Goal: Task Accomplishment & Management: Manage account settings

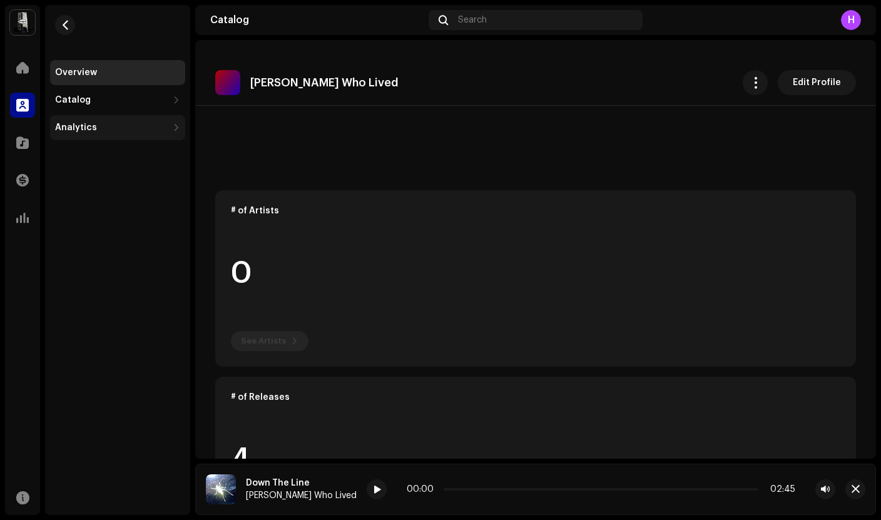
scroll to position [355, 0]
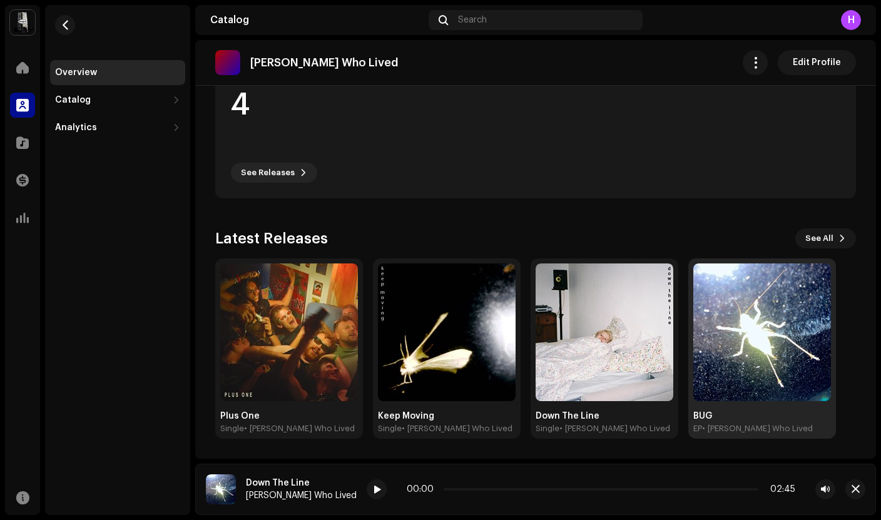
click at [758, 357] on img at bounding box center [762, 332] width 138 height 138
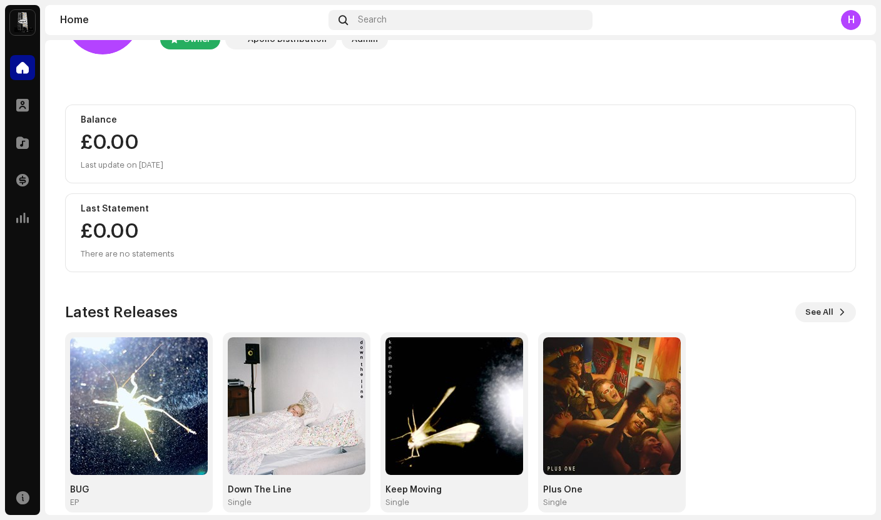
scroll to position [98, 0]
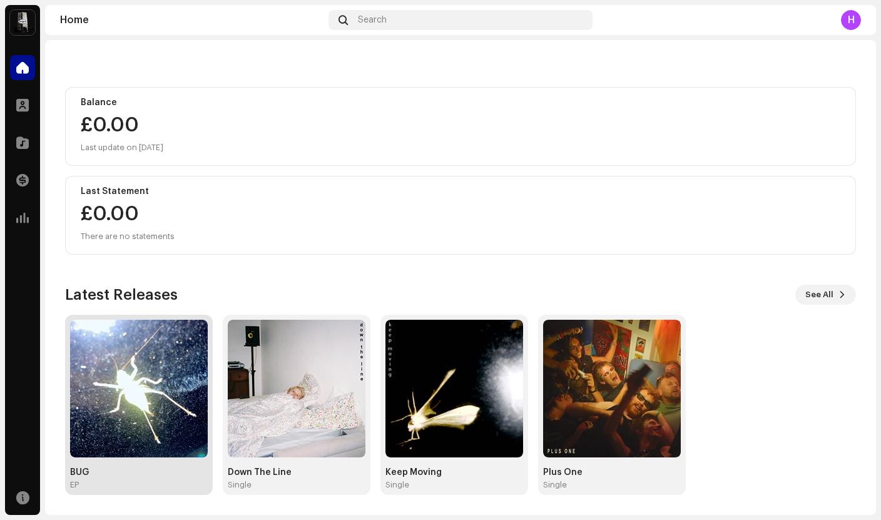
click at [149, 357] on img at bounding box center [139, 389] width 138 height 138
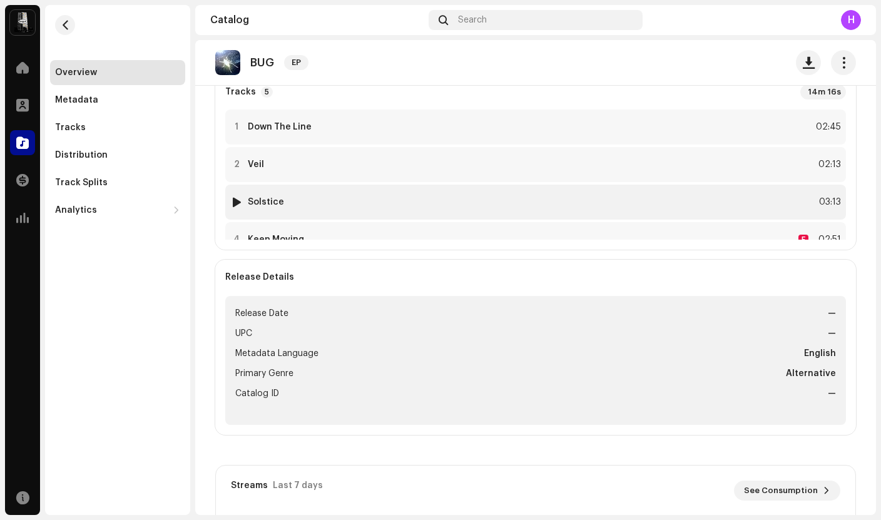
click at [237, 198] on div at bounding box center [236, 202] width 9 height 10
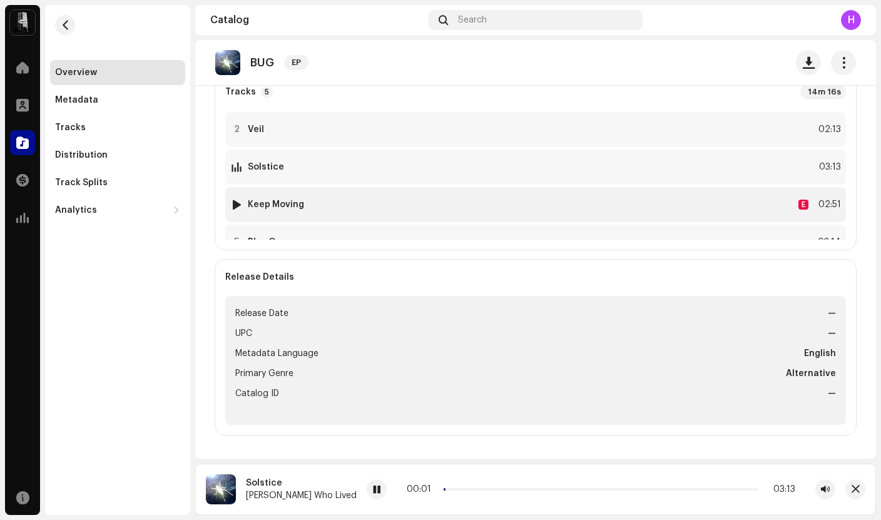
click at [236, 201] on div at bounding box center [236, 205] width 9 height 10
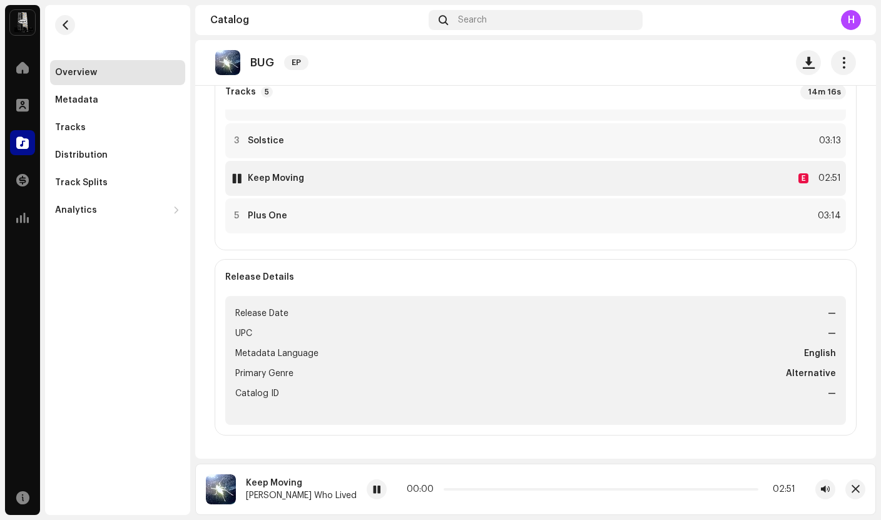
scroll to position [65, 0]
click at [232, 220] on div "5 Plus One 03:14" at bounding box center [535, 212] width 621 height 35
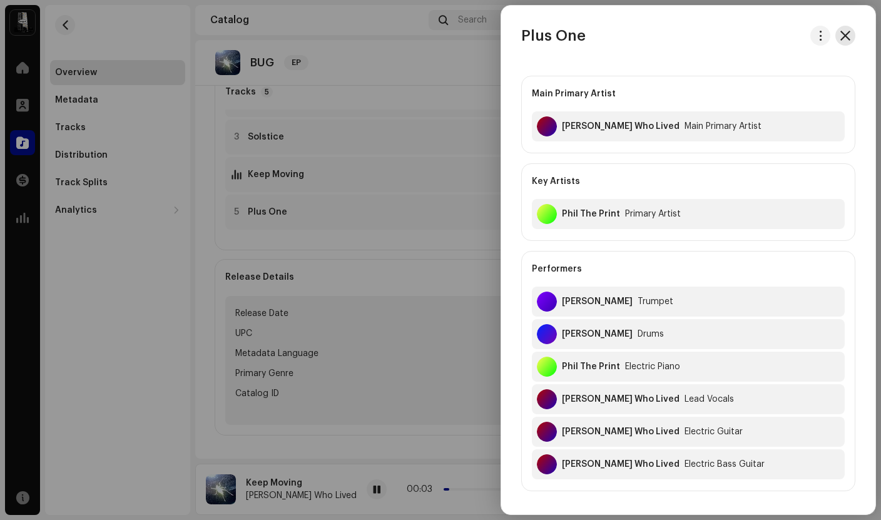
click at [847, 34] on button "button" at bounding box center [845, 36] width 20 height 20
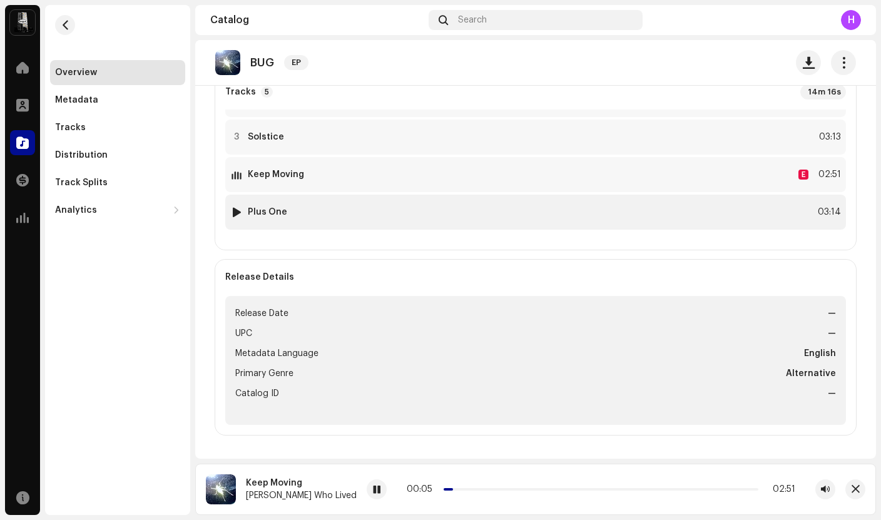
click at [238, 215] on div at bounding box center [236, 212] width 9 height 10
drag, startPoint x: 414, startPoint y: 489, endPoint x: 365, endPoint y: 487, distance: 48.9
click at [404, 487] on div "00:03 03:14" at bounding box center [600, 489] width 392 height 10
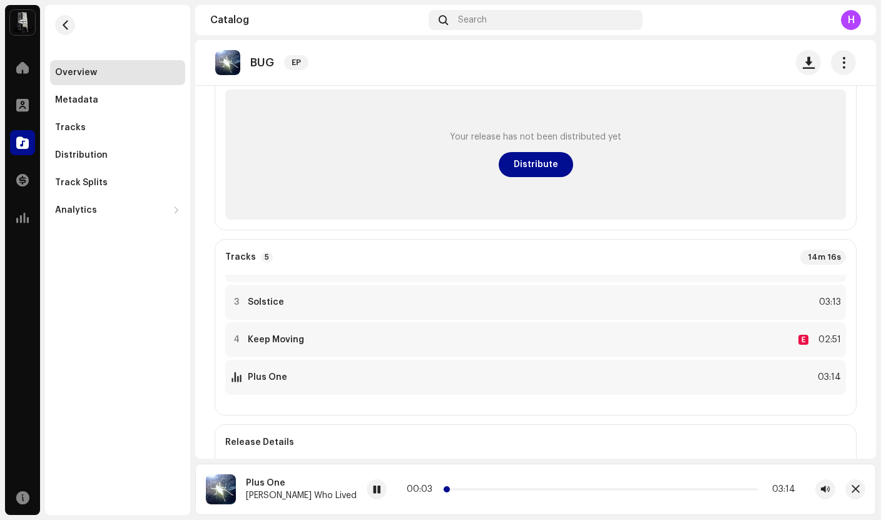
drag, startPoint x: 412, startPoint y: 488, endPoint x: 405, endPoint y: 488, distance: 6.9
click at [444, 488] on span at bounding box center [447, 489] width 6 height 6
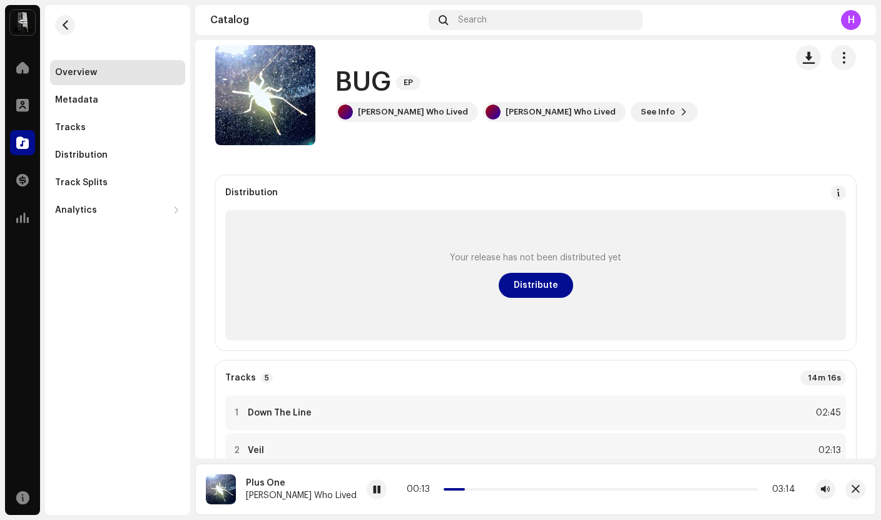
scroll to position [17, 0]
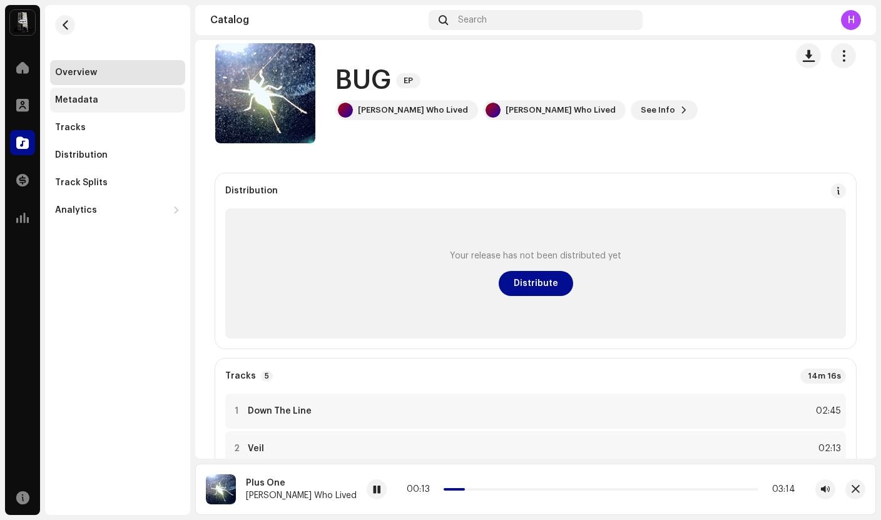
click at [110, 100] on div "Metadata" at bounding box center [117, 100] width 125 height 10
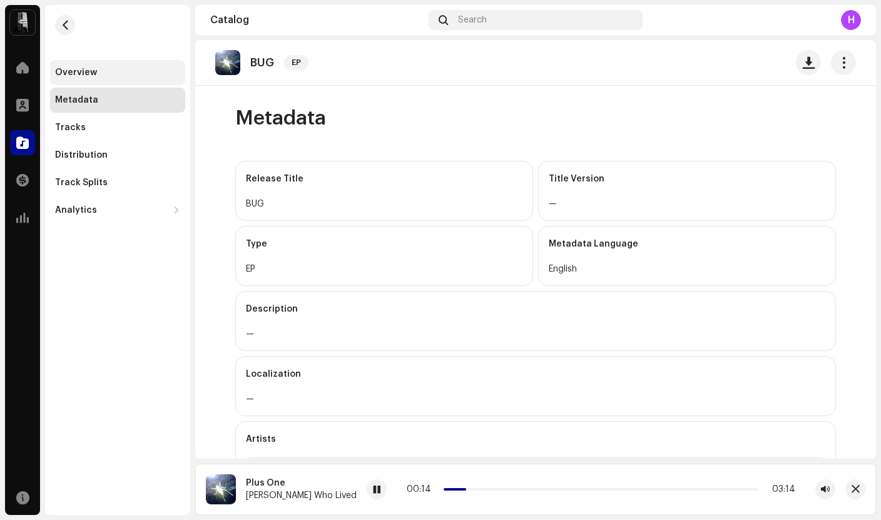
click at [96, 71] on div "Overview" at bounding box center [117, 73] width 125 height 10
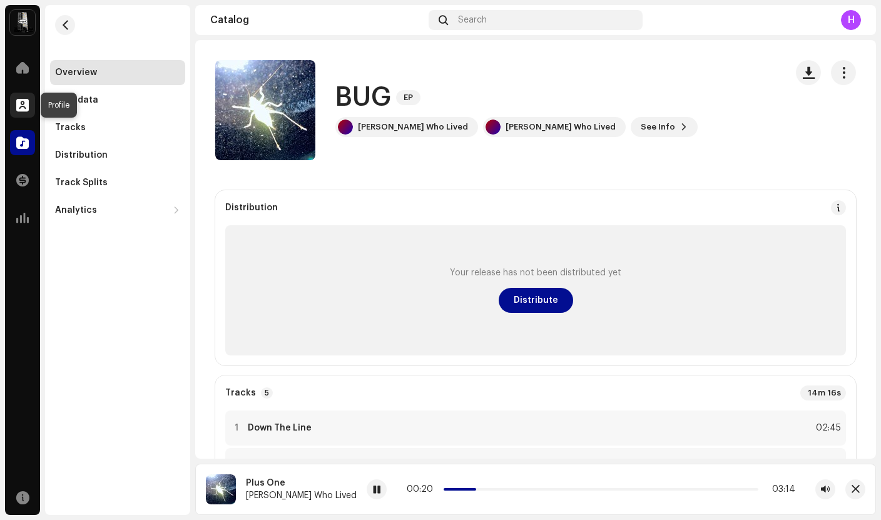
click at [17, 110] on span at bounding box center [22, 105] width 13 height 10
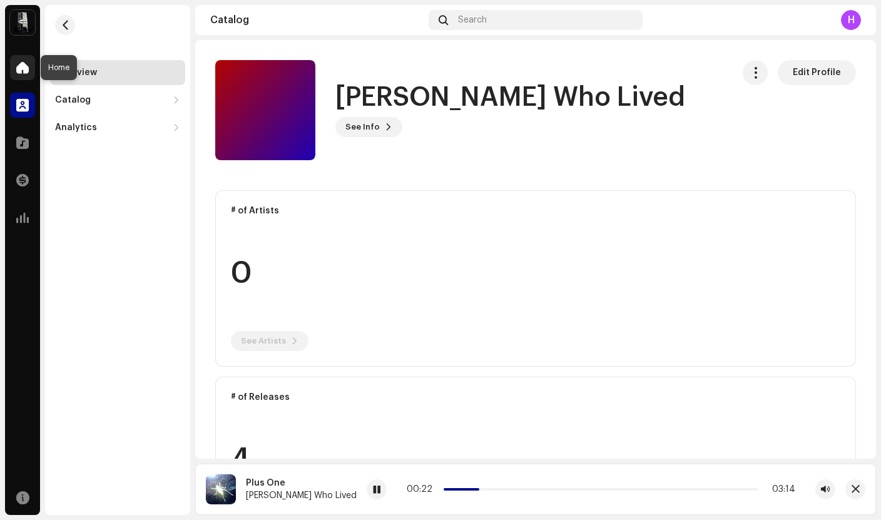
click at [19, 73] on span at bounding box center [22, 68] width 13 height 10
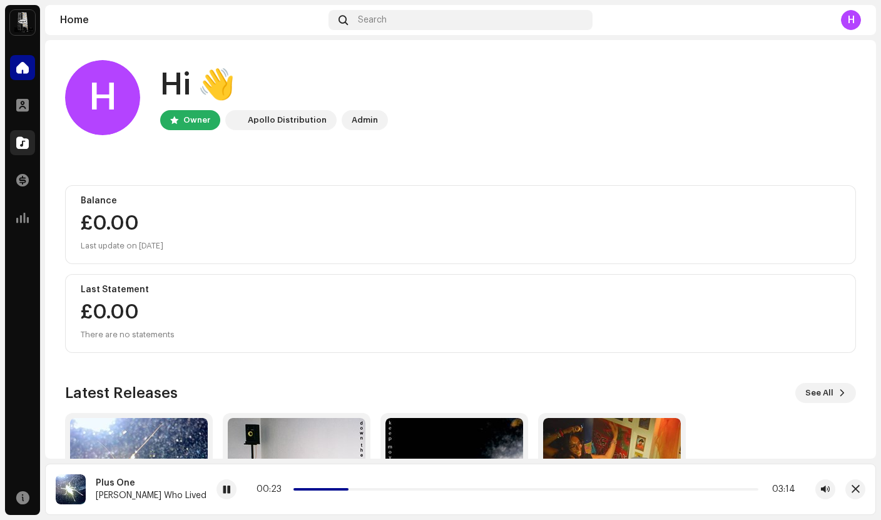
click at [20, 140] on span at bounding box center [22, 143] width 13 height 10
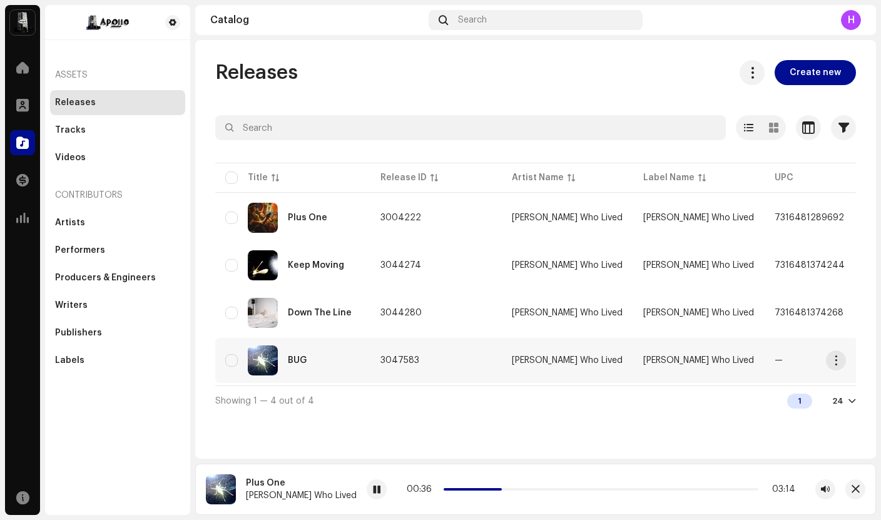
click at [342, 363] on div "BUG" at bounding box center [292, 360] width 135 height 30
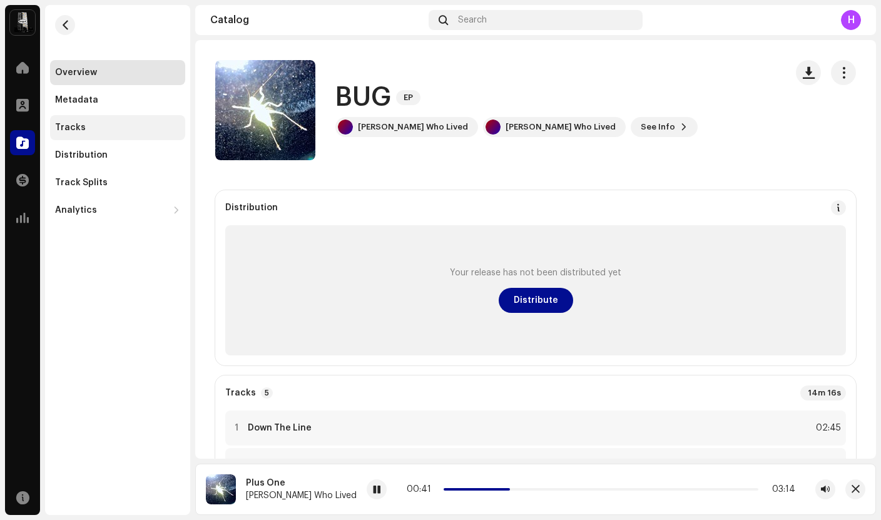
click at [98, 124] on div "Tracks" at bounding box center [117, 128] width 125 height 10
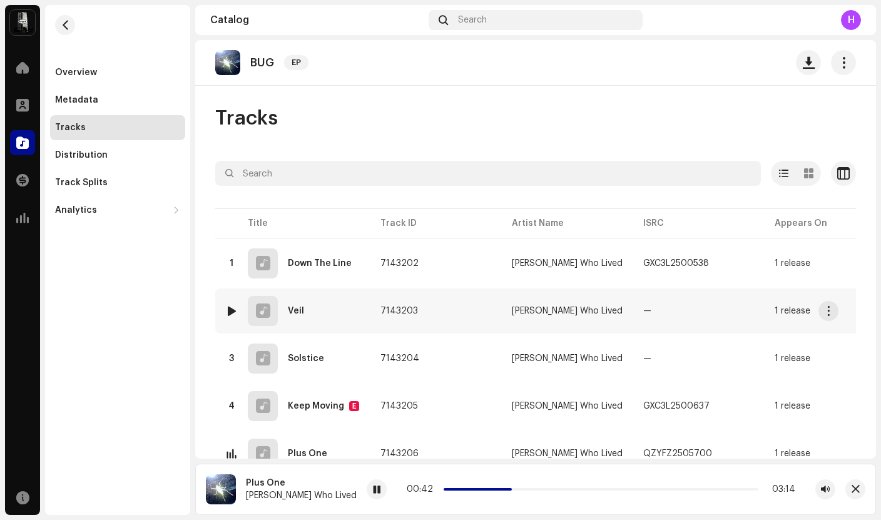
scroll to position [55, 0]
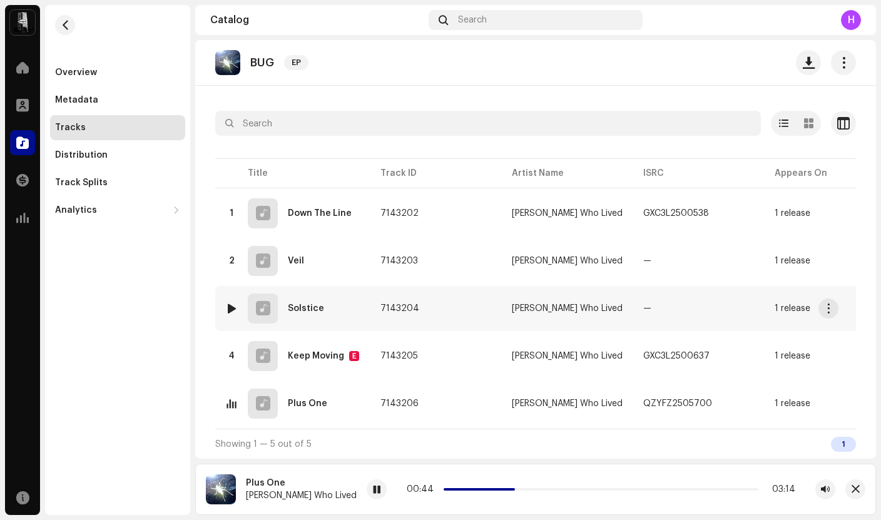
click at [388, 304] on span "7143204" at bounding box center [399, 308] width 39 height 9
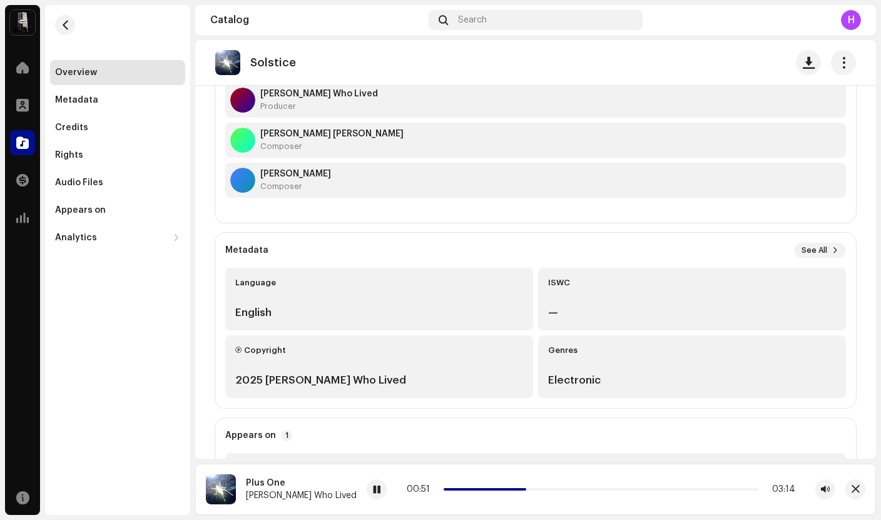
scroll to position [144, 0]
click at [295, 169] on strong "[PERSON_NAME]" at bounding box center [295, 173] width 71 height 10
click at [342, 133] on re-o-track-hero "Solstice Solstice [PERSON_NAME] Who Lived +1 [PERSON_NAME] Who Lived Not Scanned" at bounding box center [535, 90] width 681 height 100
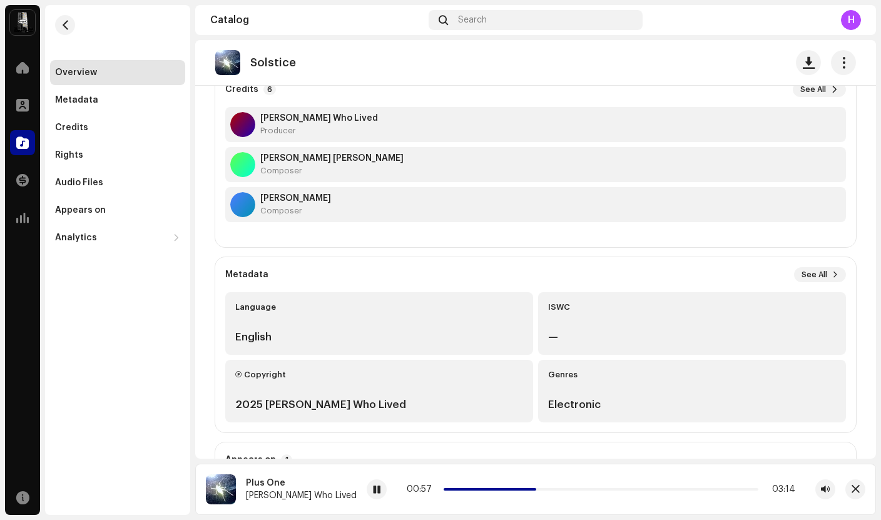
scroll to position [0, 0]
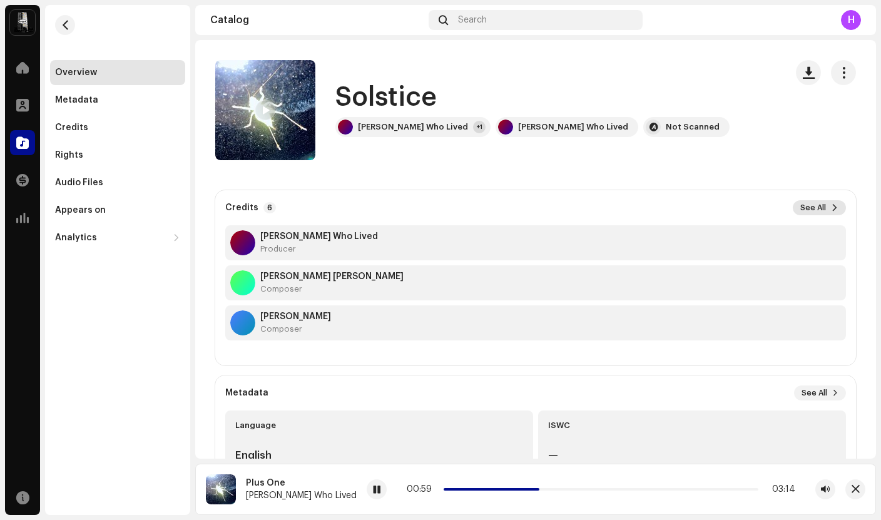
click at [817, 209] on span "See All" at bounding box center [813, 208] width 26 height 10
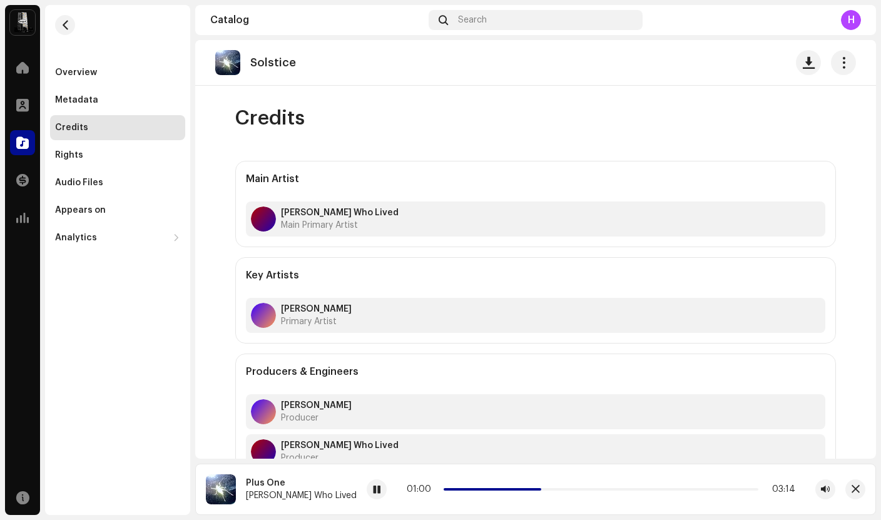
scroll to position [158, 0]
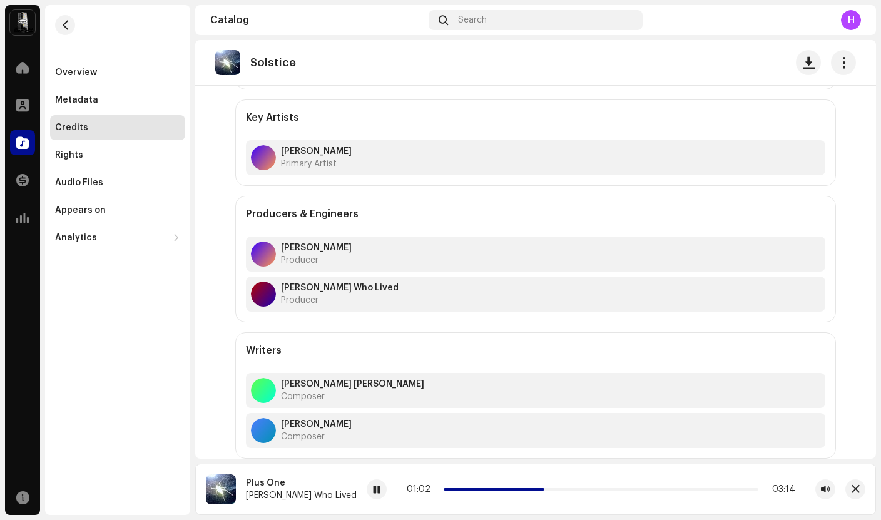
click at [315, 385] on strong "[PERSON_NAME] [PERSON_NAME]" at bounding box center [352, 384] width 143 height 10
drag, startPoint x: 370, startPoint y: 345, endPoint x: 365, endPoint y: 350, distance: 6.7
click at [365, 350] on div "Writers [PERSON_NAME] [PERSON_NAME] Composer [PERSON_NAME] Composer" at bounding box center [535, 395] width 601 height 126
click at [22, 63] on span at bounding box center [22, 68] width 13 height 10
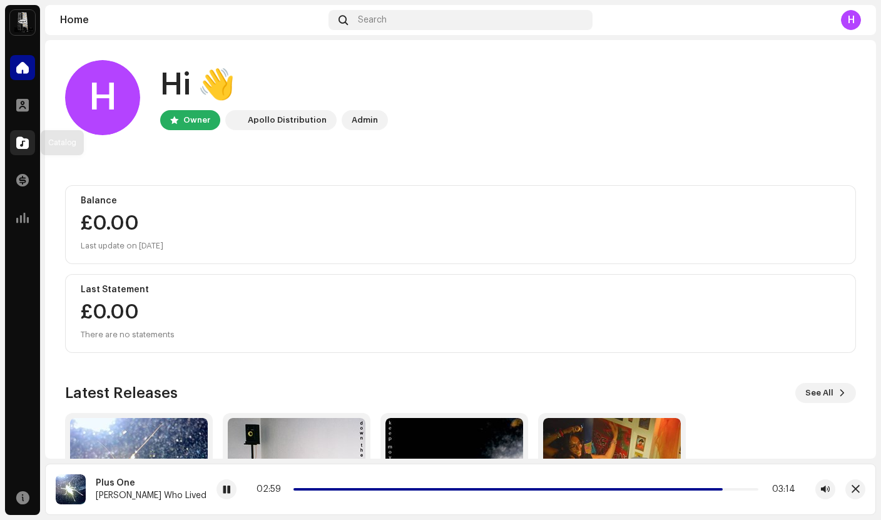
click at [16, 138] on span at bounding box center [22, 143] width 13 height 10
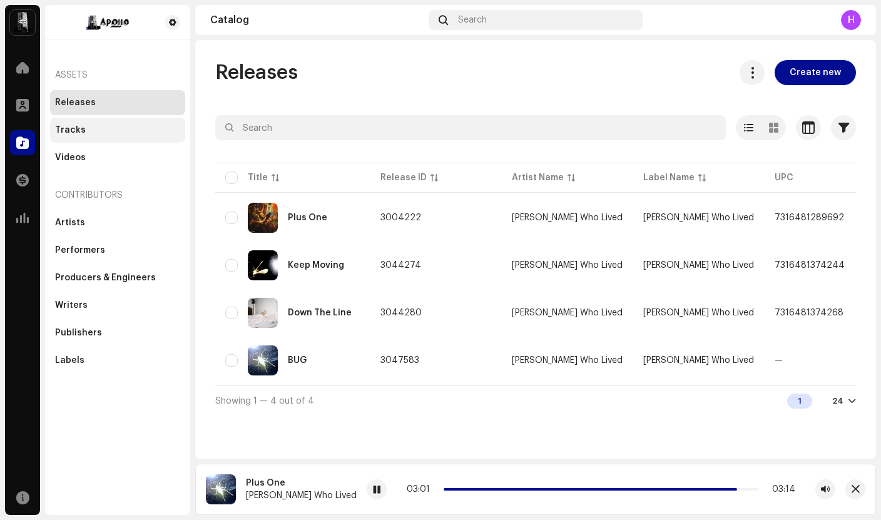
click at [86, 122] on div "Tracks" at bounding box center [117, 130] width 135 height 25
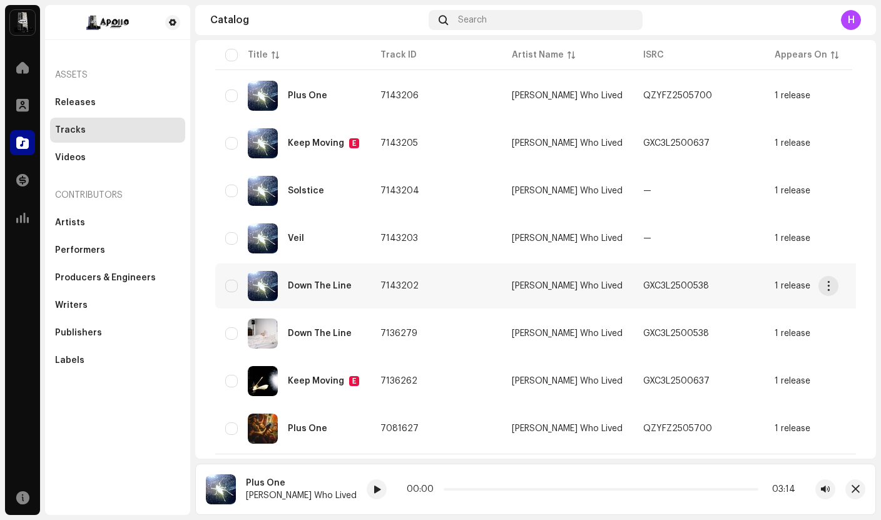
scroll to position [101, 0]
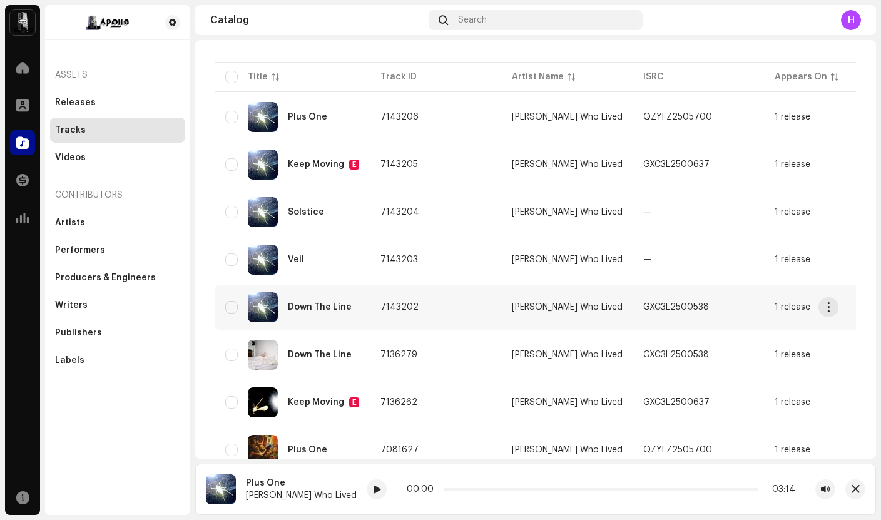
click at [320, 307] on div "Down The Line" at bounding box center [320, 307] width 64 height 9
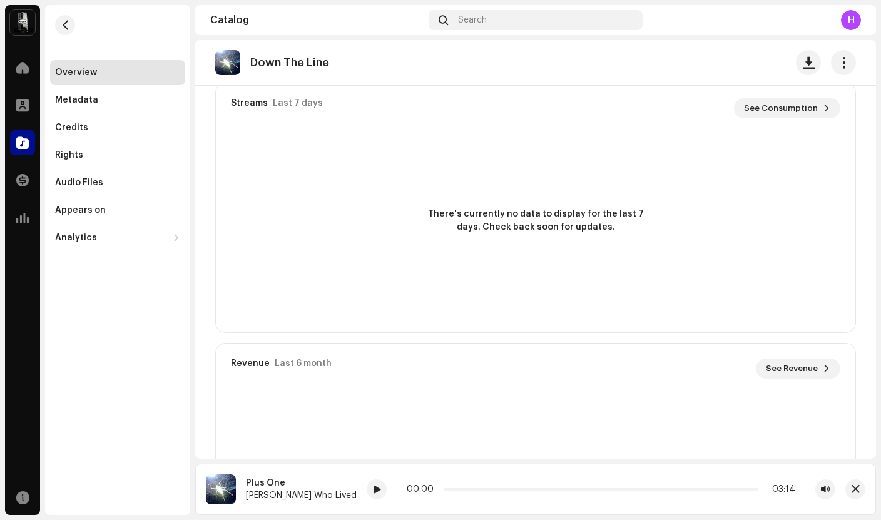
scroll to position [838, 0]
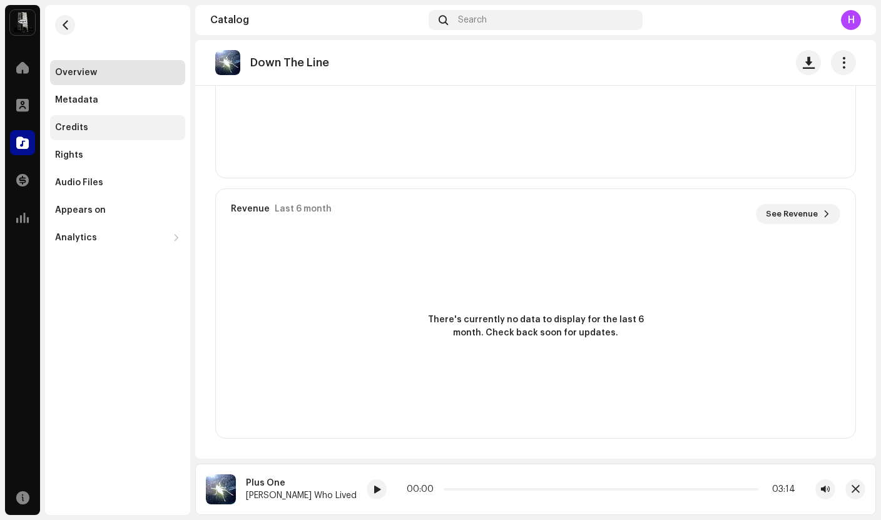
click at [91, 132] on div "Credits" at bounding box center [117, 128] width 125 height 10
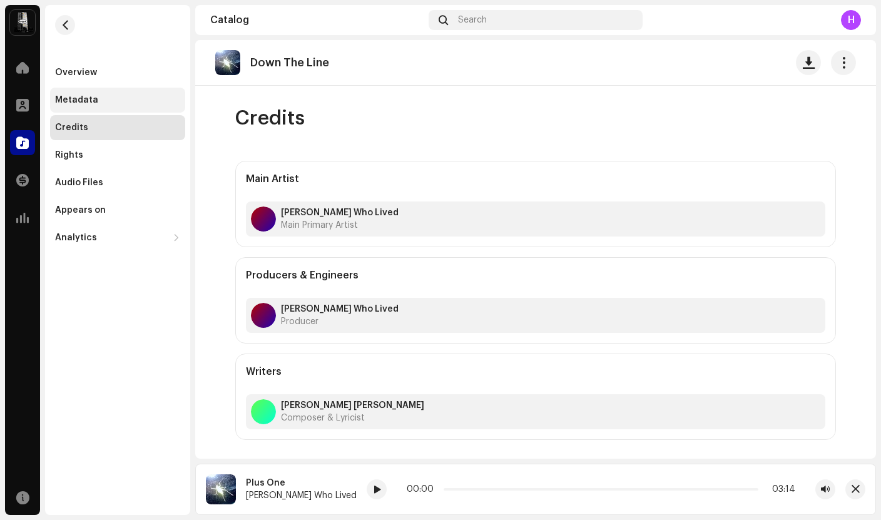
click at [84, 98] on div "Metadata" at bounding box center [76, 100] width 43 height 10
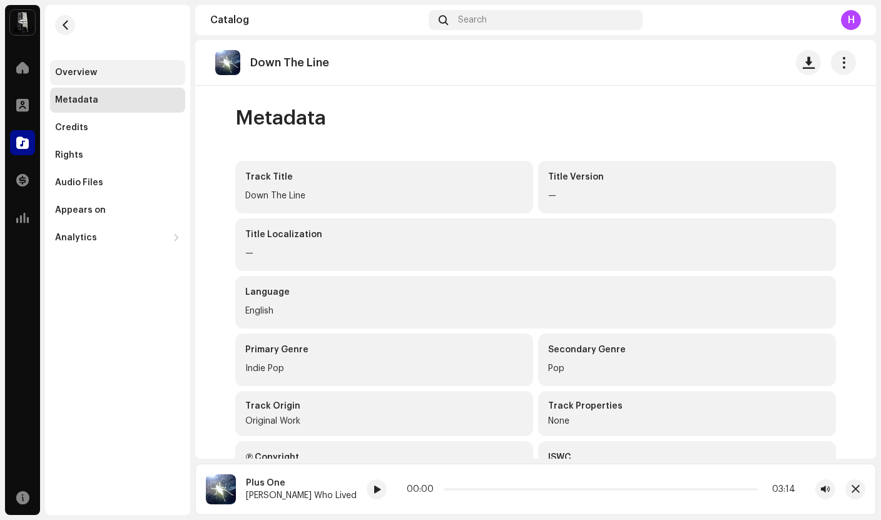
click at [84, 74] on div "Overview" at bounding box center [76, 73] width 42 height 10
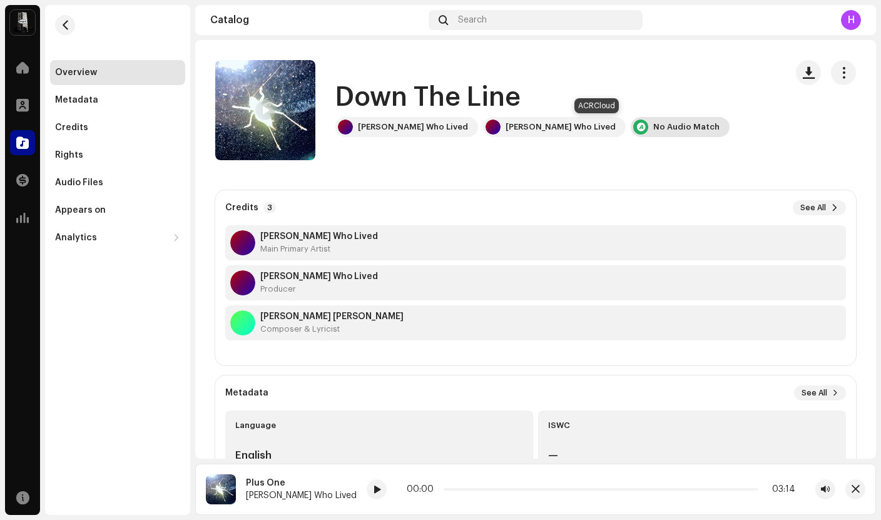
click at [653, 128] on div "No Audio Match" at bounding box center [686, 127] width 66 height 10
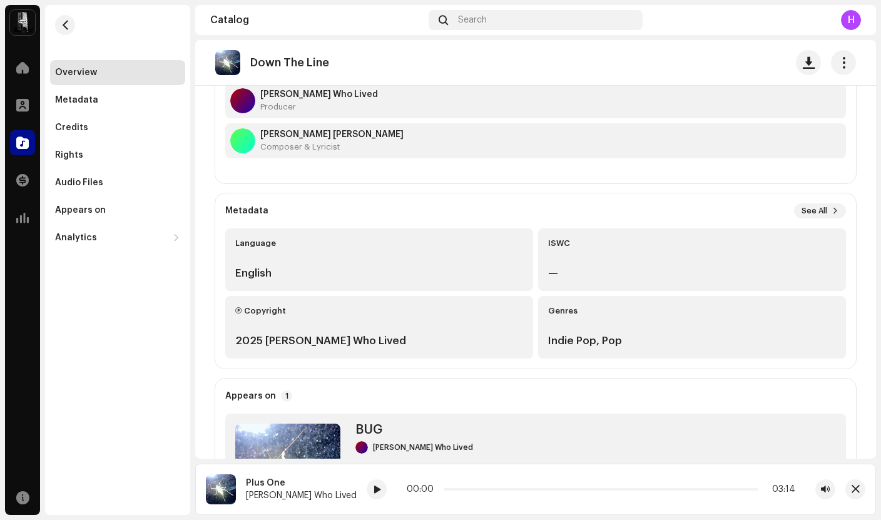
scroll to position [175, 0]
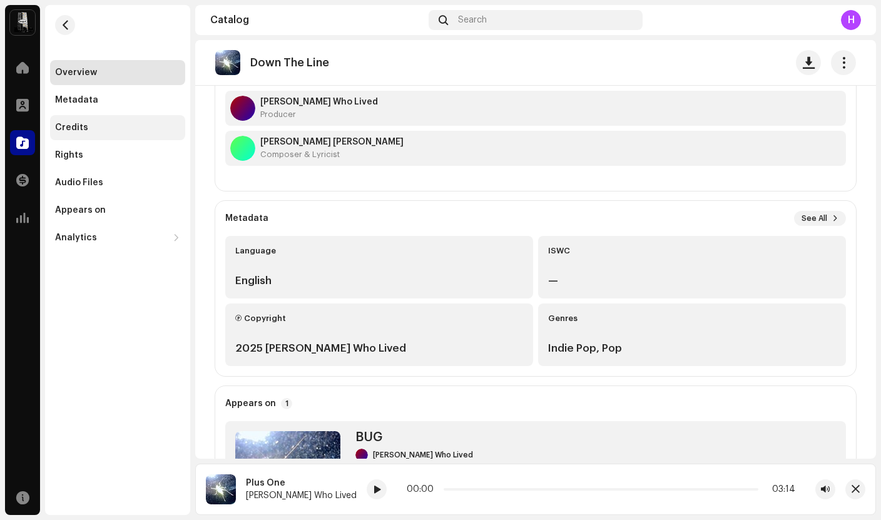
click at [99, 130] on div "Credits" at bounding box center [117, 128] width 125 height 10
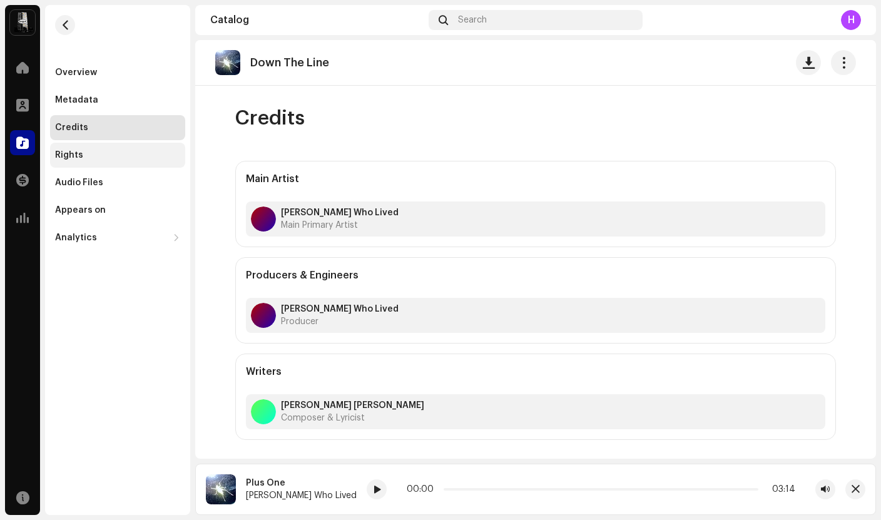
click at [94, 155] on div "Rights" at bounding box center [117, 155] width 125 height 10
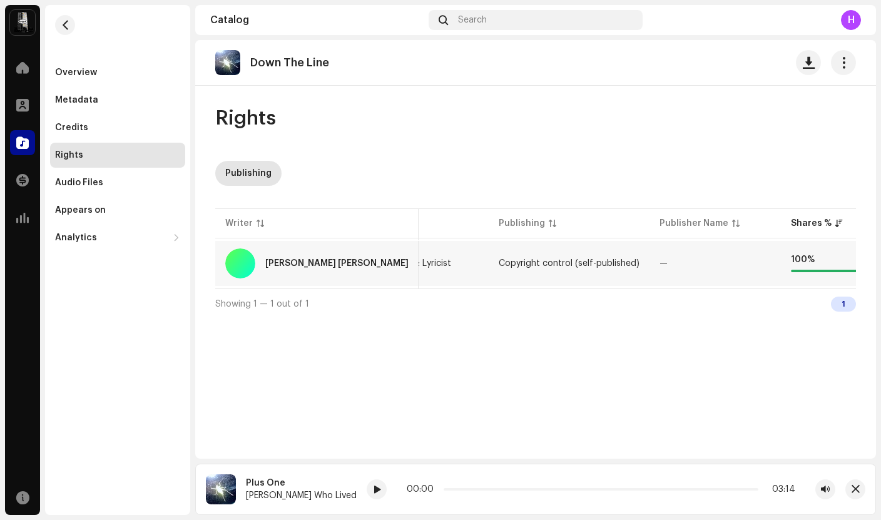
scroll to position [0, 94]
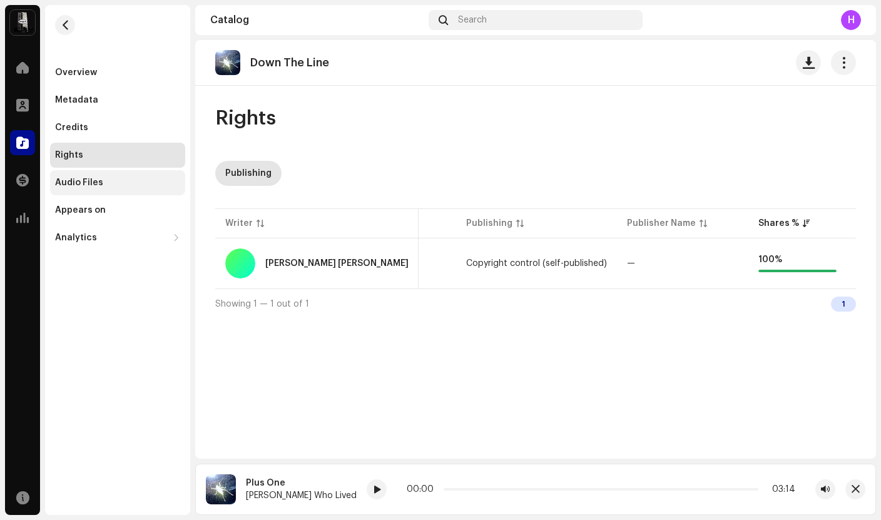
click at [98, 185] on div "Audio Files" at bounding box center [79, 183] width 48 height 10
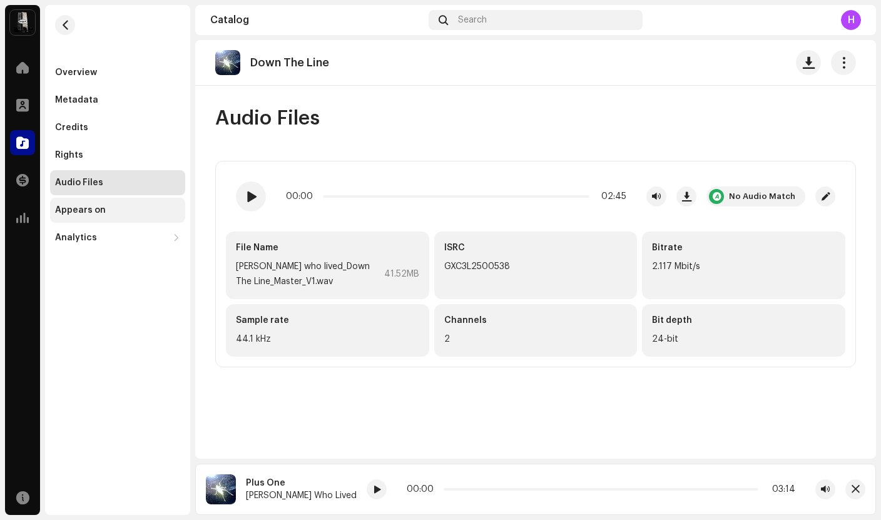
click at [94, 215] on div "Appears on" at bounding box center [80, 210] width 51 height 10
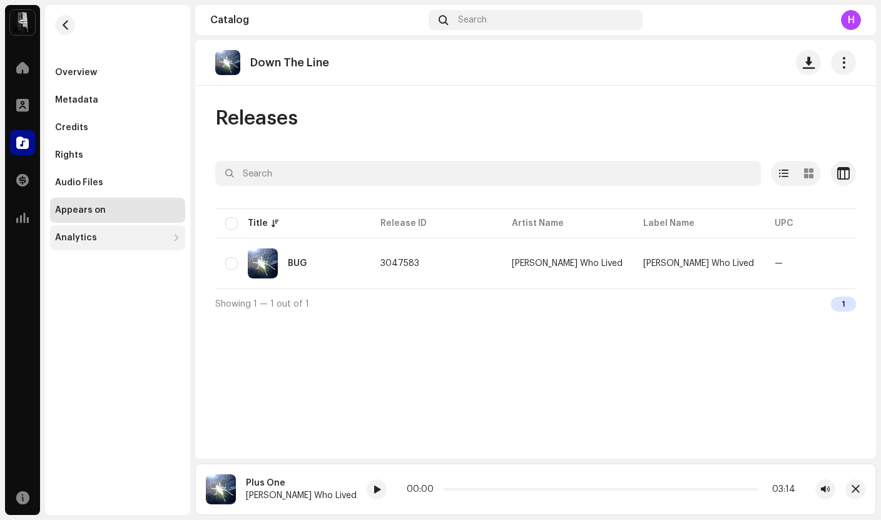
click at [91, 235] on div "Analytics" at bounding box center [76, 238] width 42 height 10
click at [96, 215] on div "Appears on" at bounding box center [117, 210] width 135 height 25
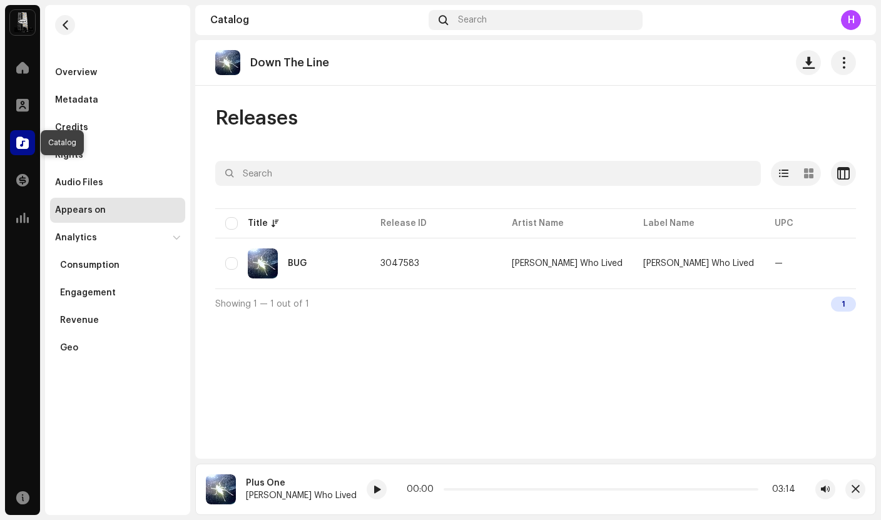
click at [12, 142] on div at bounding box center [22, 142] width 25 height 25
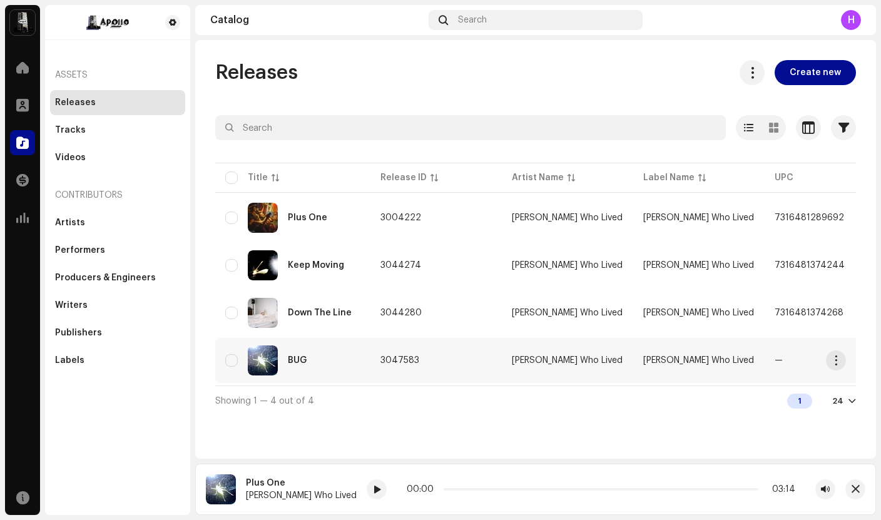
click at [300, 361] on div "BUG" at bounding box center [297, 360] width 19 height 9
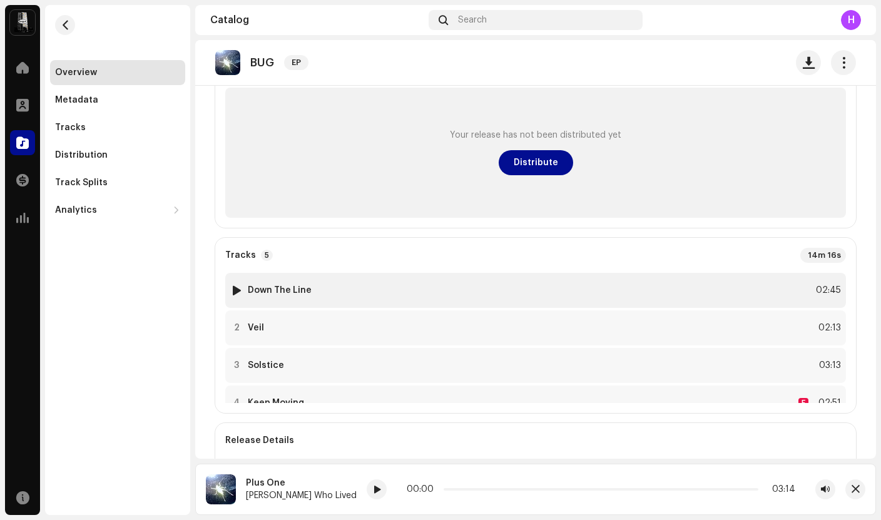
click at [294, 292] on strong "Down The Line" at bounding box center [280, 290] width 64 height 10
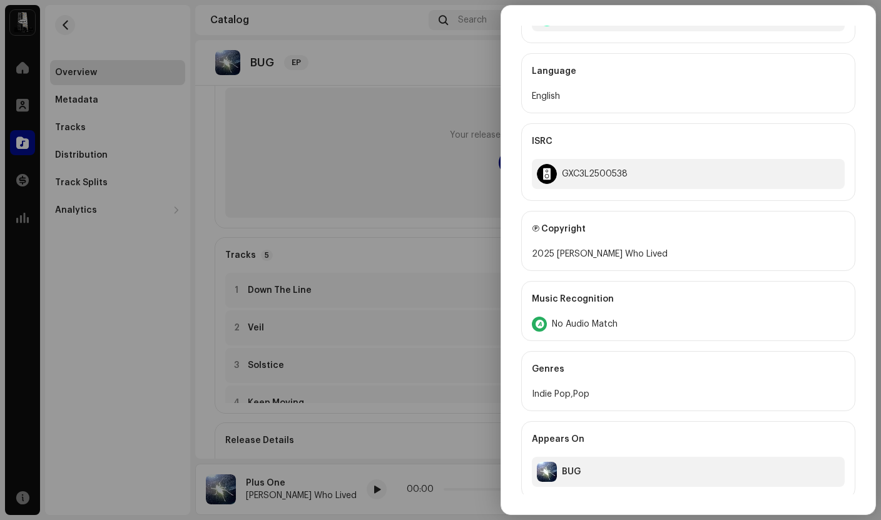
scroll to position [290, 0]
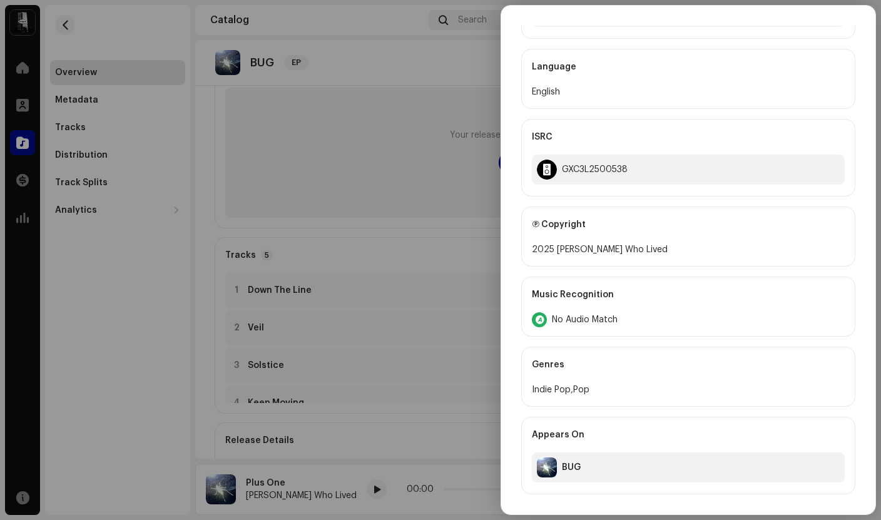
click at [434, 358] on div at bounding box center [440, 260] width 881 height 520
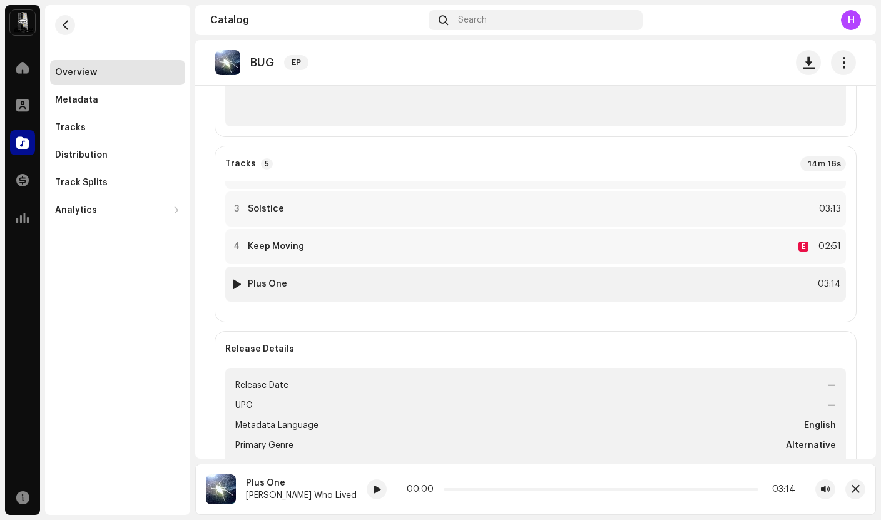
scroll to position [244, 0]
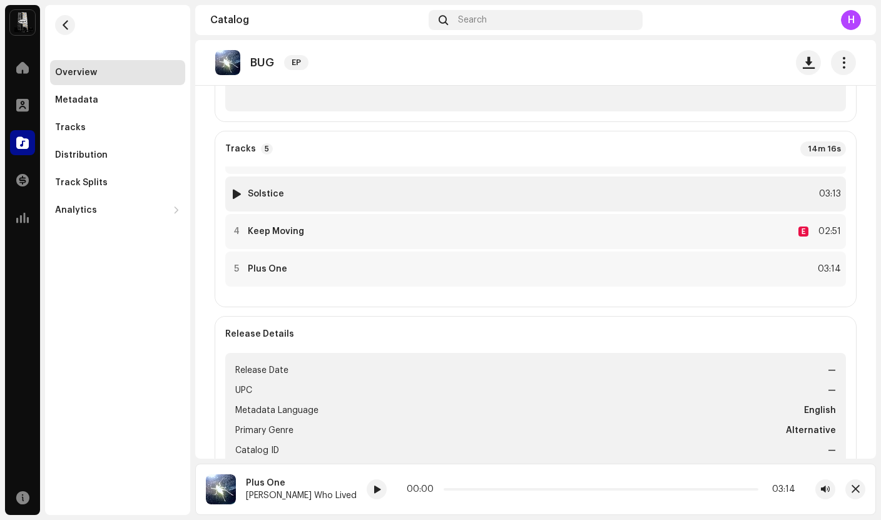
click at [273, 198] on strong "Solstice" at bounding box center [266, 194] width 36 height 10
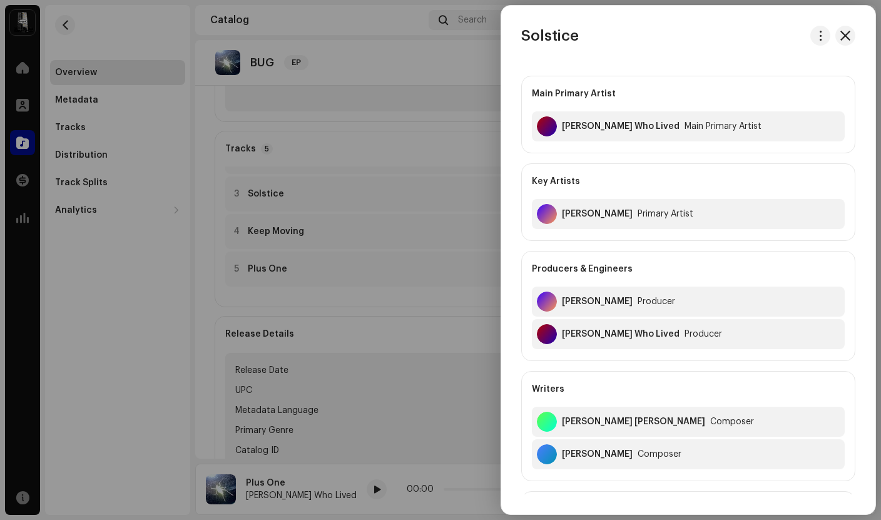
click at [372, 225] on div at bounding box center [440, 260] width 881 height 520
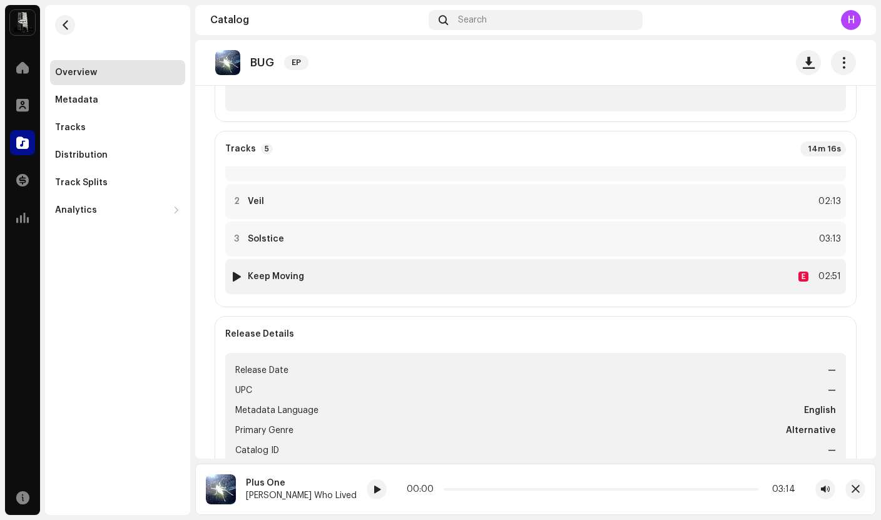
scroll to position [65, 0]
click at [292, 268] on div "5 Plus One 03:14" at bounding box center [535, 269] width 621 height 35
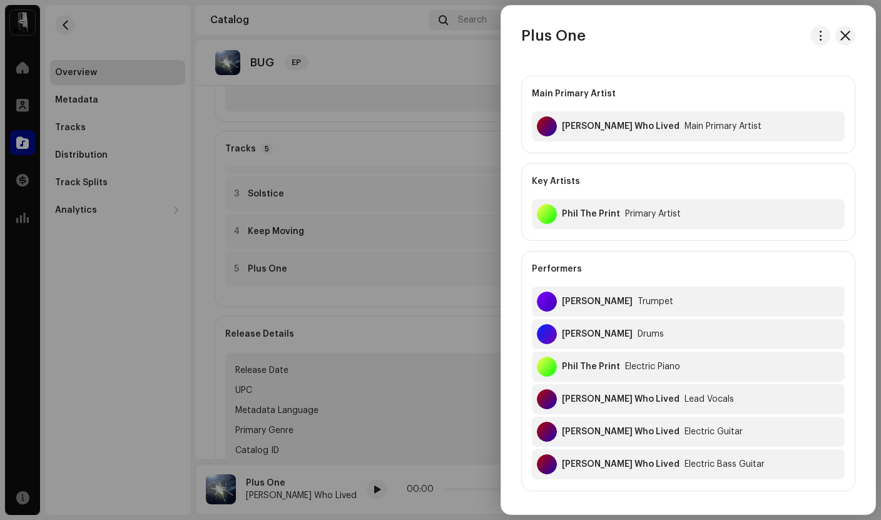
click at [300, 247] on div at bounding box center [440, 260] width 881 height 520
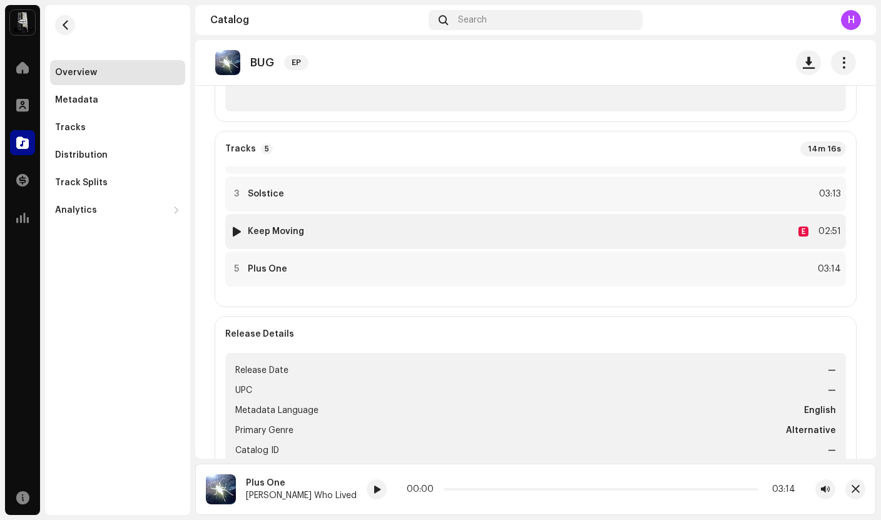
click at [294, 232] on strong "Keep Moving" at bounding box center [276, 231] width 56 height 10
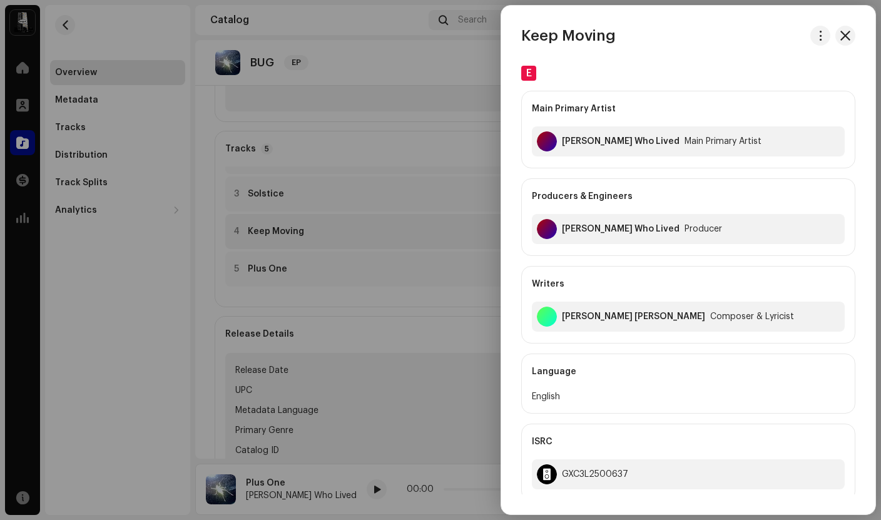
click at [294, 232] on div at bounding box center [440, 260] width 881 height 520
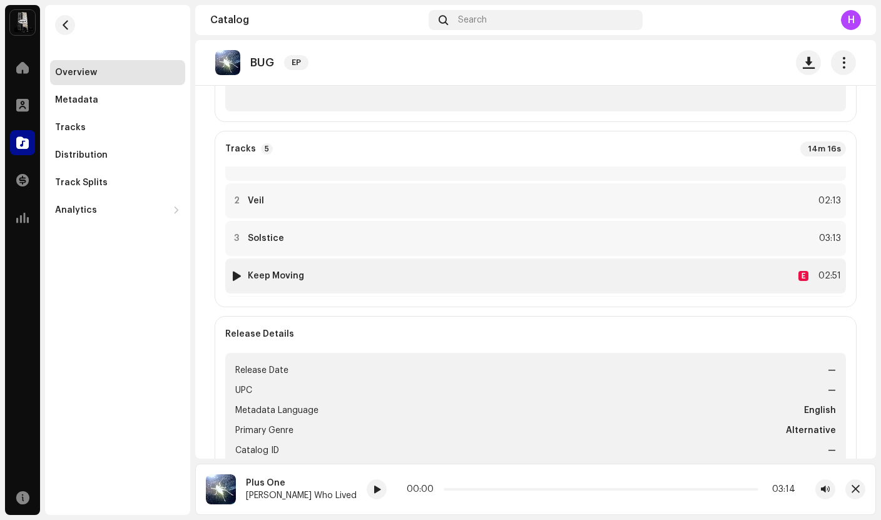
scroll to position [0, 0]
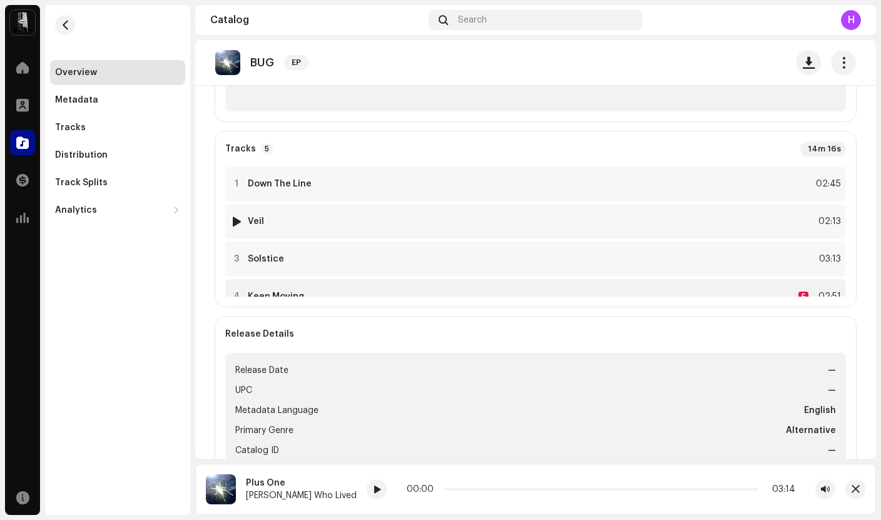
click at [294, 232] on div "2 Veil 02:13" at bounding box center [535, 221] width 621 height 35
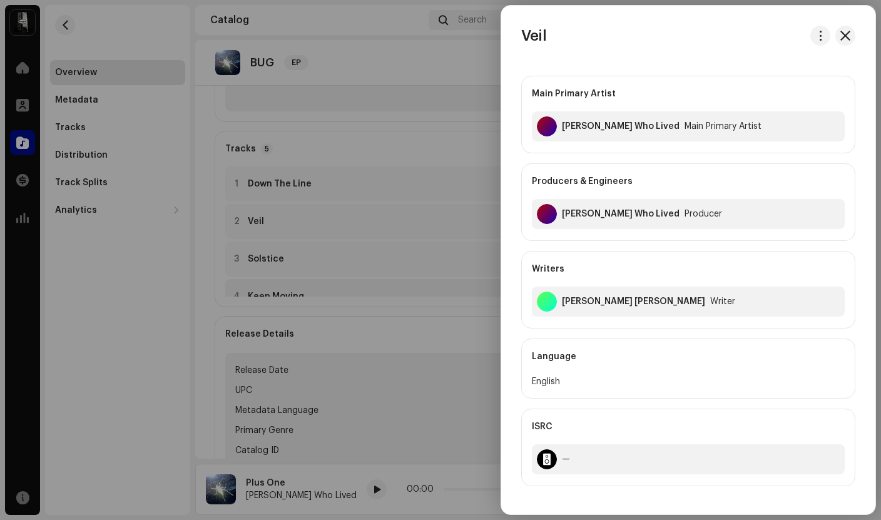
click at [294, 232] on div at bounding box center [440, 260] width 881 height 520
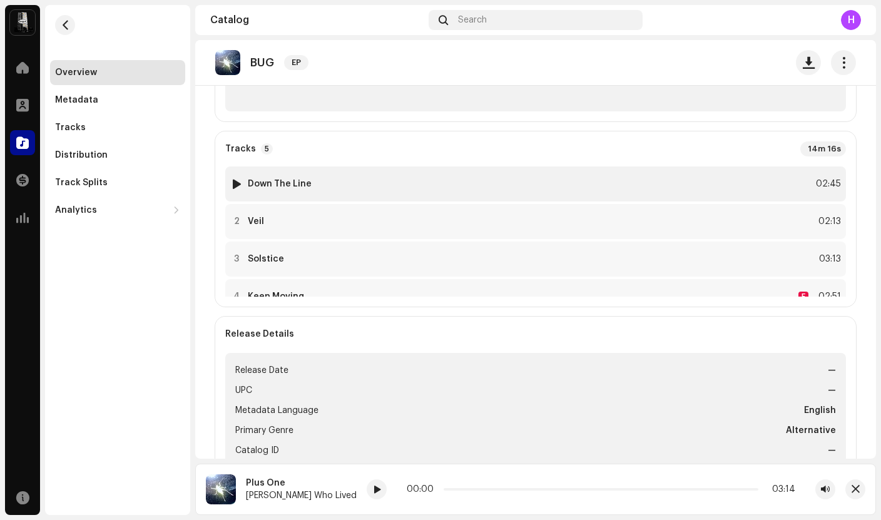
click at [300, 191] on div "1 Down The Line 02:45" at bounding box center [535, 183] width 621 height 35
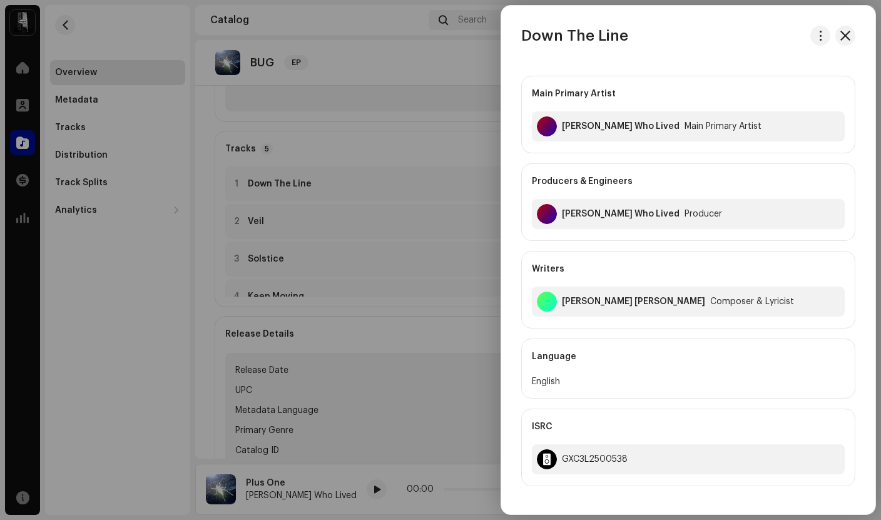
click at [315, 186] on div at bounding box center [440, 260] width 881 height 520
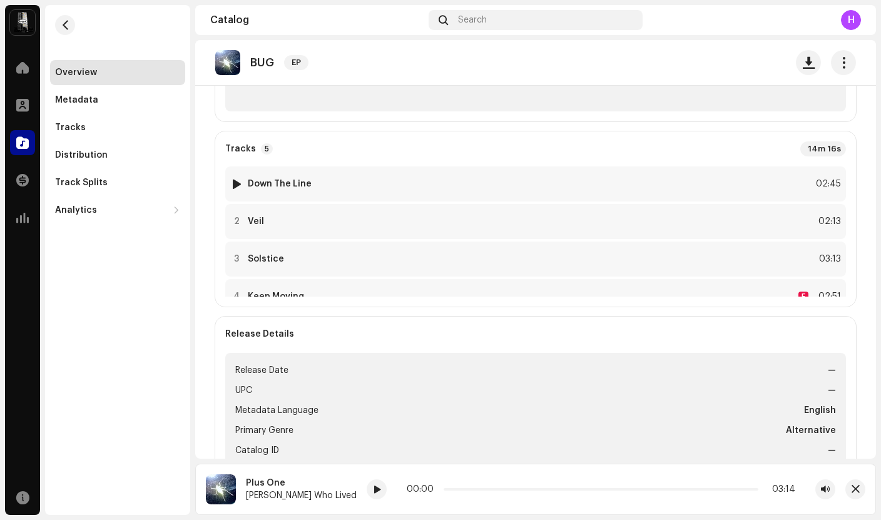
click at [315, 186] on div "1 Down The Line 02:45" at bounding box center [535, 183] width 621 height 35
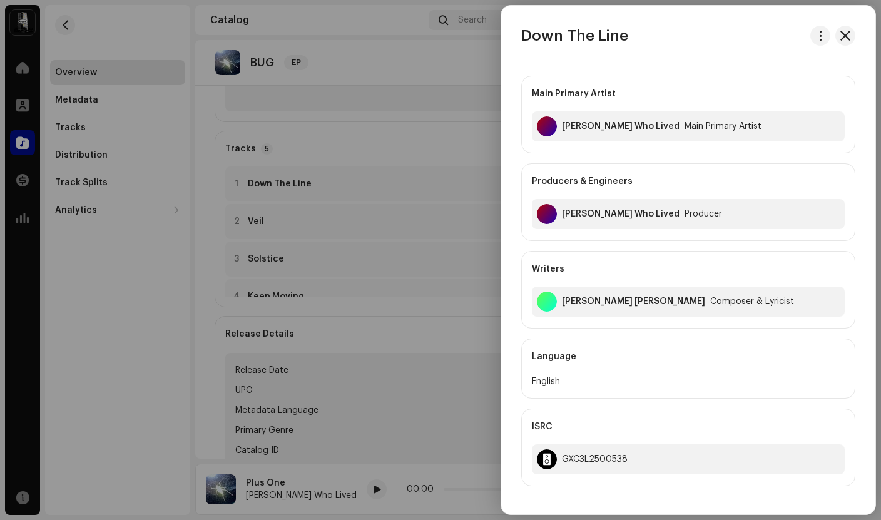
click at [315, 186] on div at bounding box center [440, 260] width 881 height 520
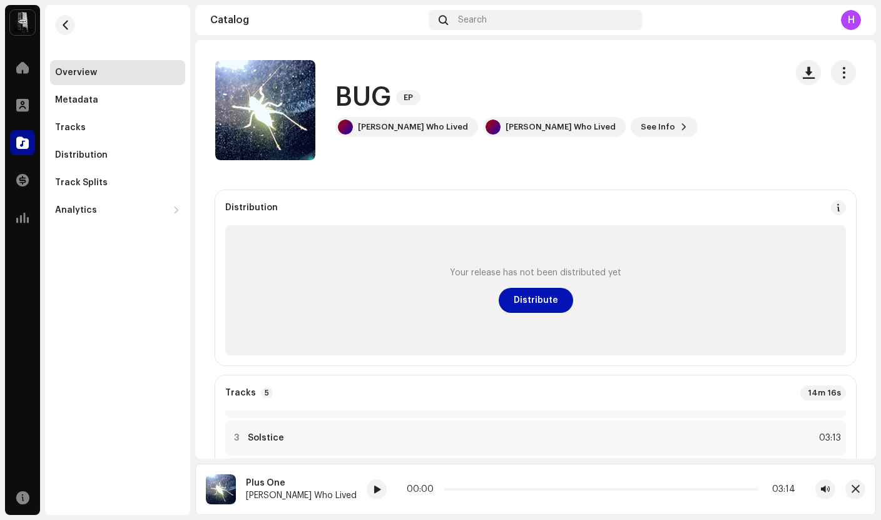
click at [514, 295] on span "Distribute" at bounding box center [536, 300] width 44 height 25
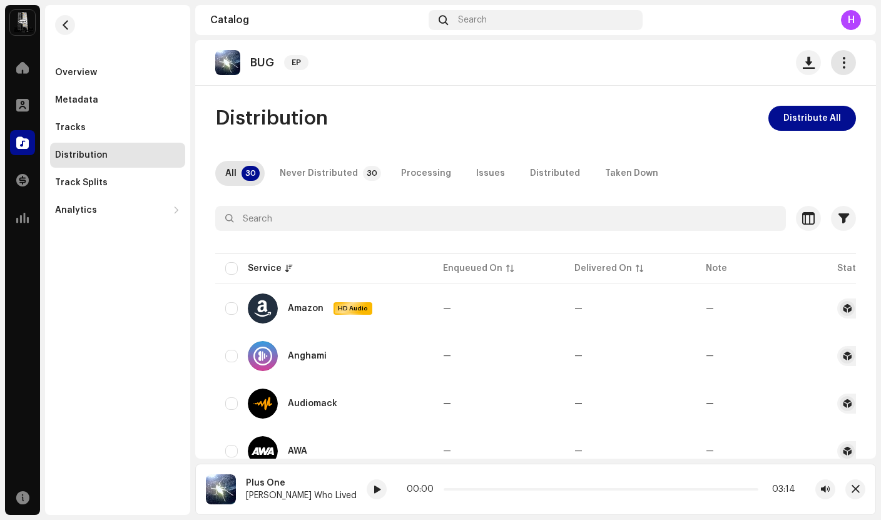
click at [838, 61] on span "button" at bounding box center [844, 63] width 12 height 10
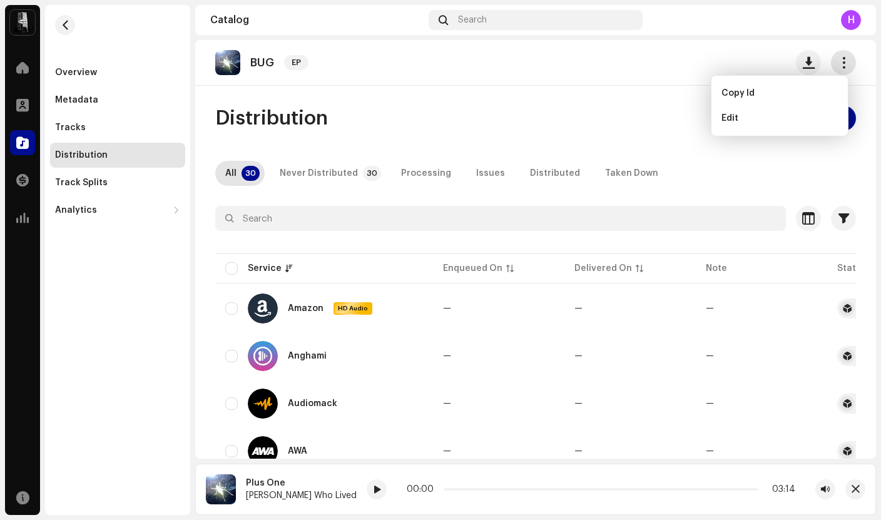
click at [838, 61] on span "button" at bounding box center [844, 63] width 12 height 10
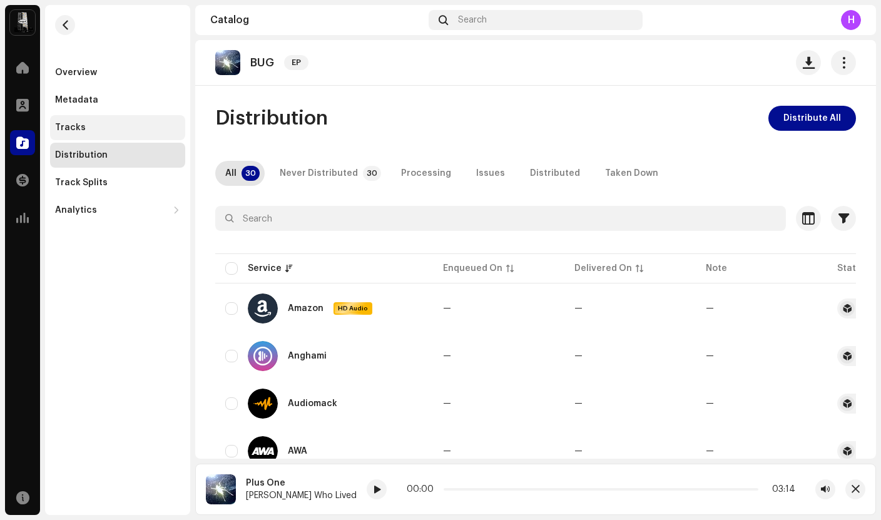
click at [94, 130] on div "Tracks" at bounding box center [117, 128] width 125 height 10
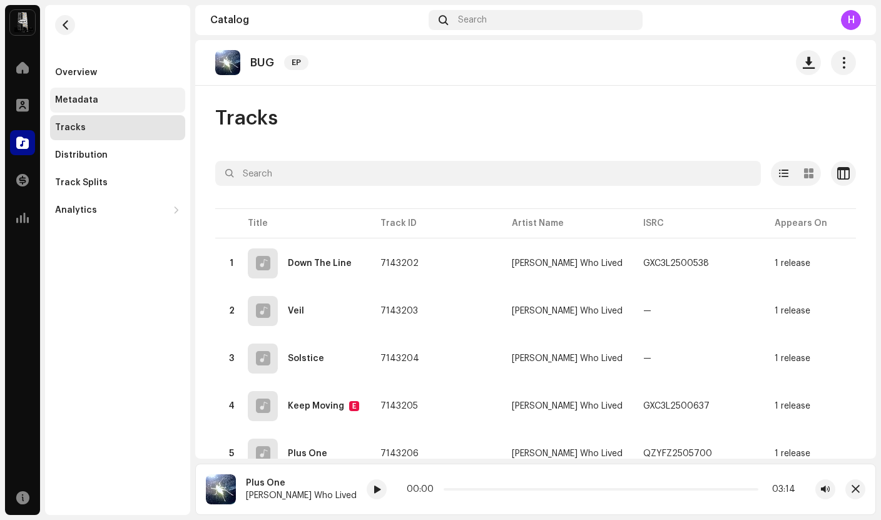
click at [78, 97] on div "Metadata" at bounding box center [76, 100] width 43 height 10
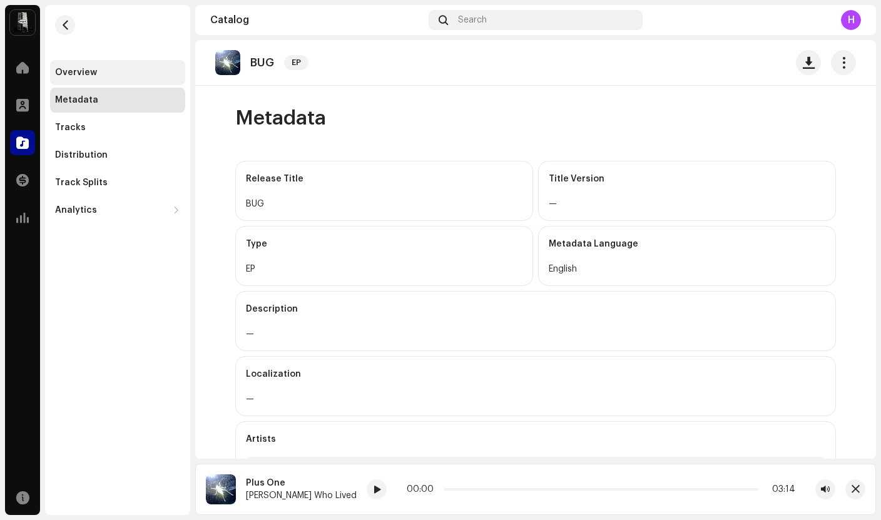
click at [77, 68] on div "Overview" at bounding box center [76, 73] width 42 height 10
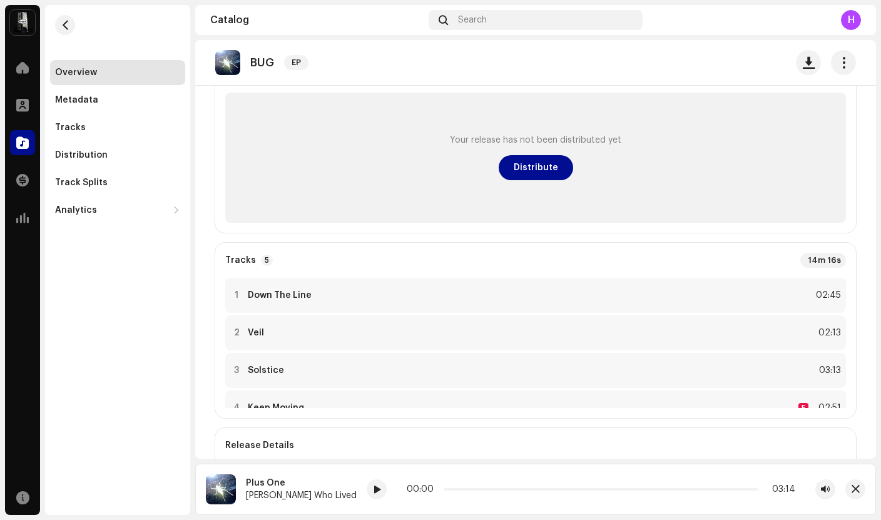
scroll to position [141, 0]
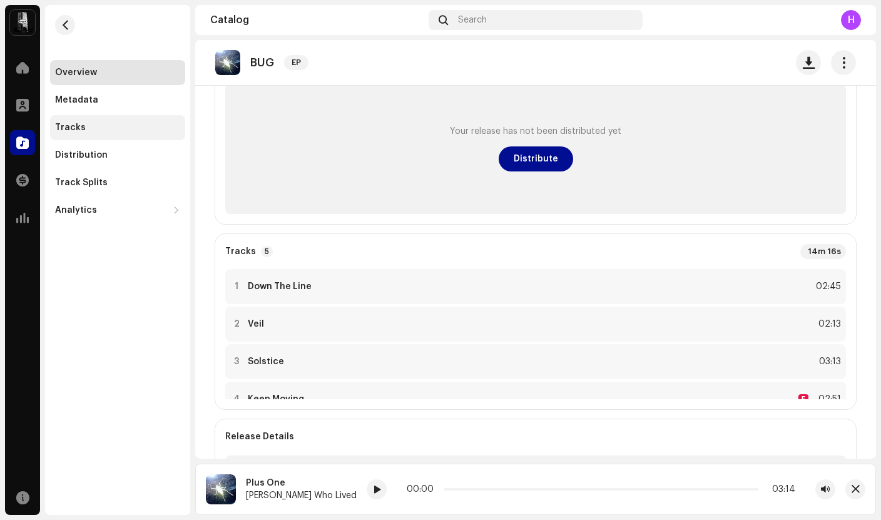
click at [91, 128] on div "Tracks" at bounding box center [117, 128] width 125 height 10
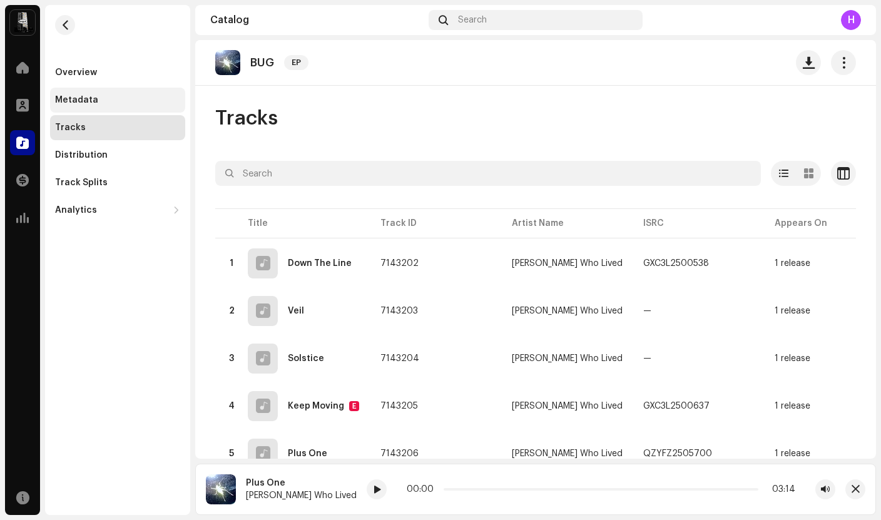
click at [91, 95] on div "Metadata" at bounding box center [76, 100] width 43 height 10
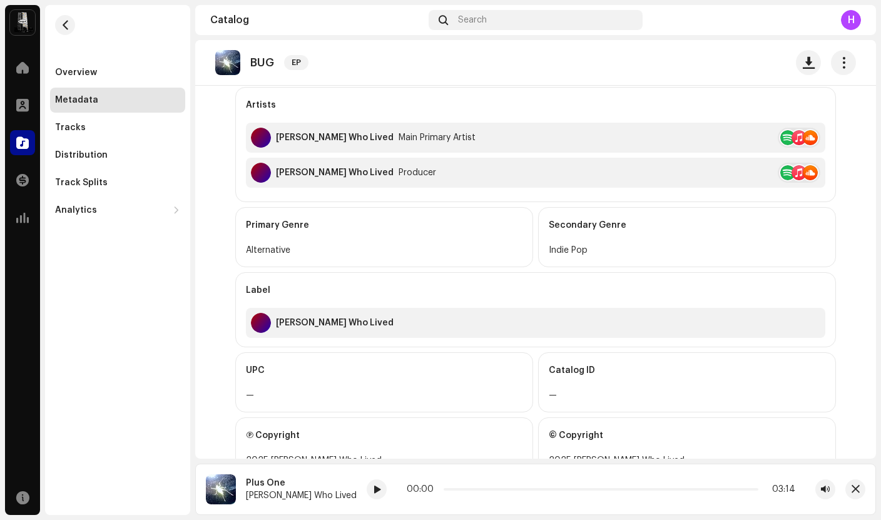
scroll to position [383, 0]
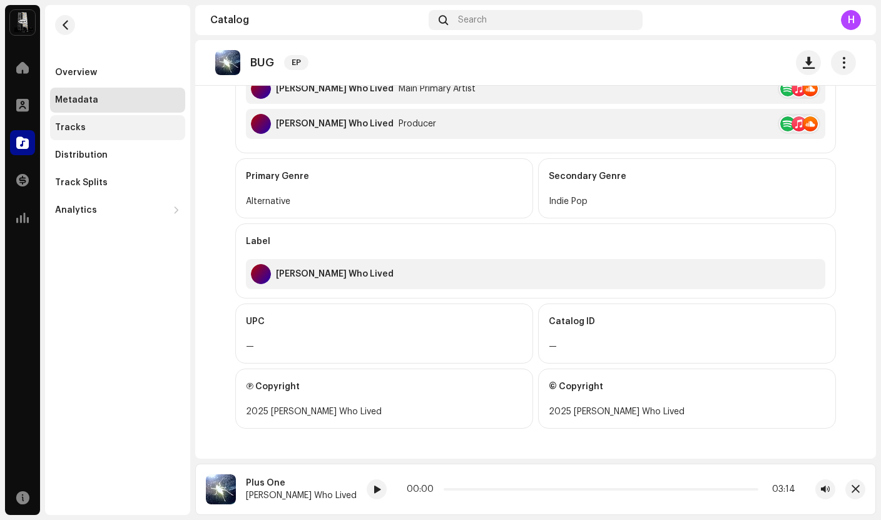
click at [108, 128] on div "Tracks" at bounding box center [117, 128] width 125 height 10
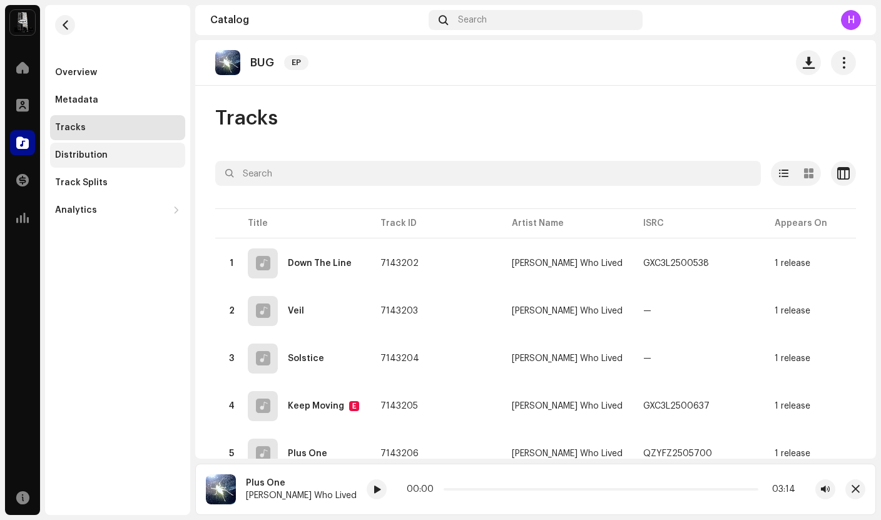
click at [108, 159] on div "Distribution" at bounding box center [117, 155] width 125 height 10
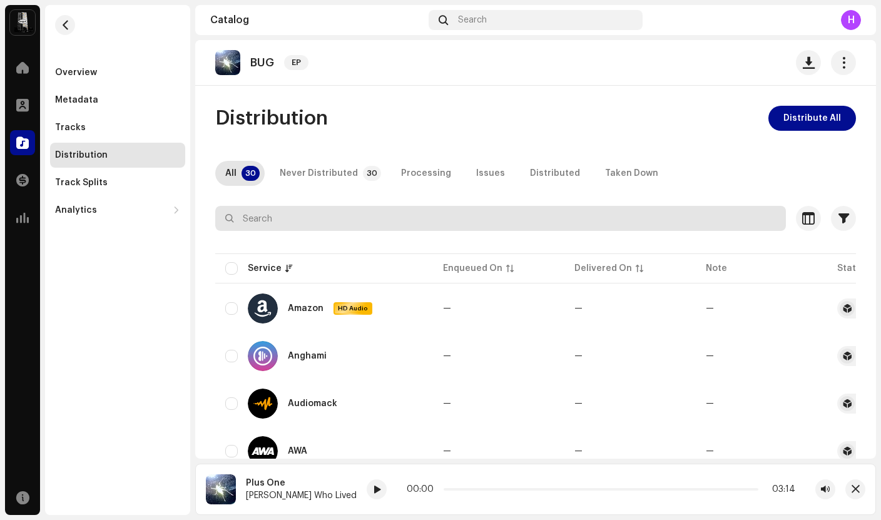
scroll to position [21, 0]
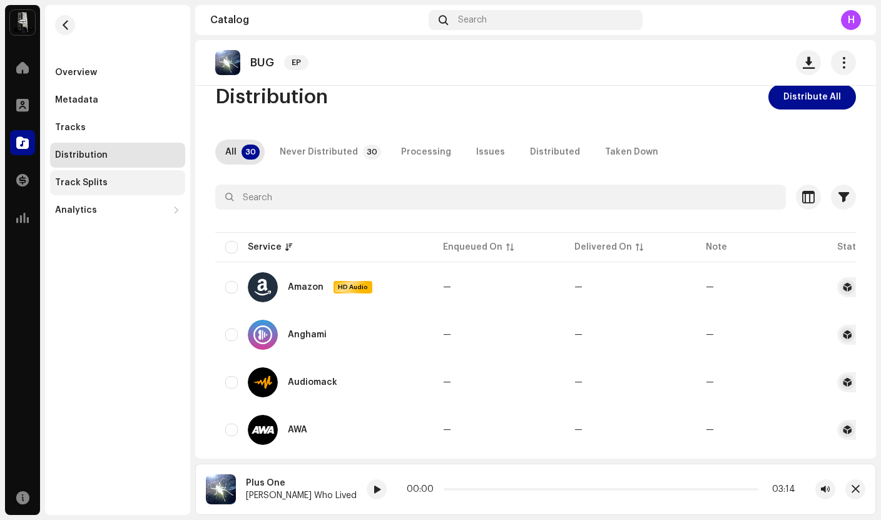
click at [113, 178] on div "Track Splits" at bounding box center [117, 183] width 125 height 10
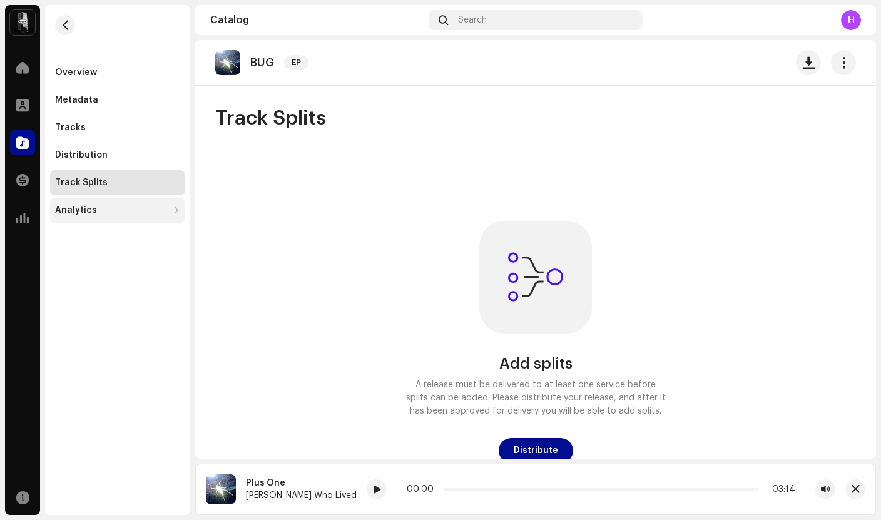
click at [108, 206] on div "Analytics" at bounding box center [111, 210] width 113 height 10
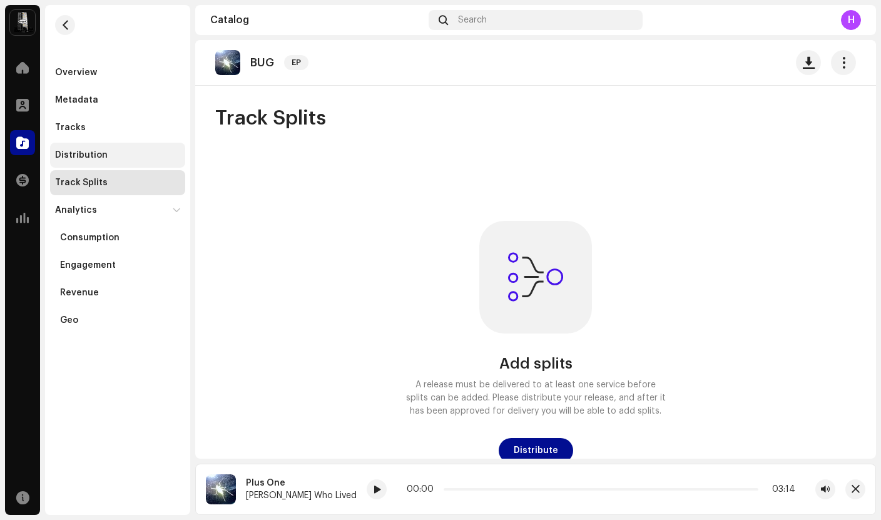
click at [112, 159] on div "Distribution" at bounding box center [117, 155] width 125 height 10
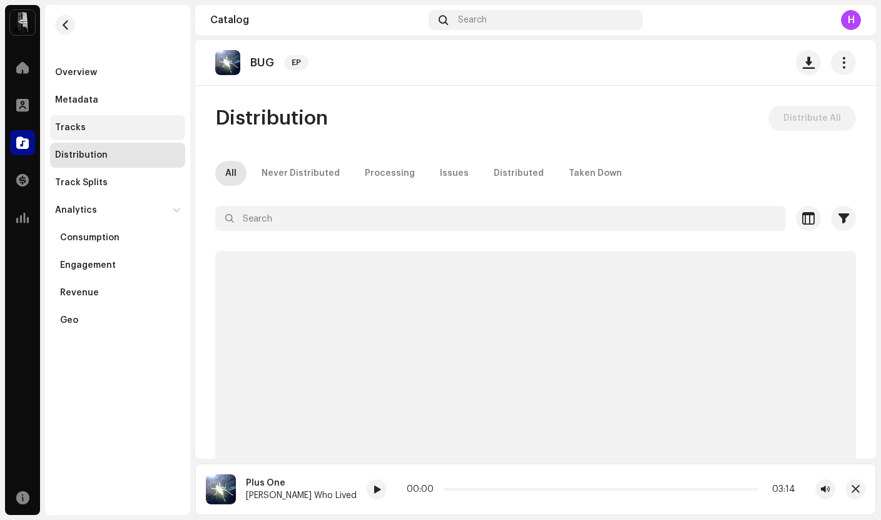
click at [94, 124] on div "Tracks" at bounding box center [117, 128] width 125 height 10
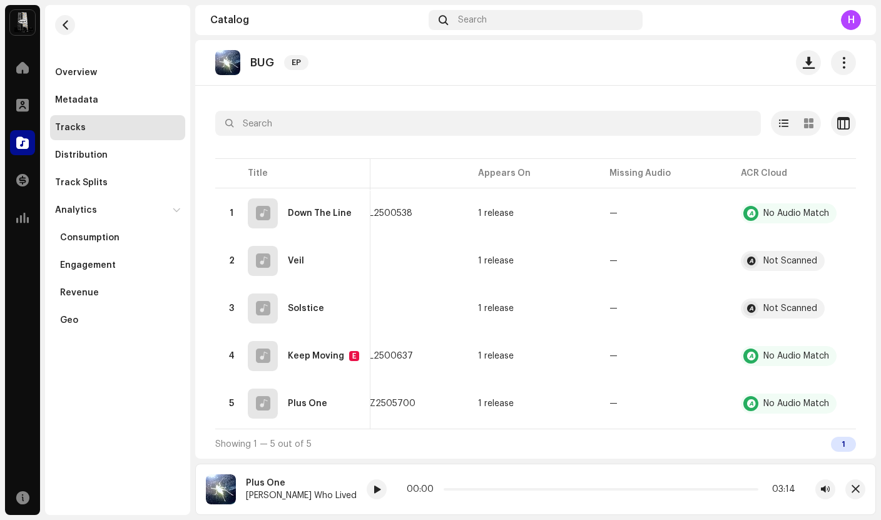
scroll to position [0, 310]
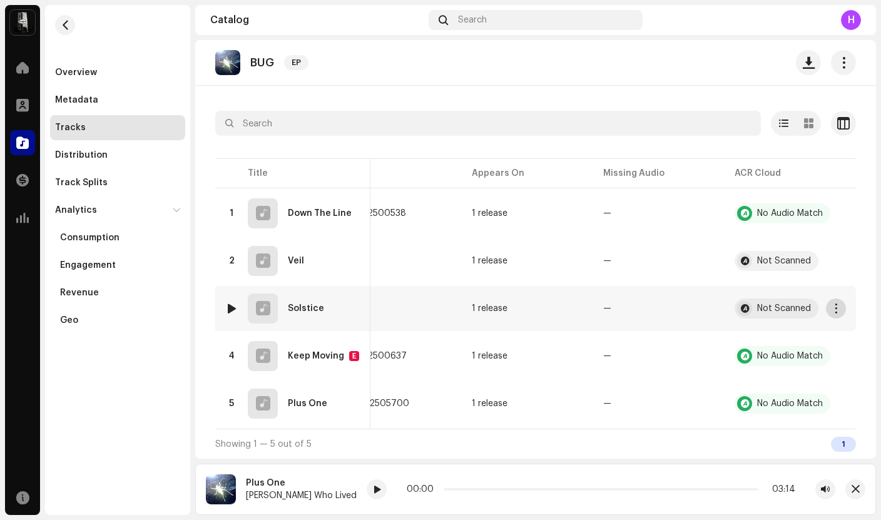
click at [834, 298] on button "button" at bounding box center [836, 308] width 20 height 20
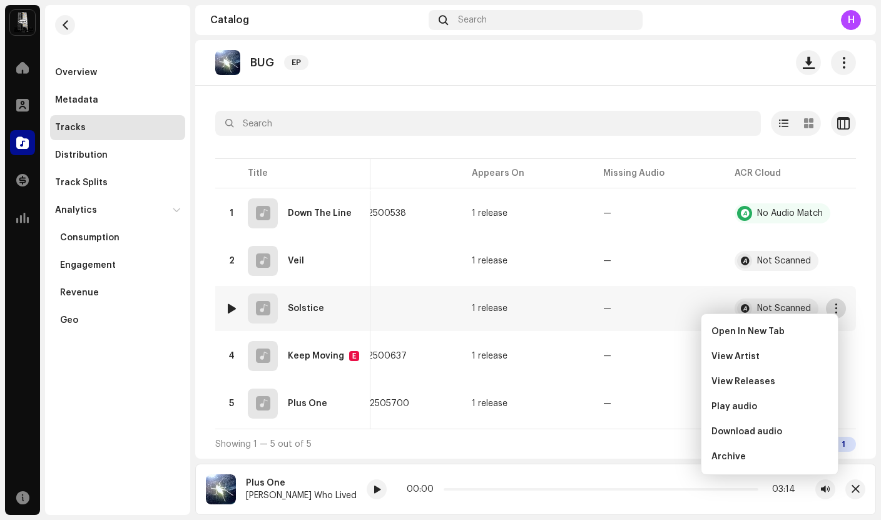
click at [832, 298] on button "button" at bounding box center [836, 308] width 20 height 20
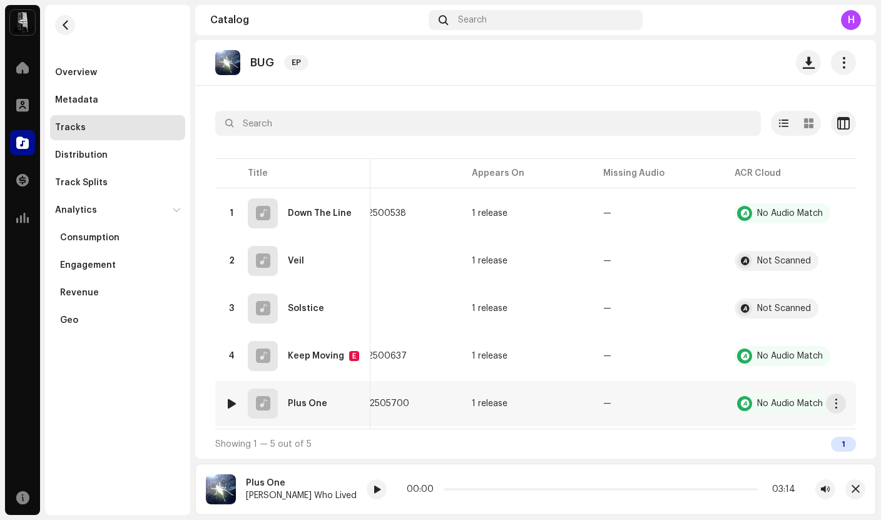
scroll to position [0, 0]
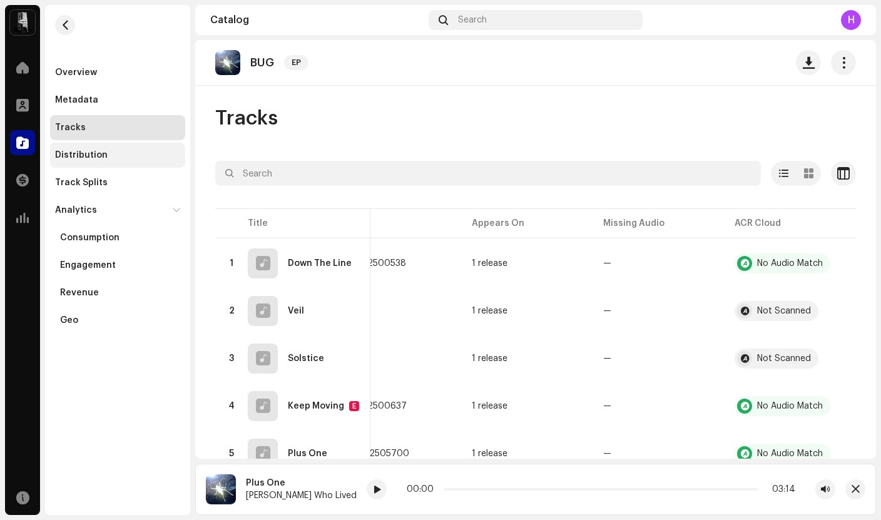
click at [91, 156] on div "Distribution" at bounding box center [81, 155] width 53 height 10
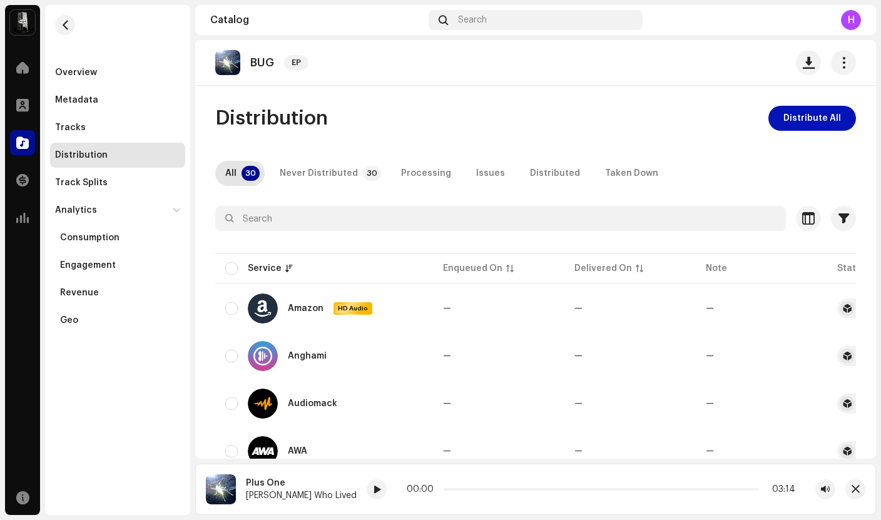
click at [799, 125] on span "Distribute All" at bounding box center [812, 118] width 58 height 25
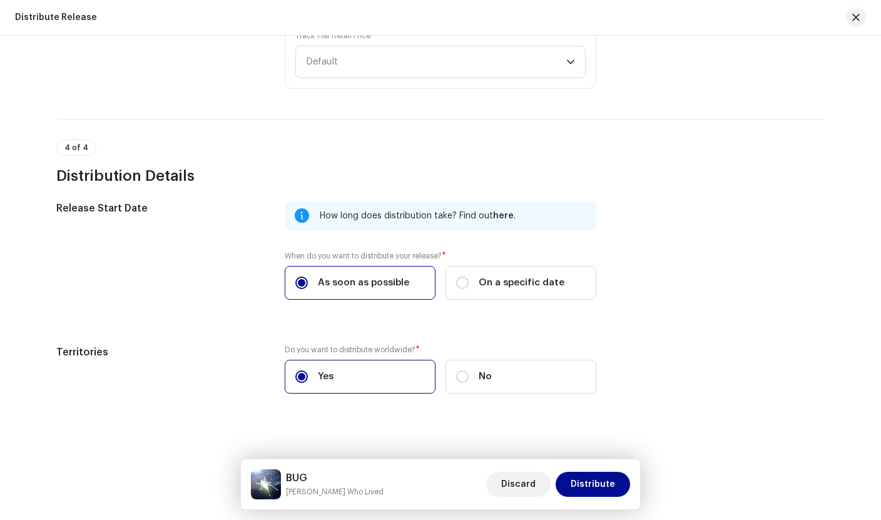
scroll to position [2412, 0]
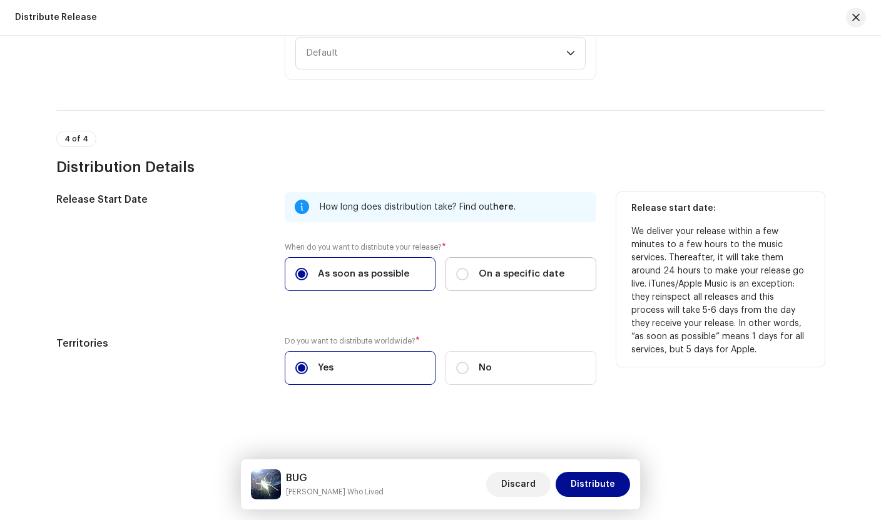
click at [496, 269] on span "On a specific date" at bounding box center [522, 274] width 86 height 14
click at [469, 269] on input "On a specific date" at bounding box center [462, 274] width 13 height 13
radio input "true"
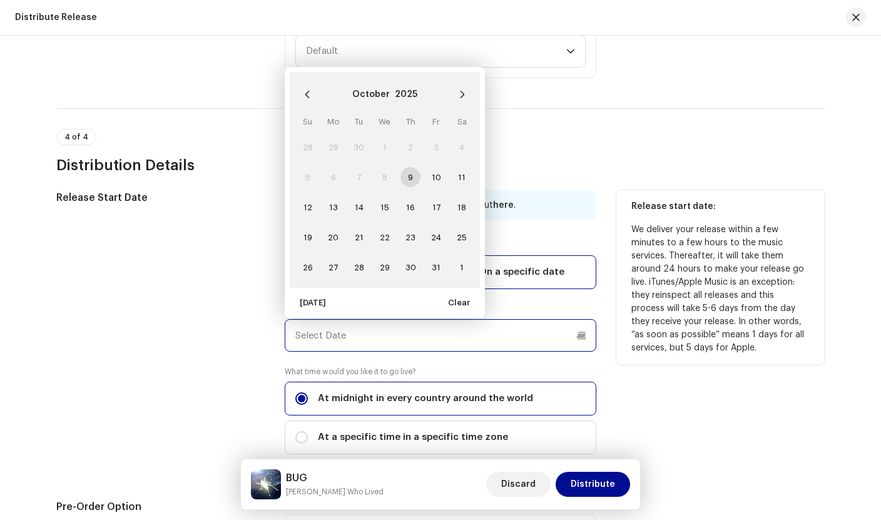
click at [389, 339] on input "text" at bounding box center [441, 335] width 312 height 33
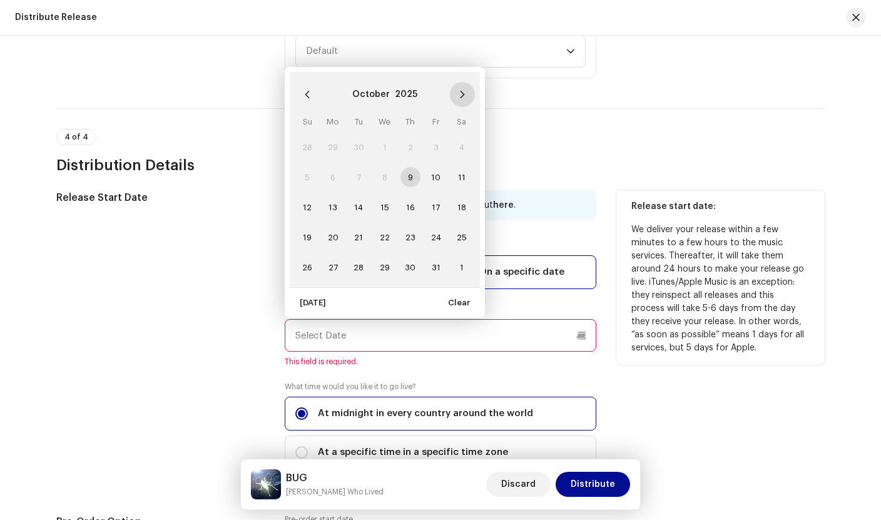
click at [458, 97] on icon "Next Month" at bounding box center [462, 94] width 9 height 9
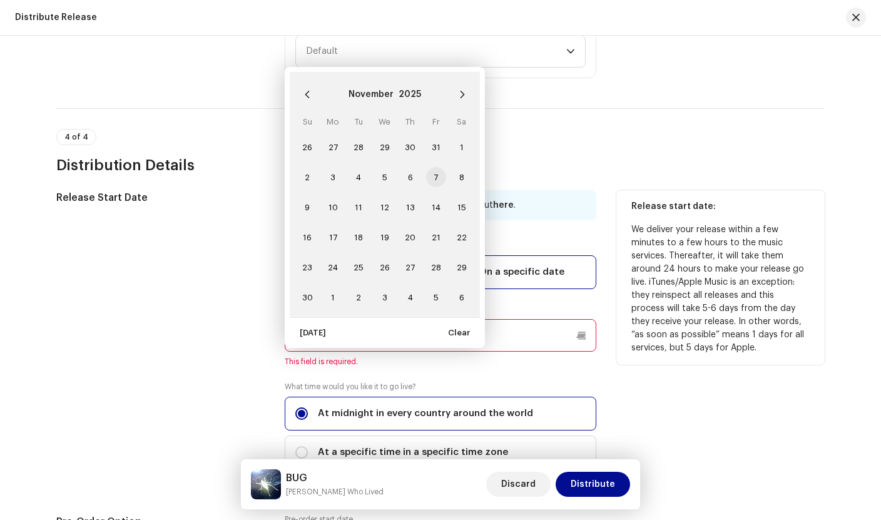
click at [434, 176] on span "7" at bounding box center [436, 177] width 20 height 20
type input "[DATE]"
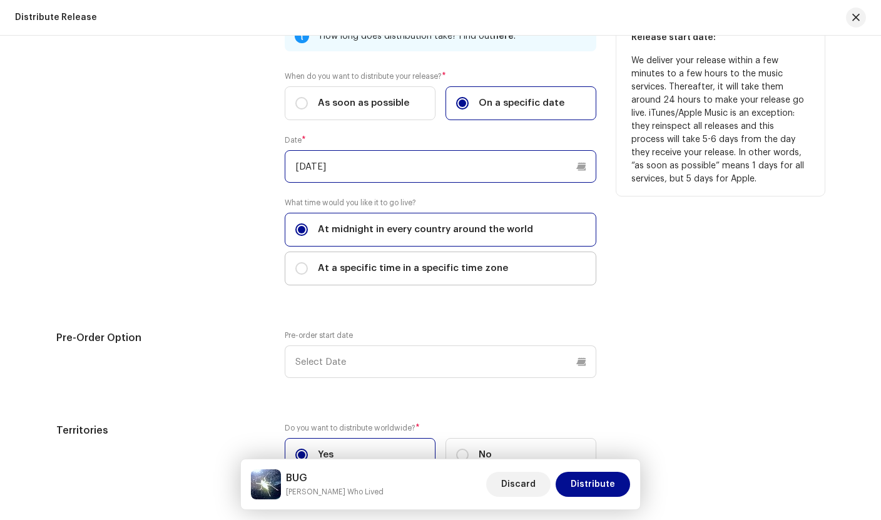
scroll to position [2583, 0]
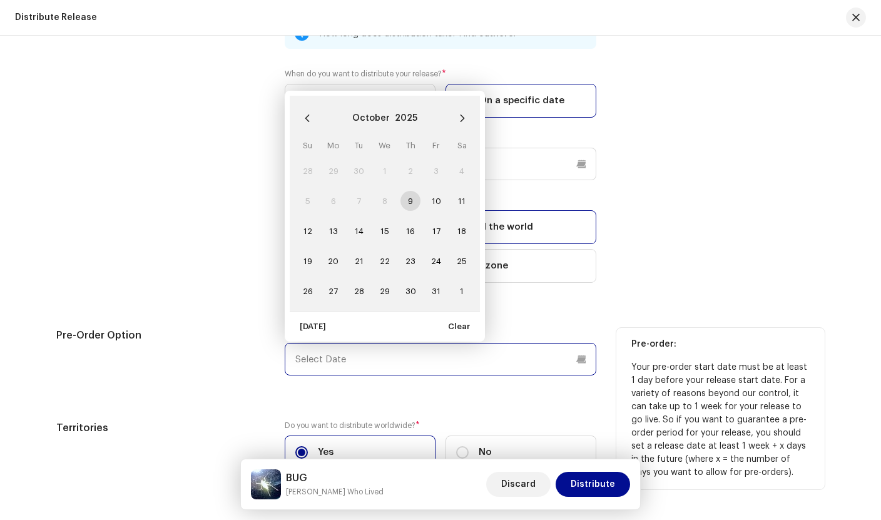
click at [322, 359] on input "text" at bounding box center [441, 359] width 312 height 33
click at [432, 200] on span "10" at bounding box center [436, 201] width 20 height 20
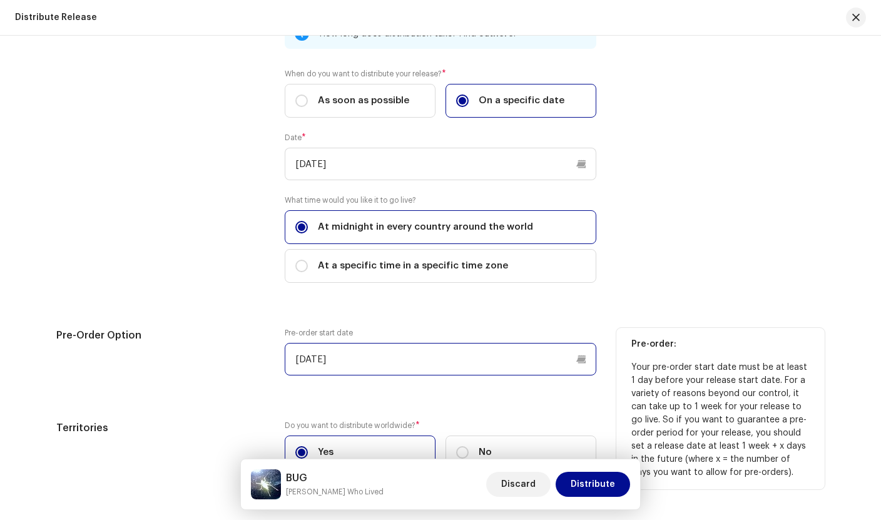
scroll to position [2670, 0]
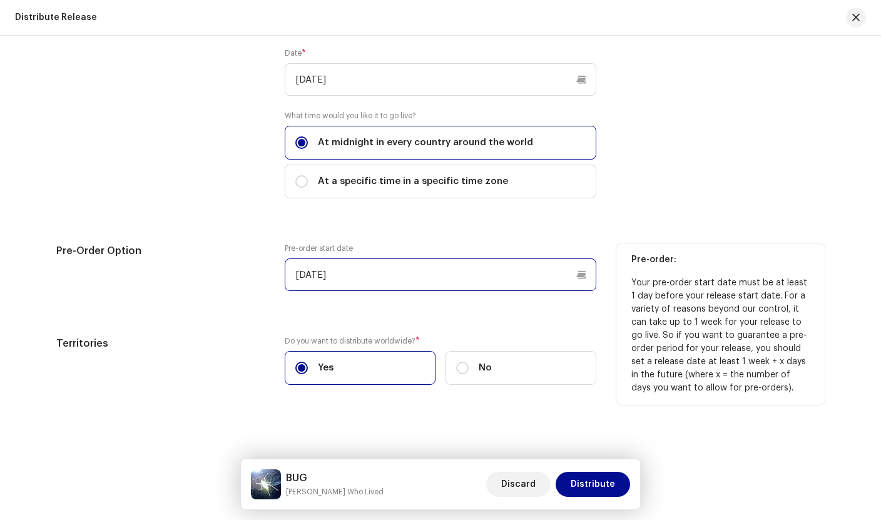
click at [407, 280] on input "[DATE]" at bounding box center [441, 274] width 312 height 33
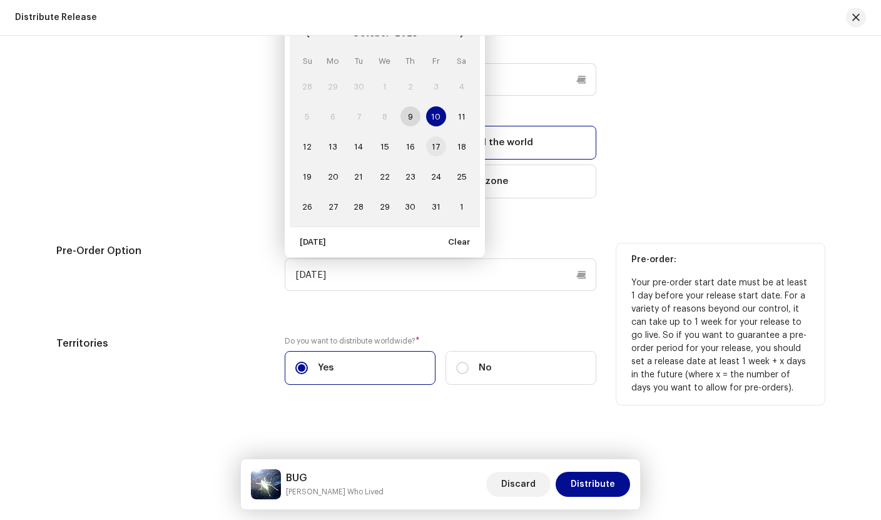
click at [435, 138] on span "17" at bounding box center [436, 146] width 20 height 20
type input "[DATE]"
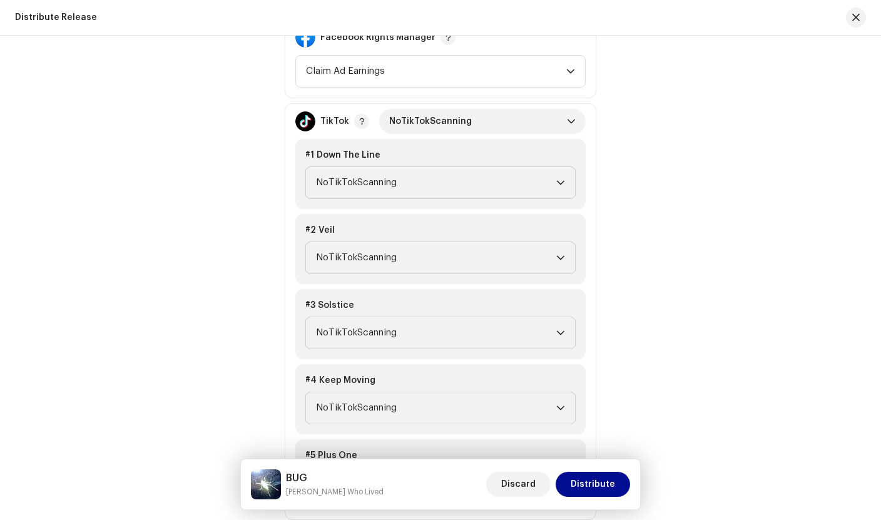
scroll to position [1363, 0]
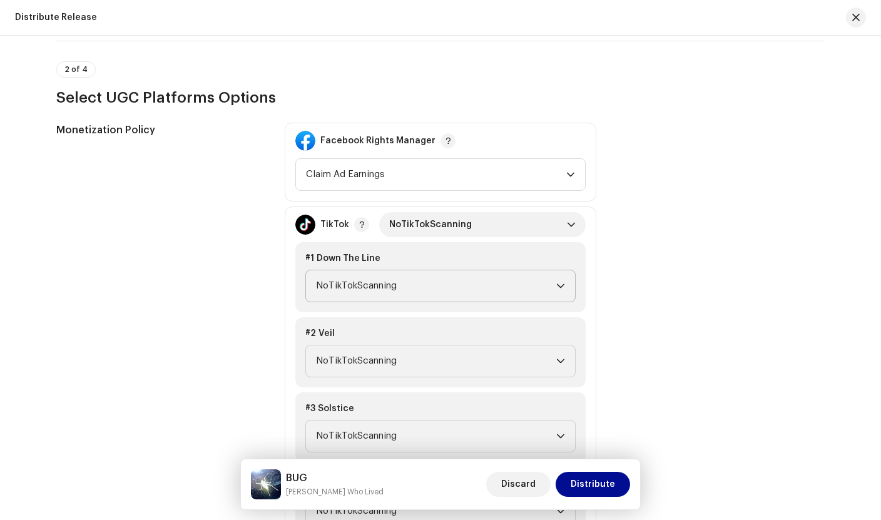
click at [338, 287] on span "NoTikTokScanning" at bounding box center [436, 285] width 240 height 31
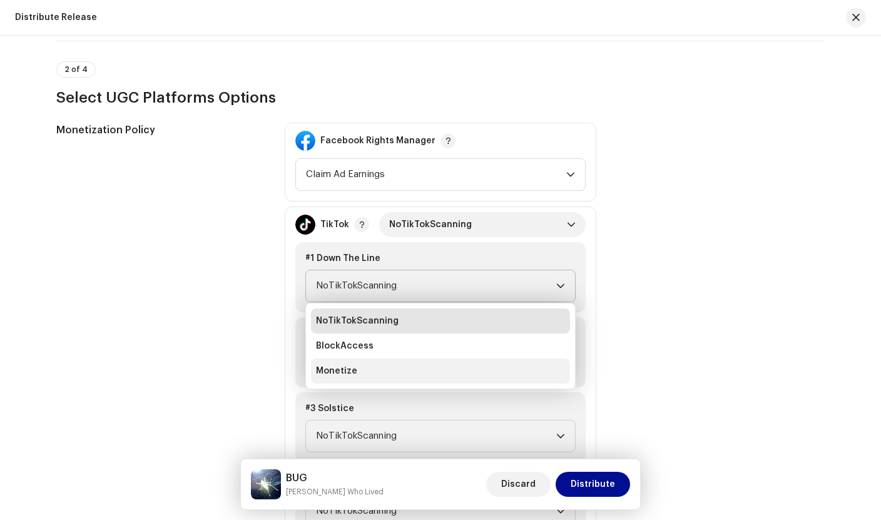
click at [333, 372] on span "Monetize" at bounding box center [336, 371] width 41 height 13
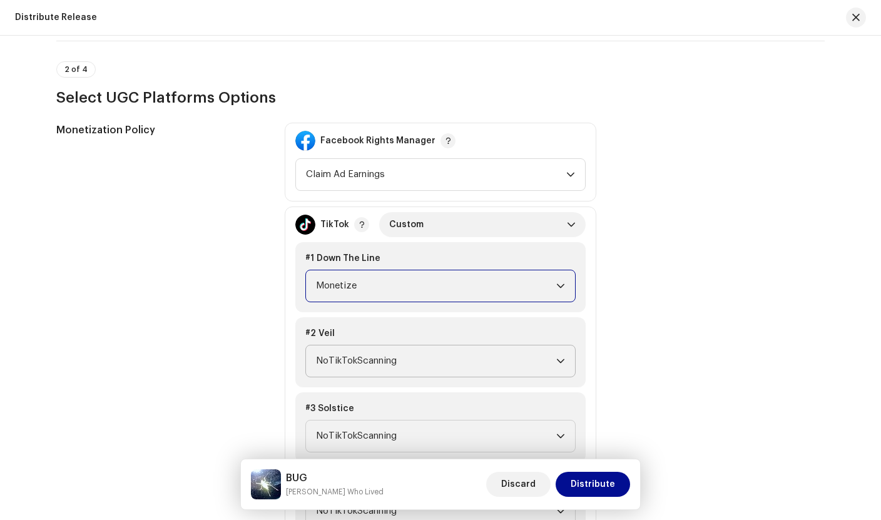
click at [344, 353] on span "NoTikTokScanning" at bounding box center [436, 360] width 240 height 31
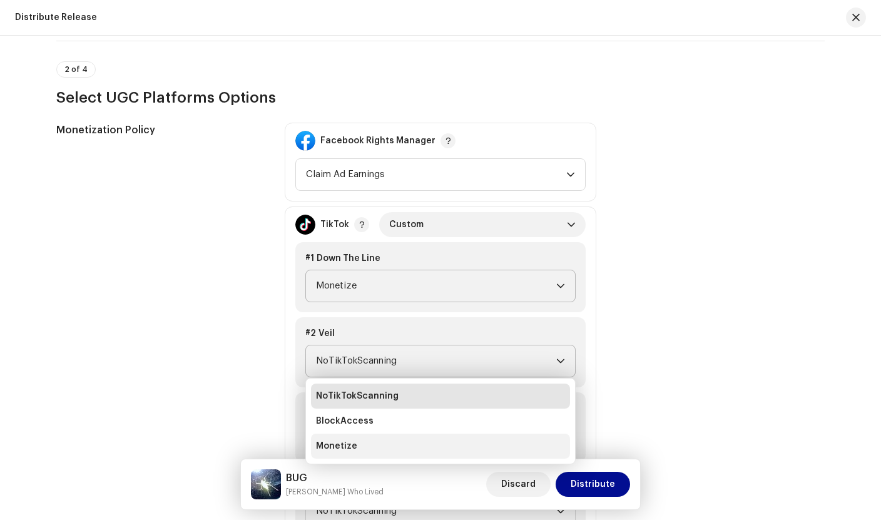
click at [338, 444] on span "Monetize" at bounding box center [336, 446] width 41 height 13
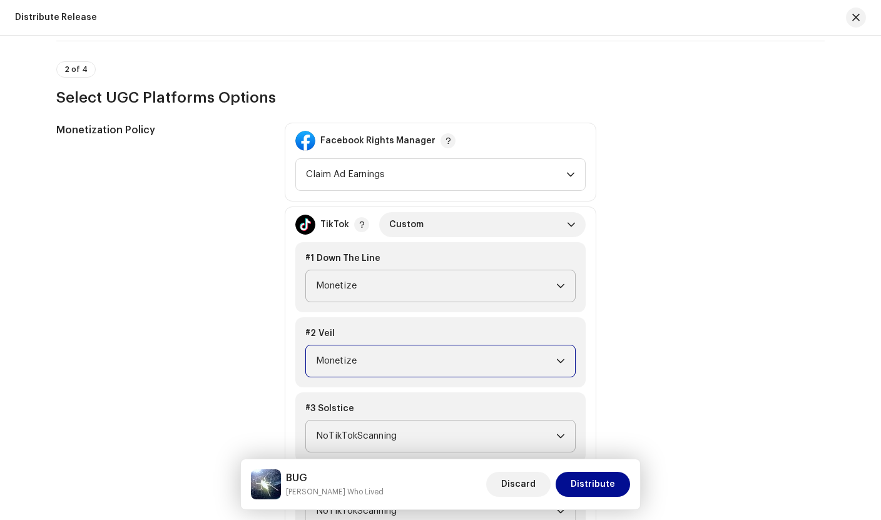
scroll to position [1383, 0]
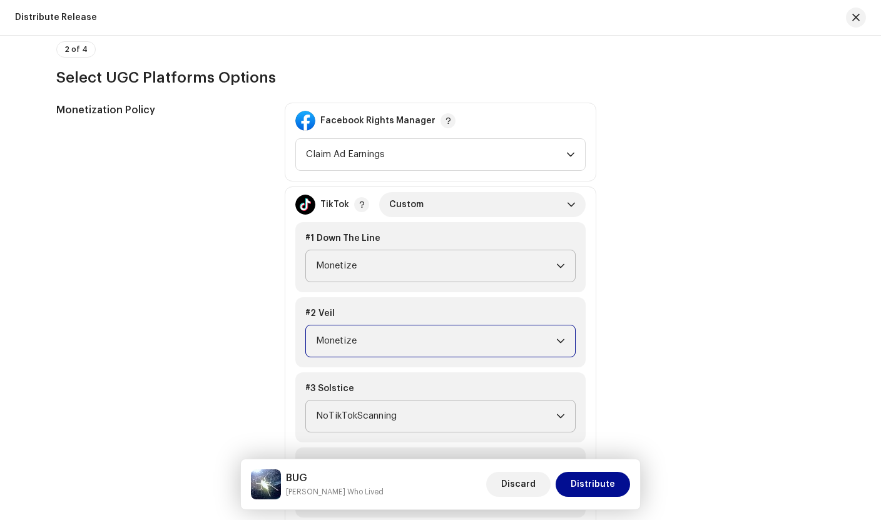
click at [346, 417] on span "NoTikTokScanning" at bounding box center [436, 415] width 240 height 31
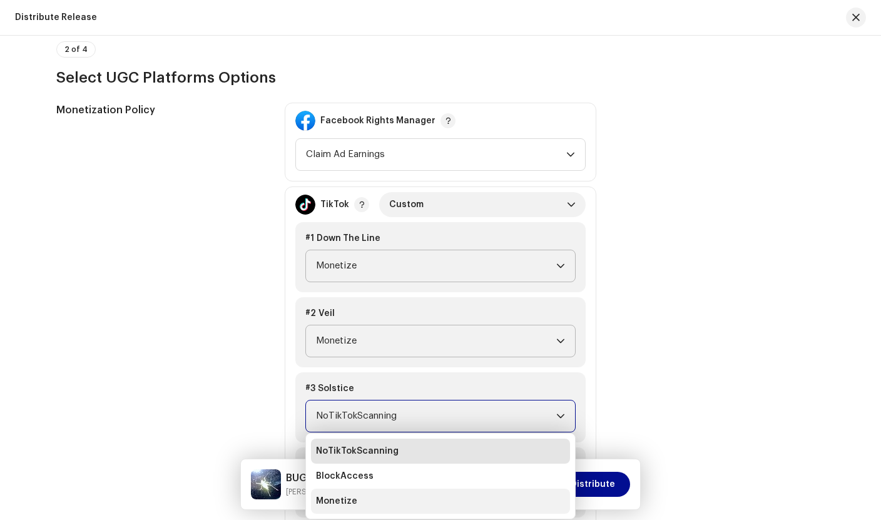
click at [340, 499] on span "Monetize" at bounding box center [336, 501] width 41 height 13
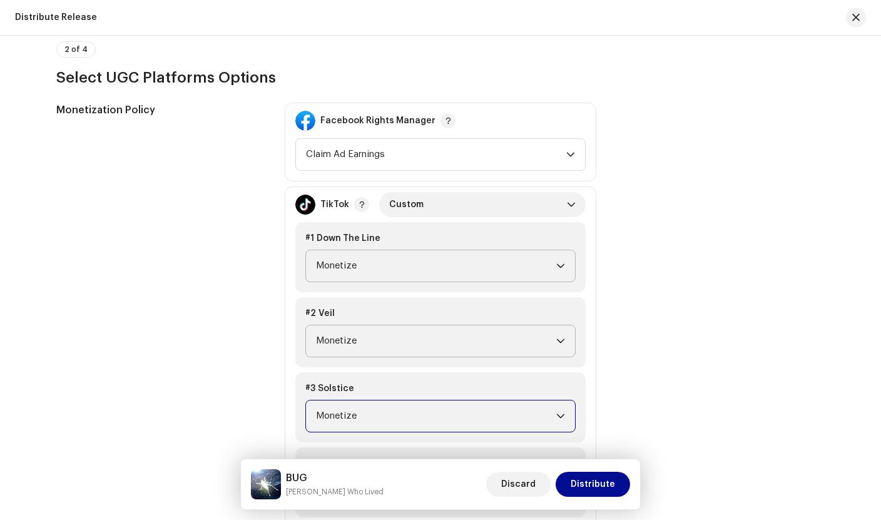
scroll to position [1596, 0]
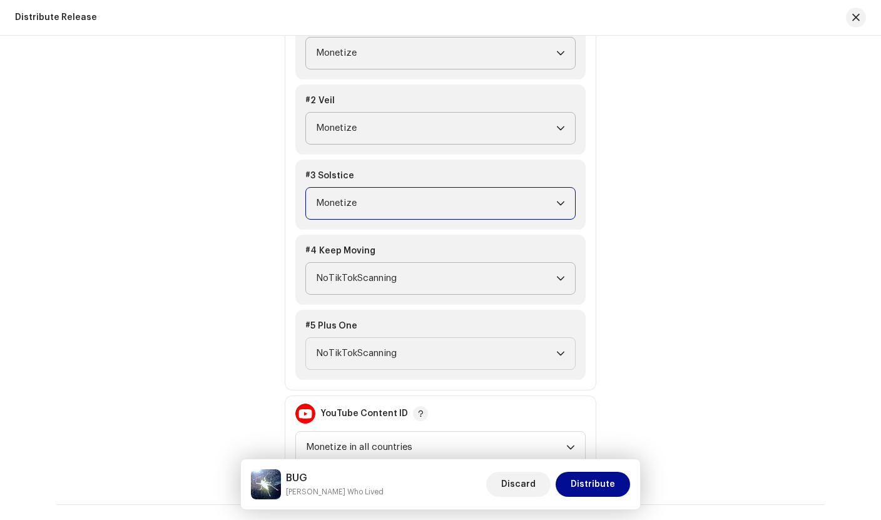
click at [375, 283] on span "NoTikTokScanning" at bounding box center [436, 278] width 240 height 31
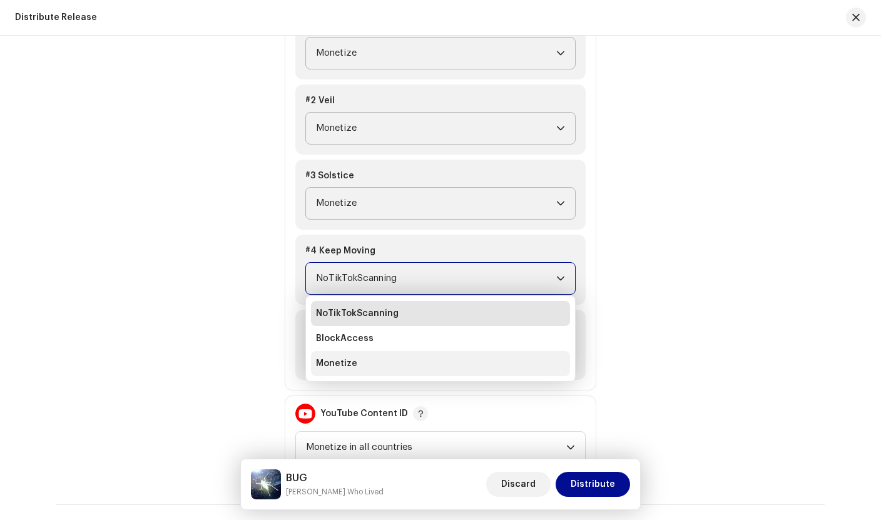
click at [348, 364] on span "Monetize" at bounding box center [336, 363] width 41 height 13
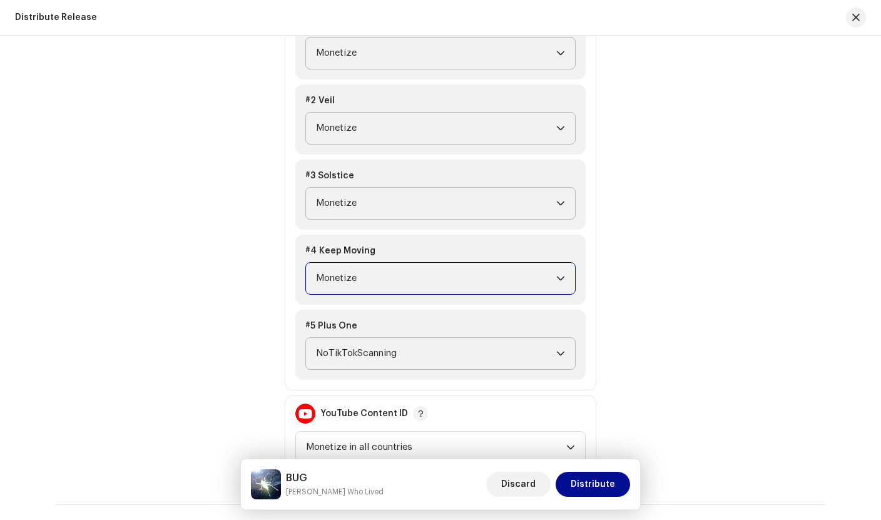
click at [350, 349] on span "NoTikTokScanning" at bounding box center [436, 353] width 240 height 31
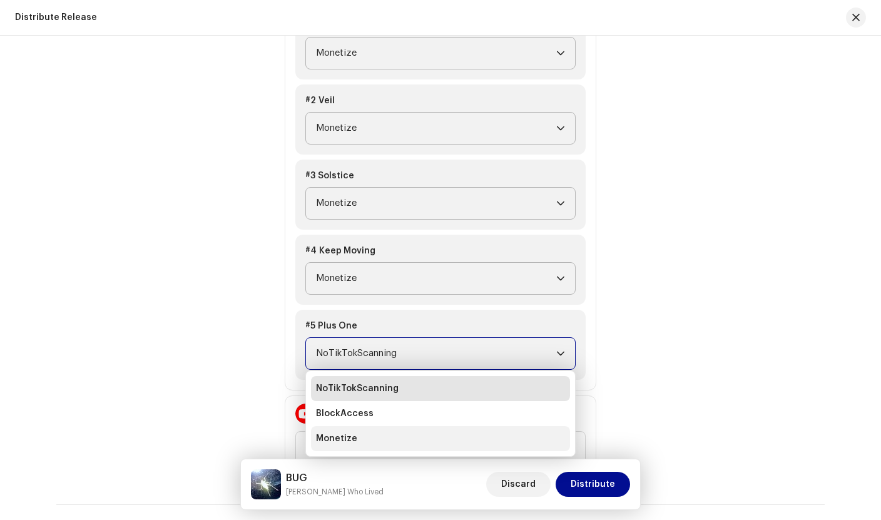
click at [340, 430] on li "Monetize" at bounding box center [440, 438] width 259 height 25
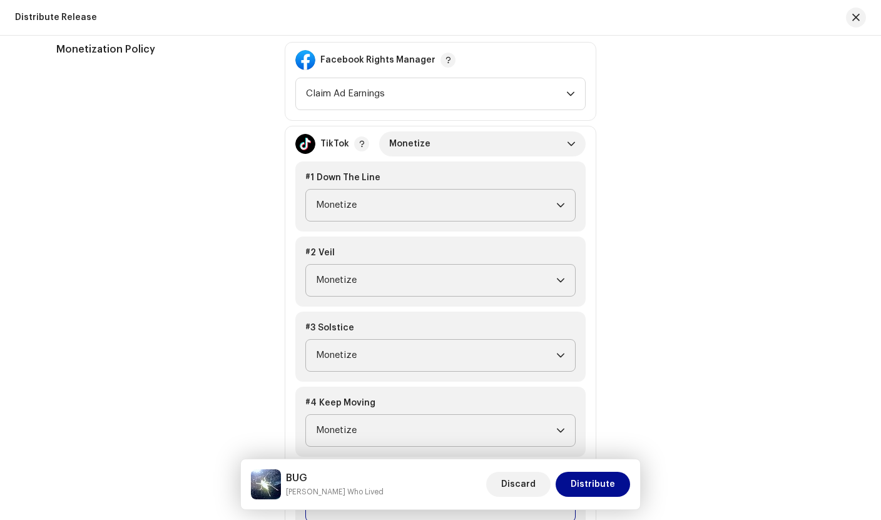
scroll to position [1382, 0]
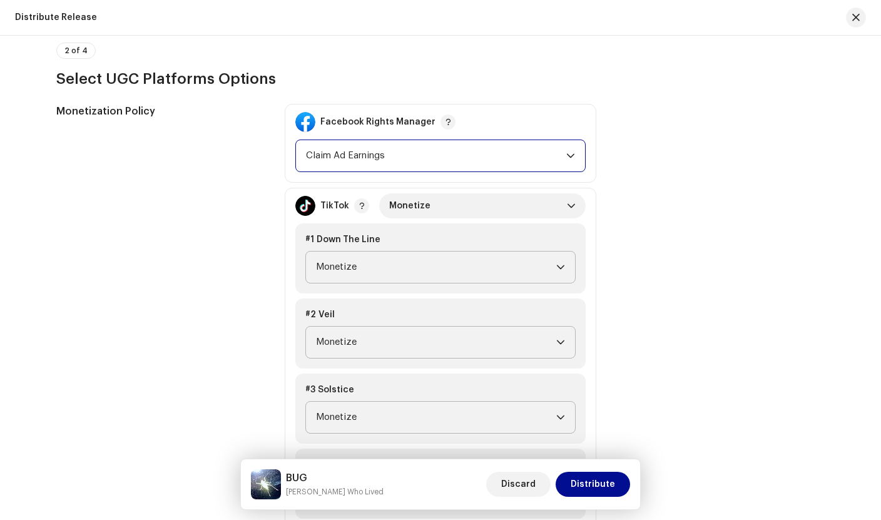
click at [339, 156] on span "Claim Ad Earnings" at bounding box center [436, 155] width 260 height 31
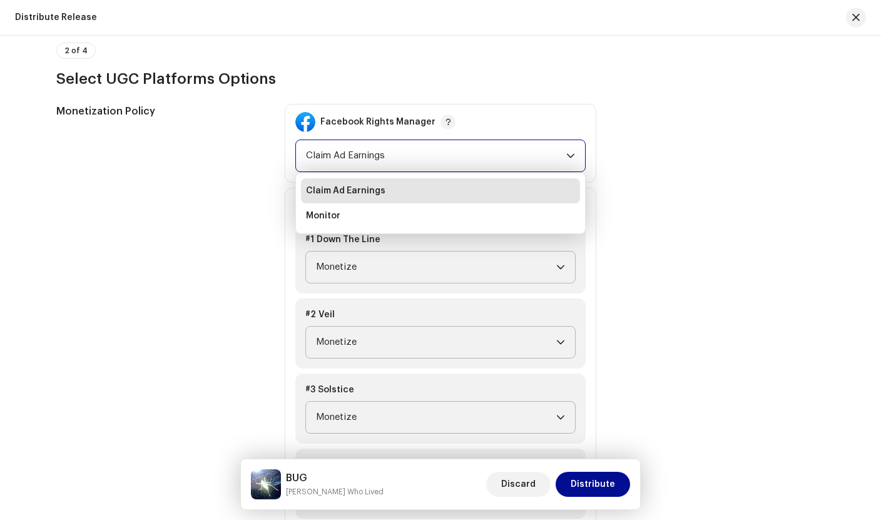
click at [236, 232] on div "Monetization Policy" at bounding box center [160, 396] width 208 height 584
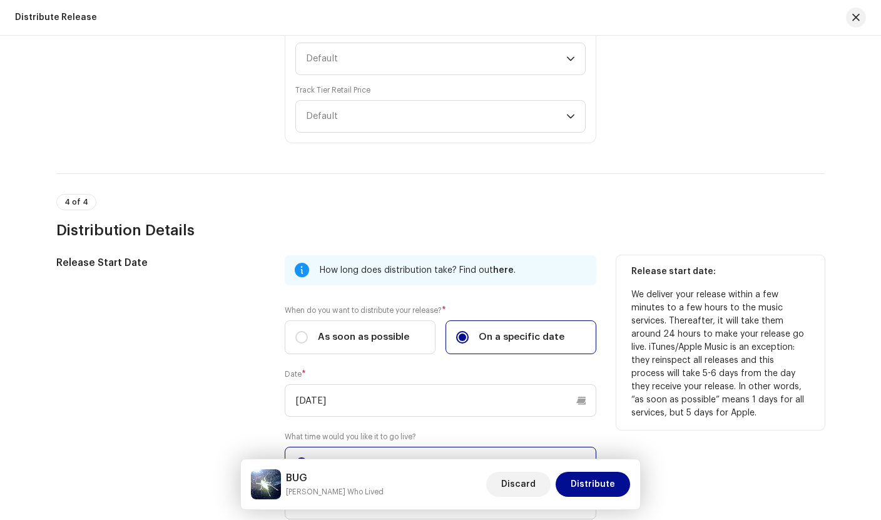
scroll to position [2349, 0]
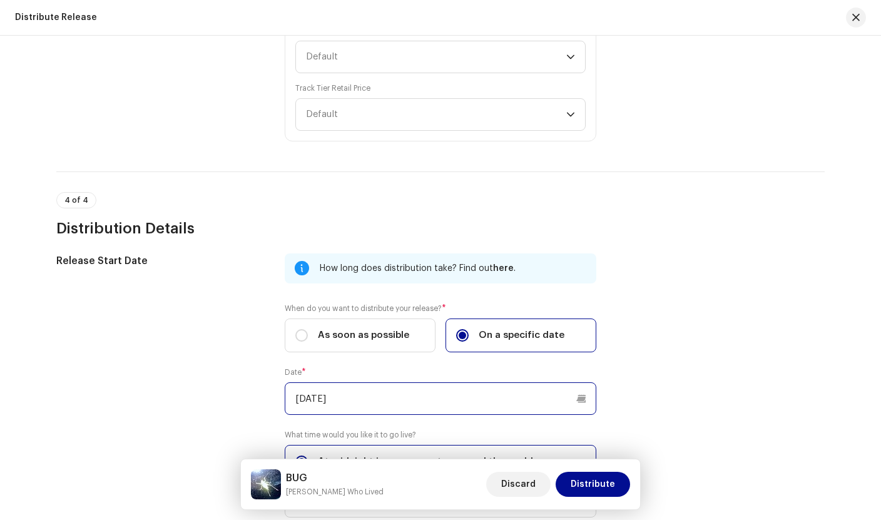
click at [451, 398] on input "[DATE]" at bounding box center [441, 398] width 312 height 33
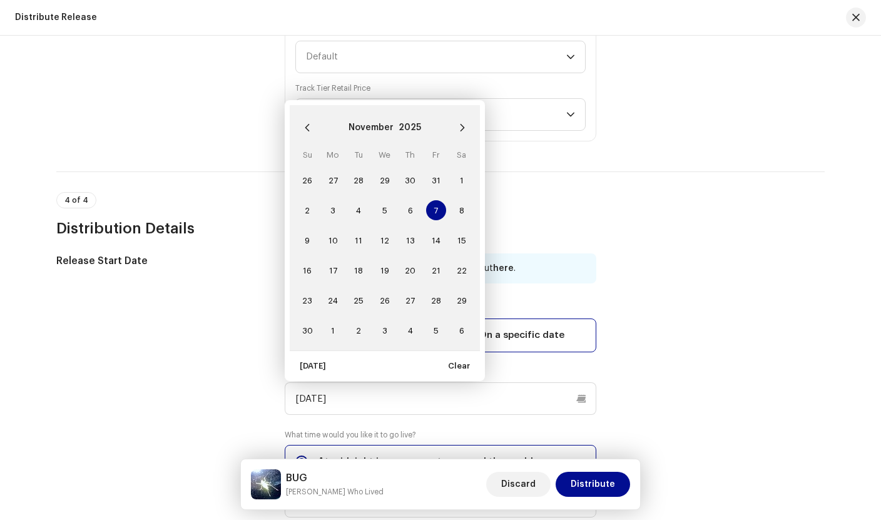
click at [178, 445] on div "Release Start Date" at bounding box center [160, 392] width 208 height 279
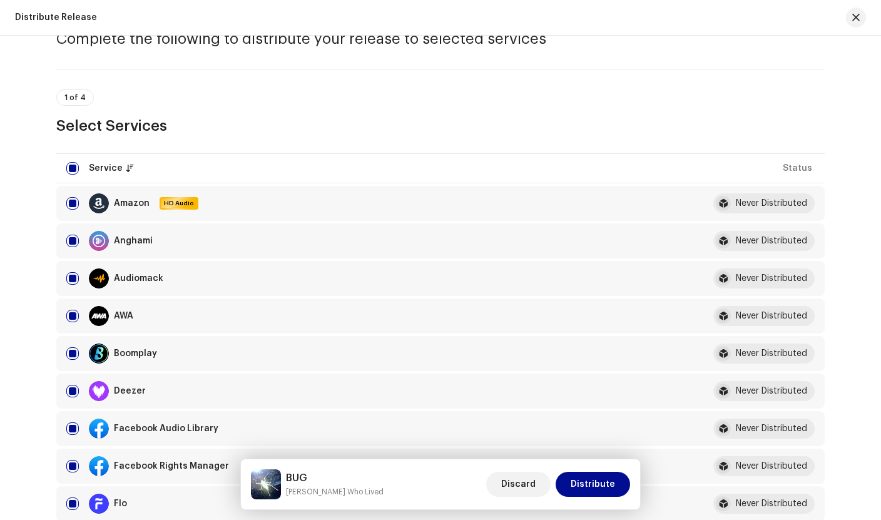
scroll to position [0, 0]
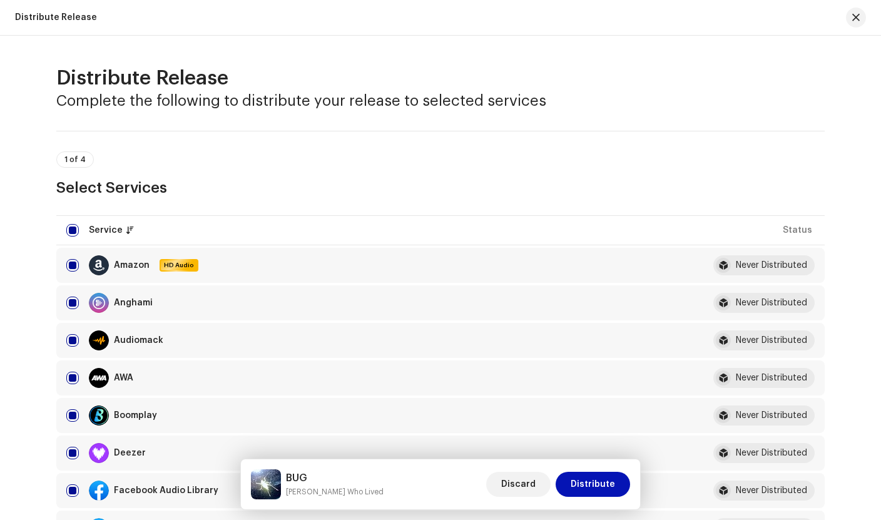
click at [600, 482] on span "Distribute" at bounding box center [593, 484] width 44 height 25
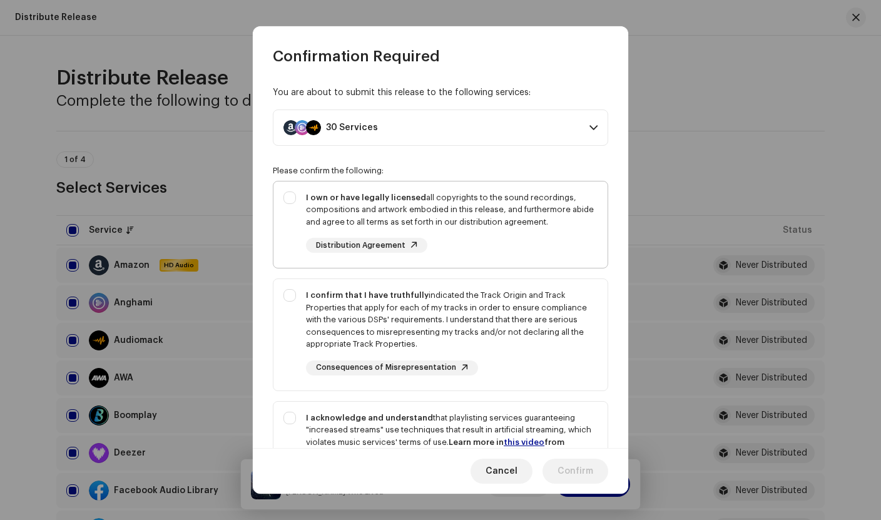
click at [292, 191] on div "I own or have legally licensed all copyrights to the sound recordings, composit…" at bounding box center [440, 222] width 334 height 82
checkbox input "true"
click at [287, 296] on div "I confirm that I have truthfully indicated the Track Origin and Track Propertie…" at bounding box center [440, 332] width 334 height 106
checkbox input "true"
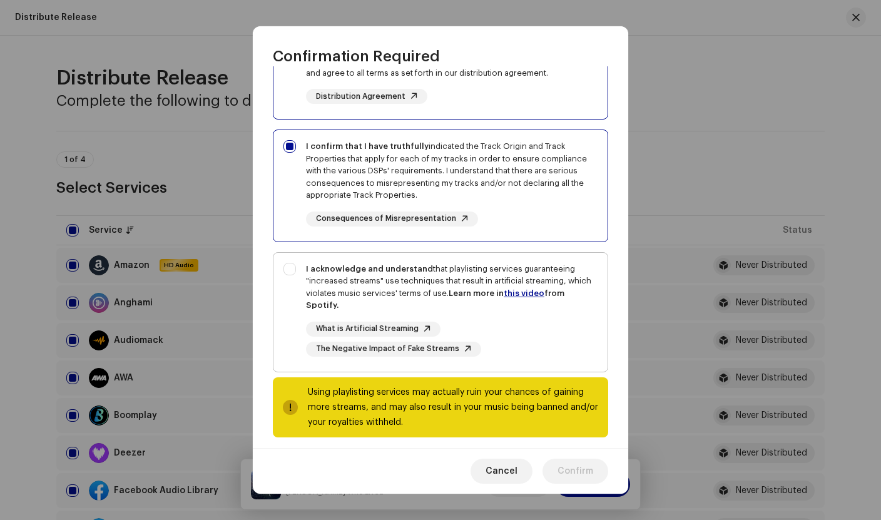
click at [293, 268] on div "I acknowledge and understand that playlisting services guaranteeing "increased …" at bounding box center [440, 310] width 334 height 114
checkbox input "true"
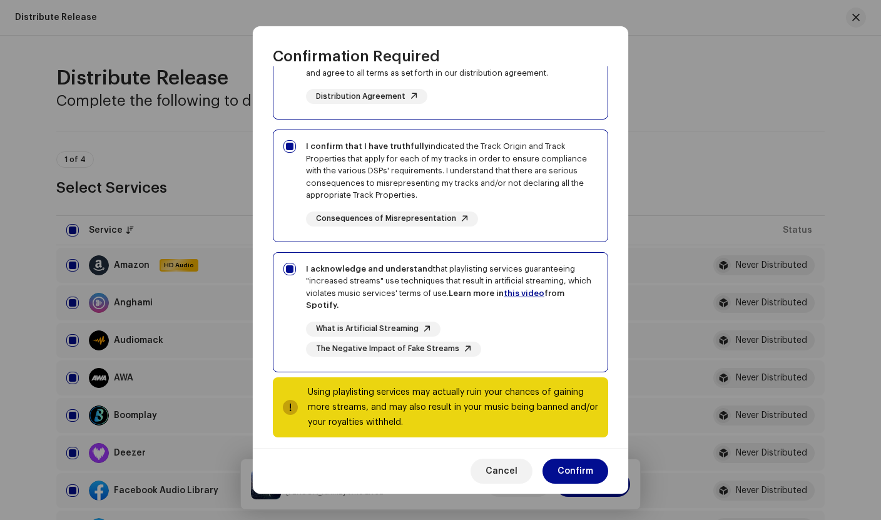
scroll to position [158, 0]
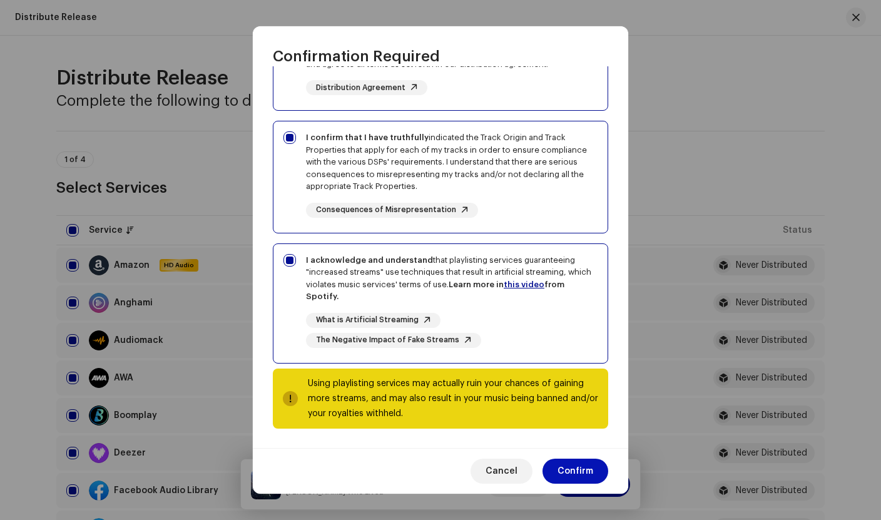
click at [587, 469] on span "Confirm" at bounding box center [575, 471] width 36 height 25
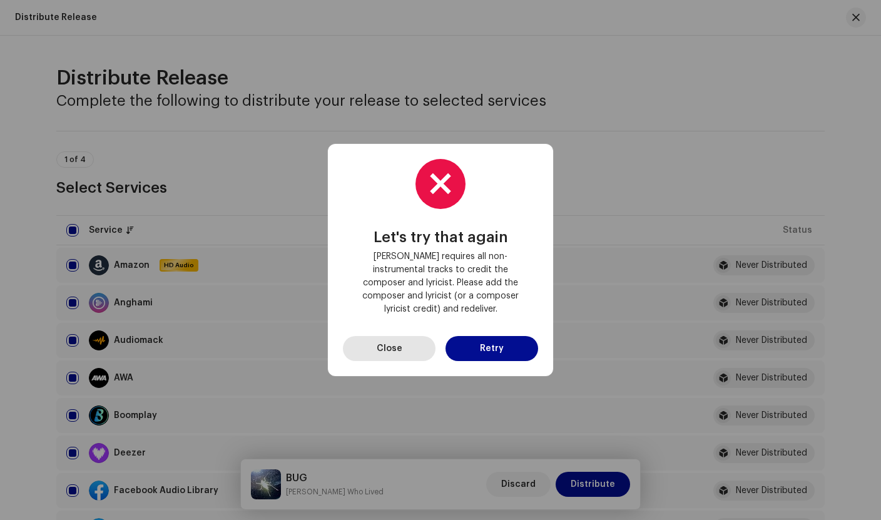
click at [413, 348] on button "Close" at bounding box center [389, 348] width 93 height 25
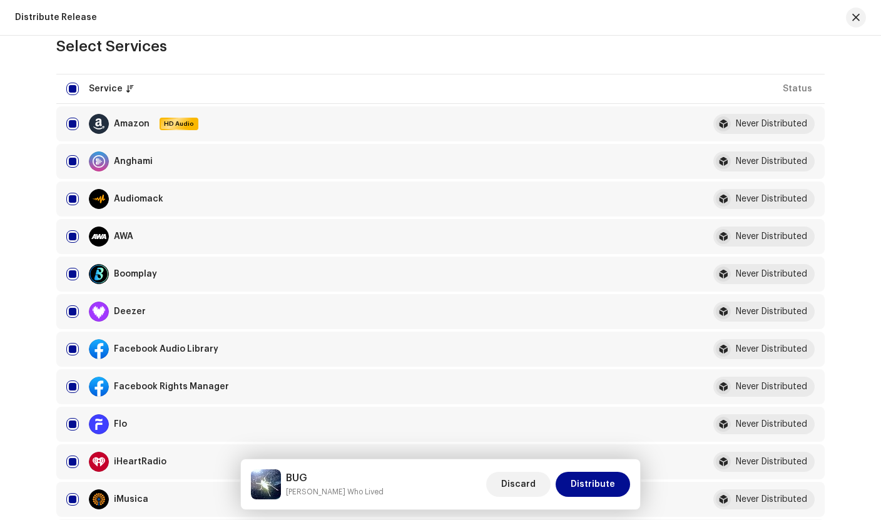
scroll to position [0, 0]
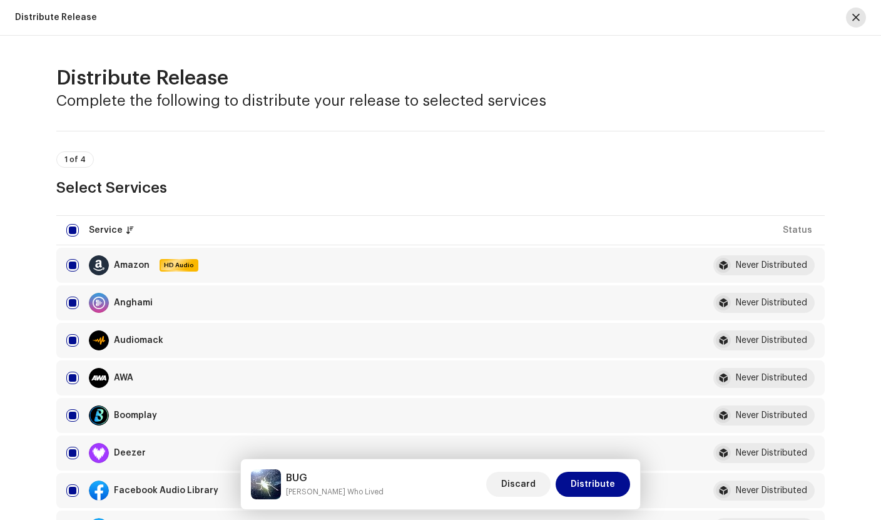
click at [857, 11] on button "button" at bounding box center [856, 18] width 20 height 20
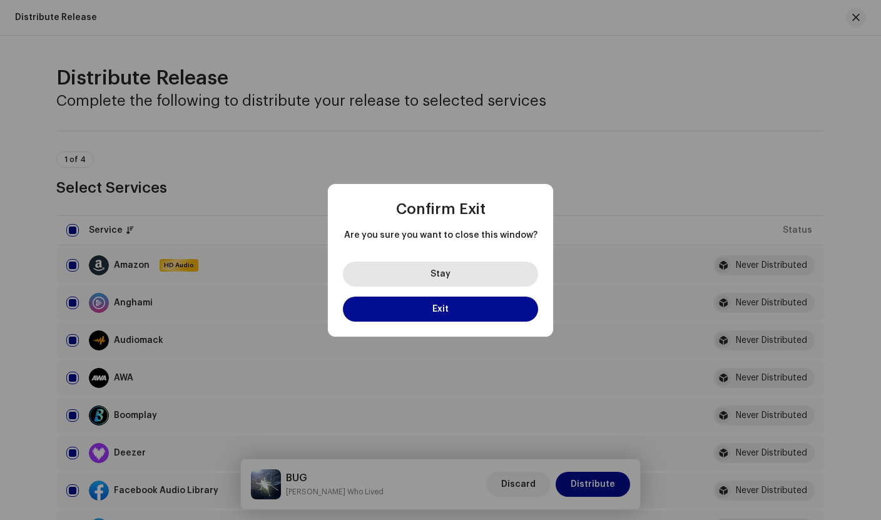
click at [454, 267] on button "Stay" at bounding box center [440, 274] width 195 height 25
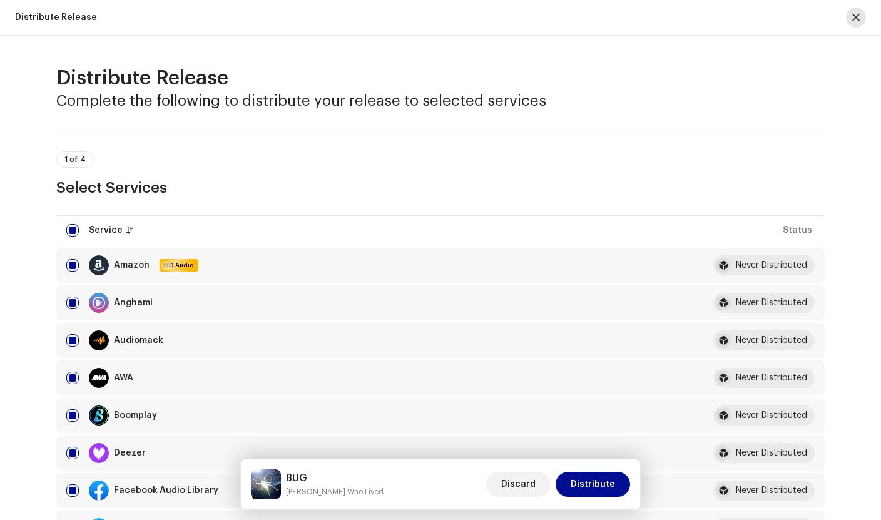
click at [853, 20] on span "button" at bounding box center [856, 18] width 8 height 10
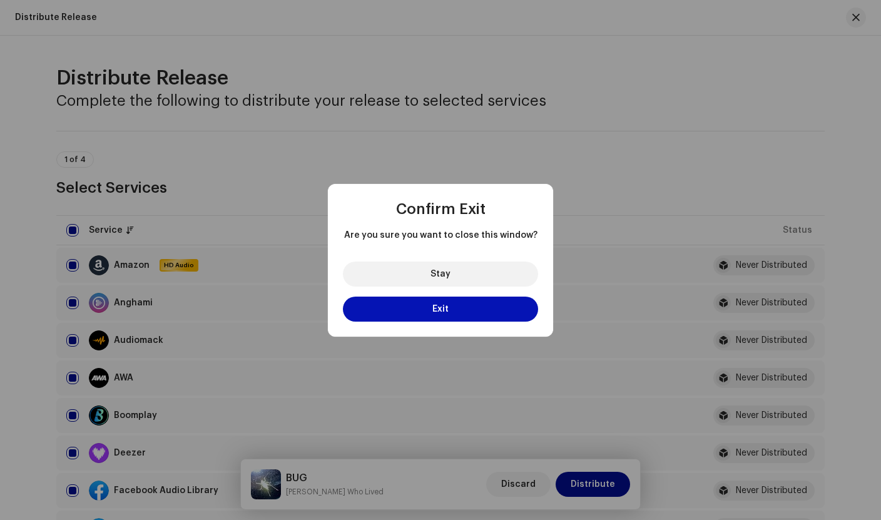
click at [462, 307] on button "Exit" at bounding box center [440, 309] width 195 height 25
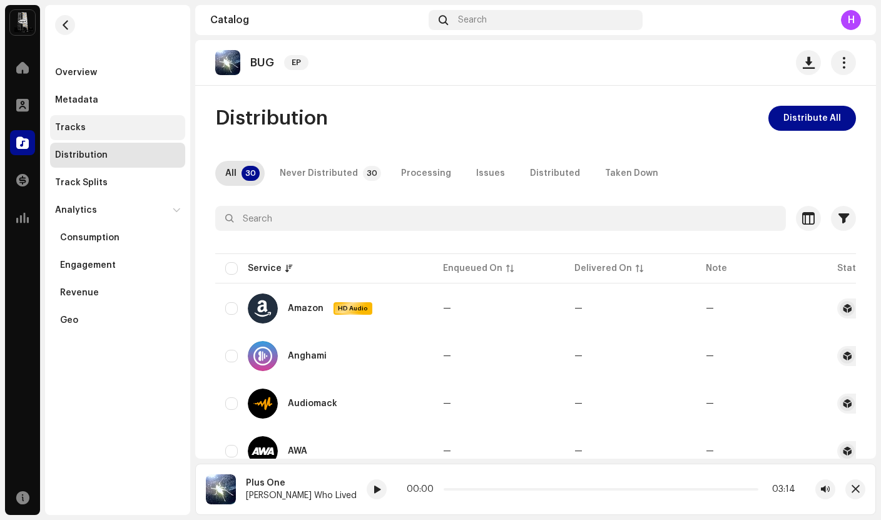
click at [102, 130] on div "Tracks" at bounding box center [117, 128] width 125 height 10
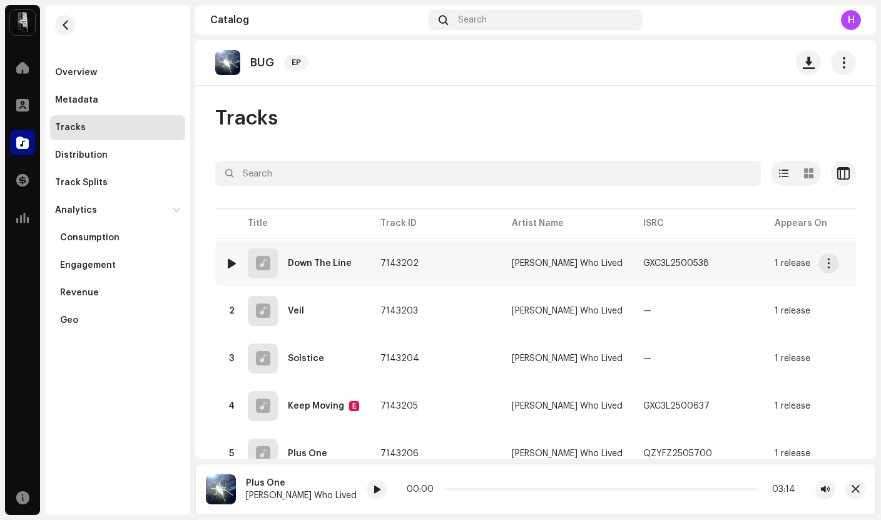
click at [323, 272] on div "1 Down The Line" at bounding box center [292, 263] width 135 height 30
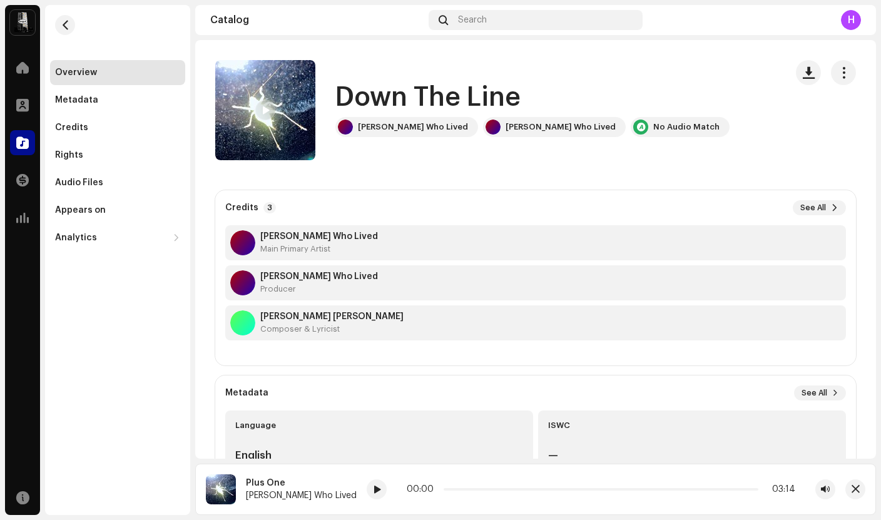
click at [129, 71] on div "Overview" at bounding box center [117, 73] width 125 height 10
click at [63, 28] on span "button" at bounding box center [65, 25] width 9 height 10
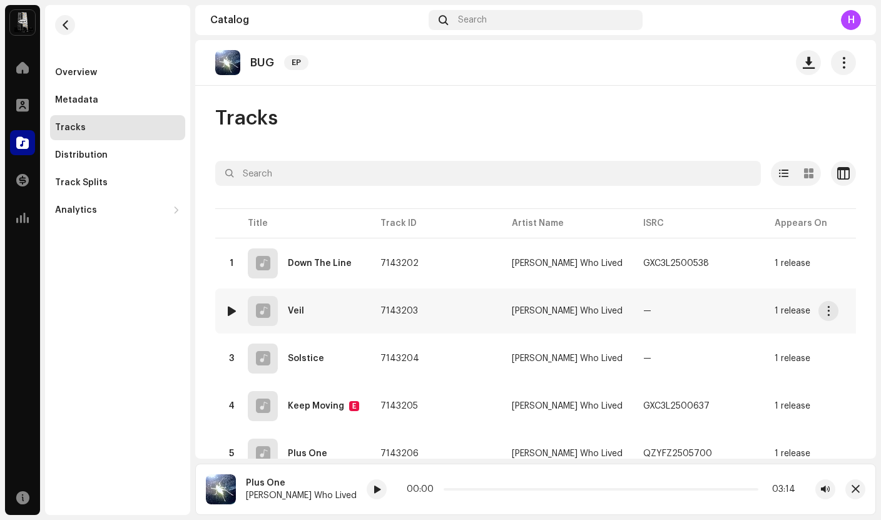
click at [335, 318] on div "2 Veil" at bounding box center [292, 311] width 135 height 30
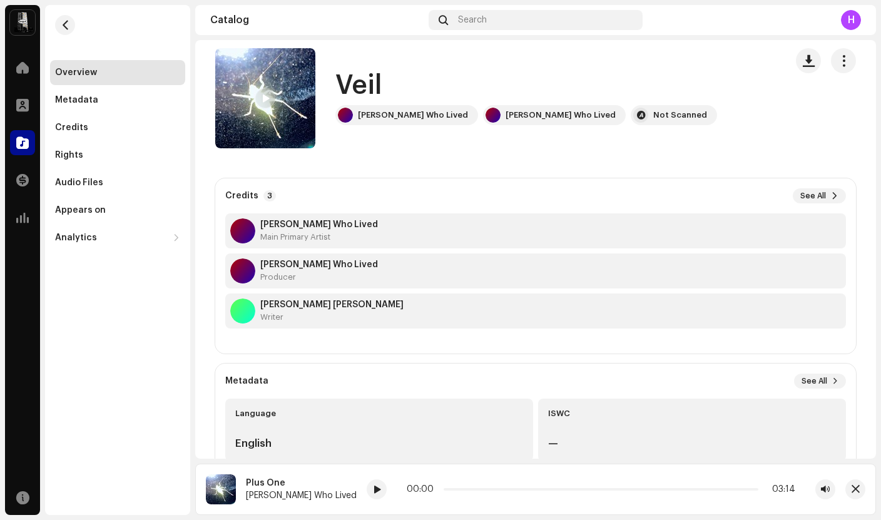
scroll to position [20, 0]
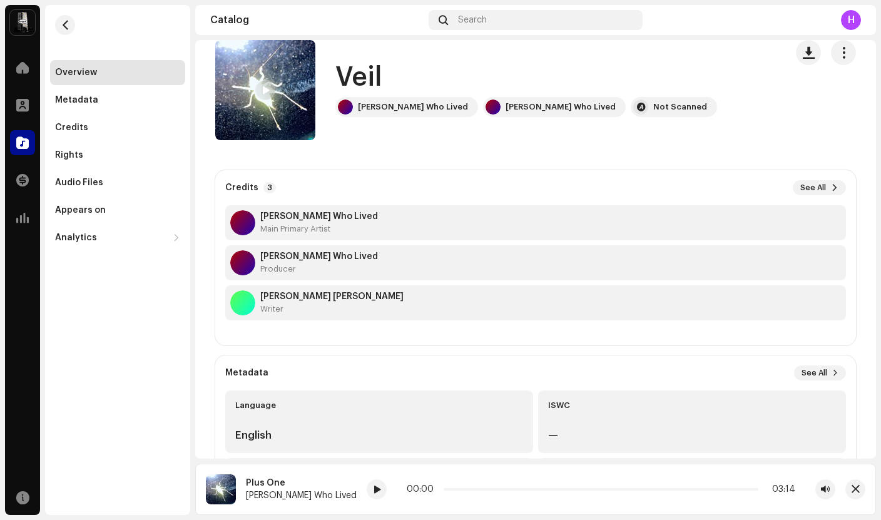
click at [347, 302] on div "[PERSON_NAME] [PERSON_NAME] Writer" at bounding box center [331, 303] width 143 height 23
click at [806, 186] on span "See All" at bounding box center [813, 188] width 26 height 10
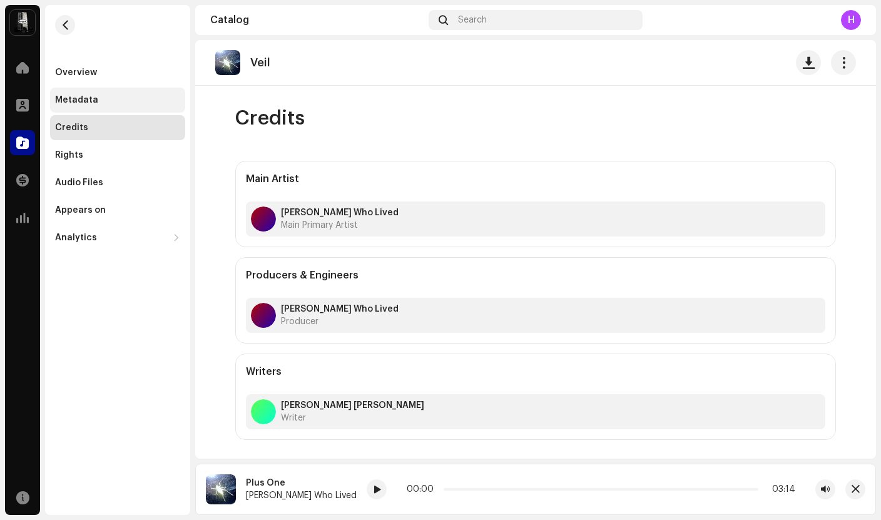
click at [82, 95] on div "Metadata" at bounding box center [76, 100] width 43 height 10
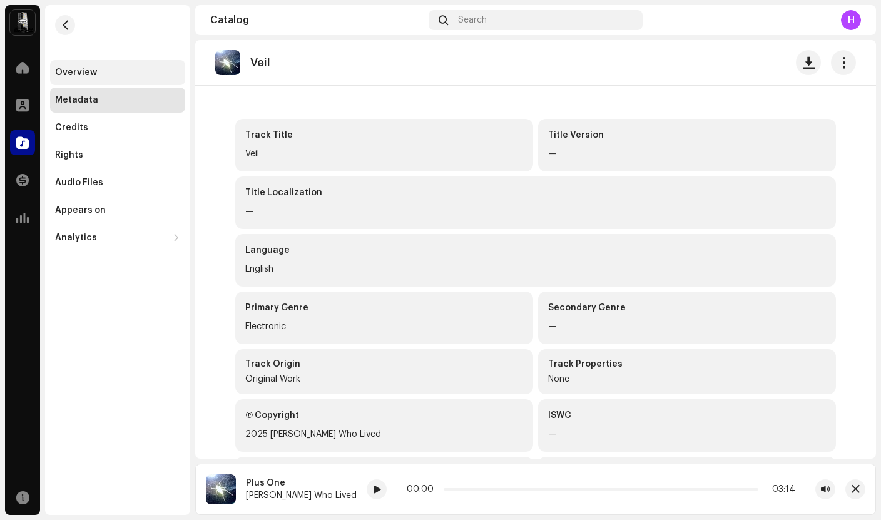
click at [94, 73] on div "Overview" at bounding box center [76, 73] width 42 height 10
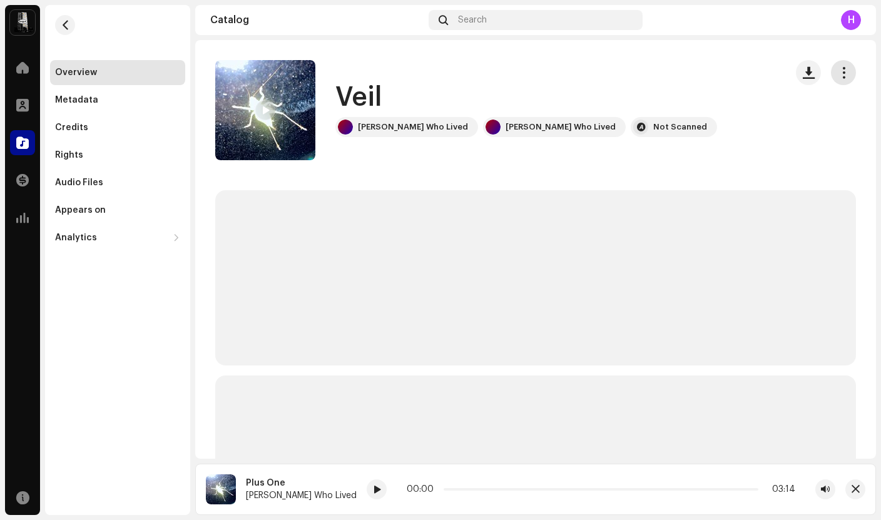
click at [838, 74] on span "button" at bounding box center [844, 73] width 12 height 10
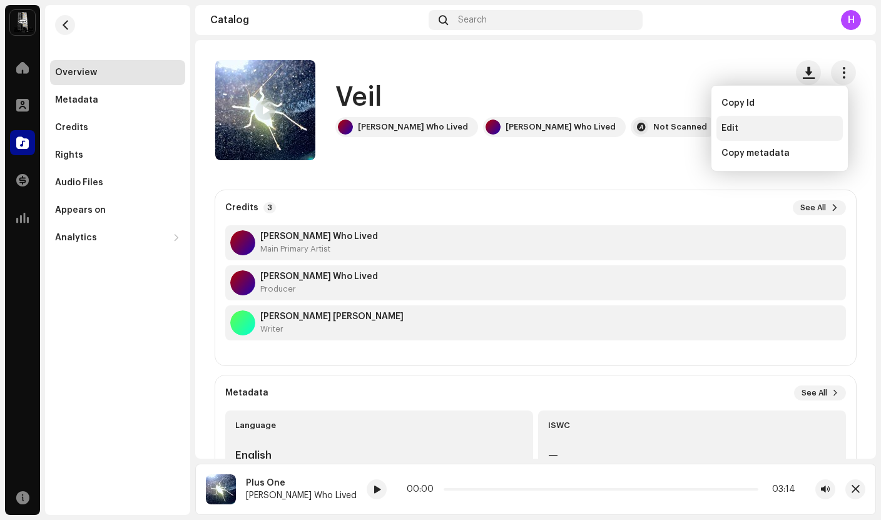
click at [721, 130] on span "Edit" at bounding box center [729, 128] width 17 height 10
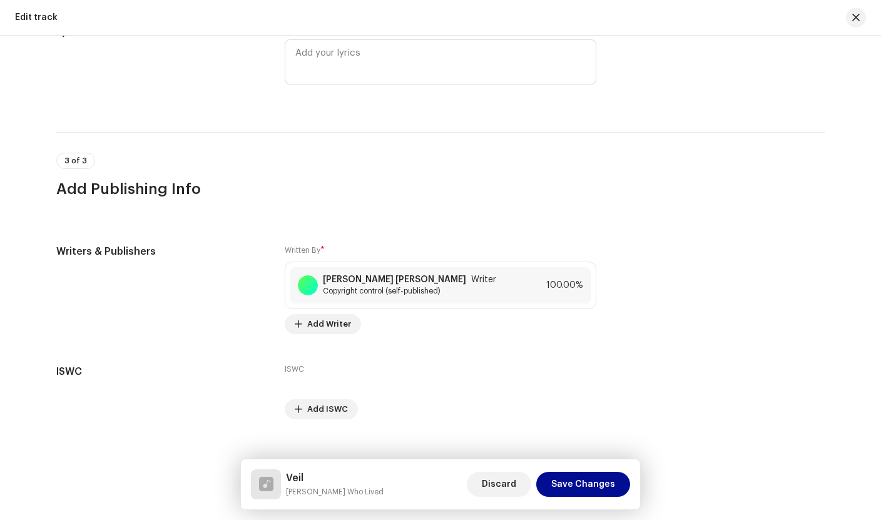
scroll to position [2236, 0]
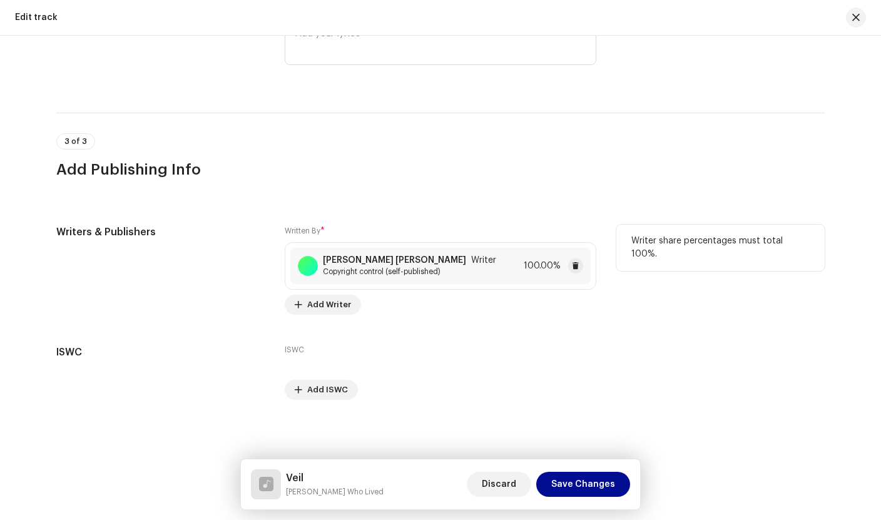
click at [382, 277] on div "[PERSON_NAME] [PERSON_NAME] Writer Copyright control (self-published) 100.00%" at bounding box center [440, 266] width 300 height 36
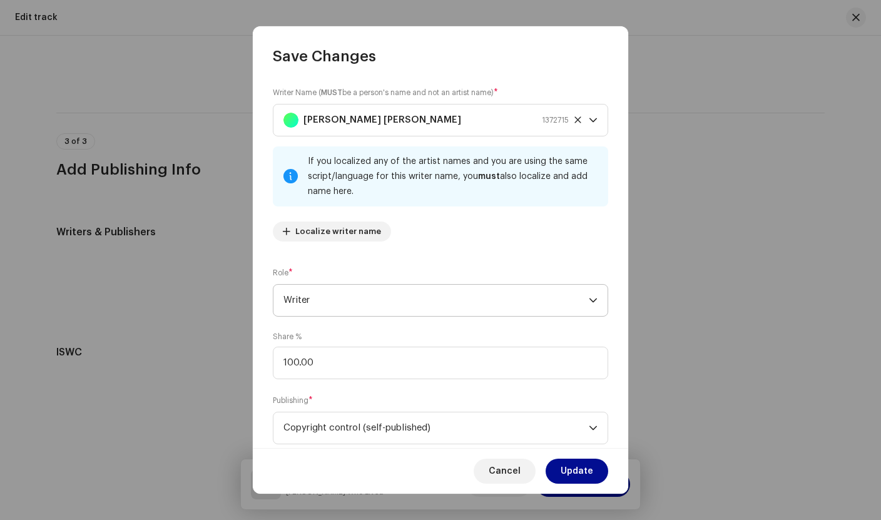
click at [436, 296] on span "Writer" at bounding box center [435, 300] width 305 height 31
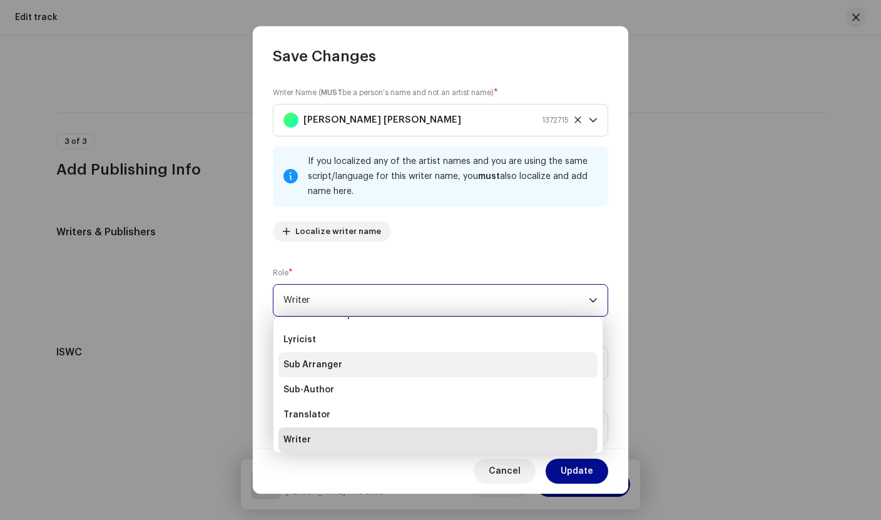
scroll to position [105, 0]
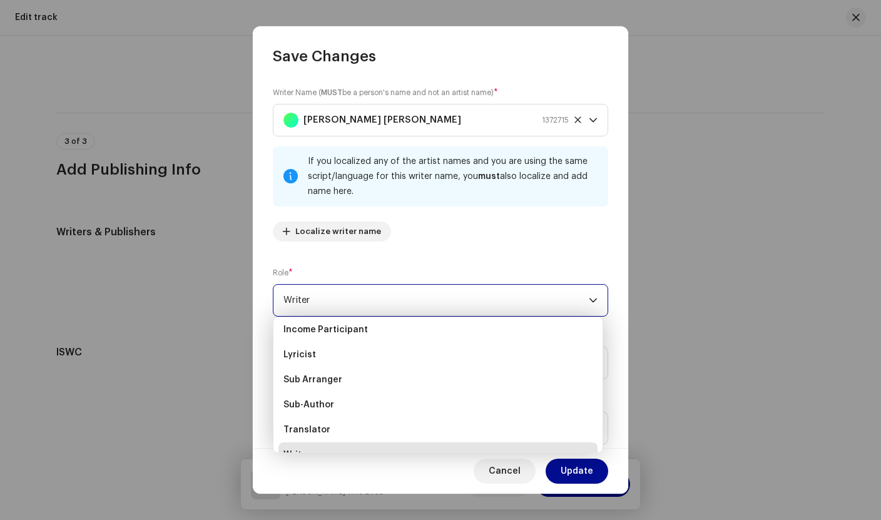
click at [347, 297] on span "Writer" at bounding box center [435, 300] width 305 height 31
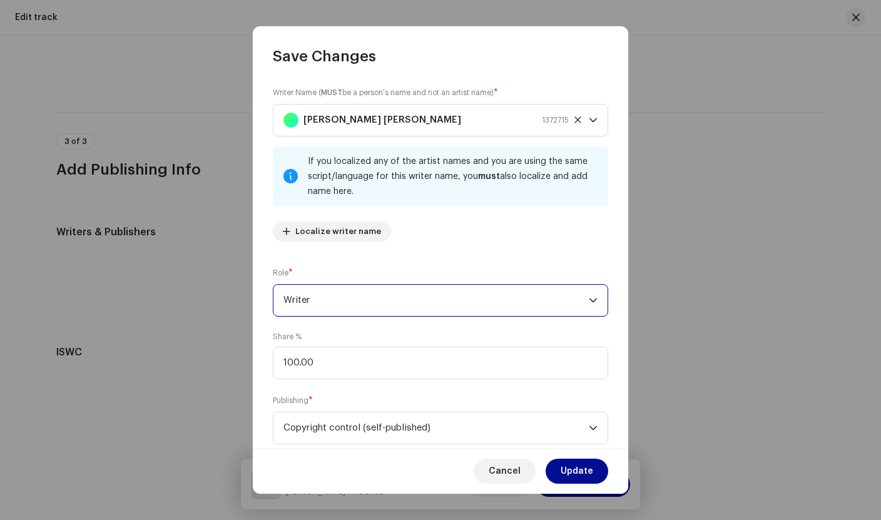
click at [340, 296] on span "Writer" at bounding box center [435, 300] width 305 height 31
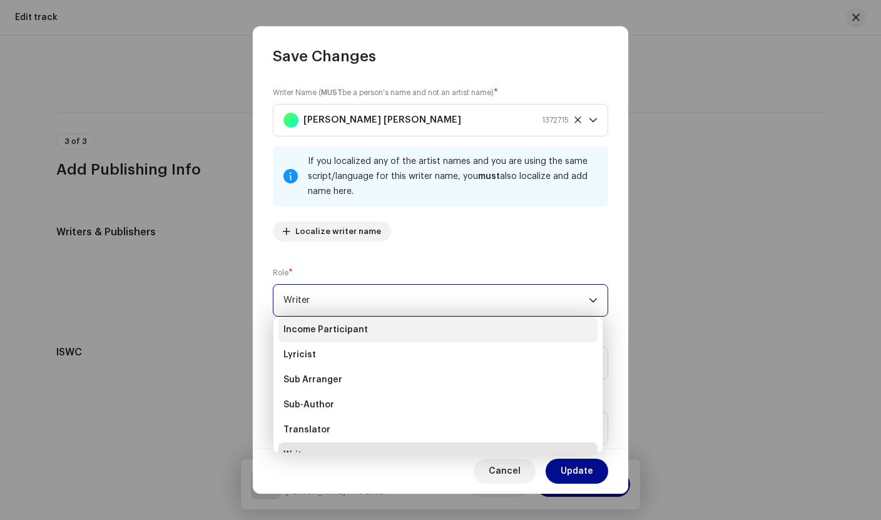
scroll to position [0, 0]
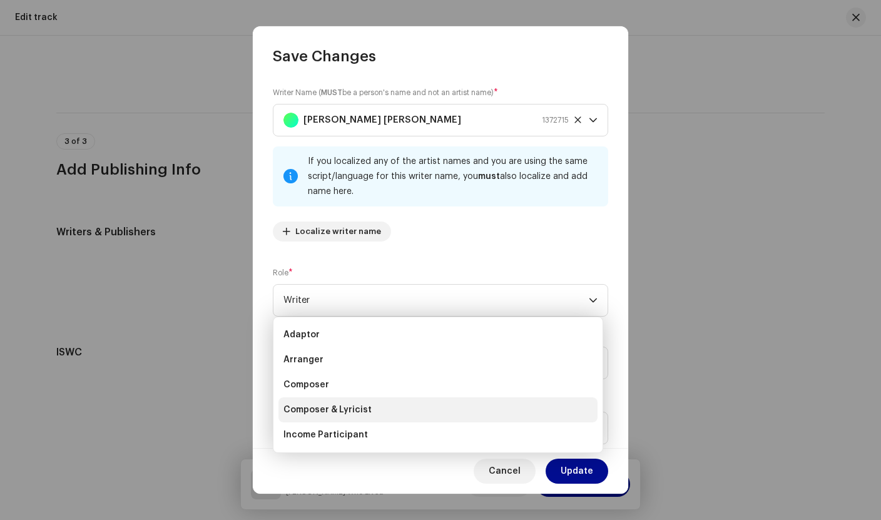
click at [317, 413] on span "Composer & Lyricist" at bounding box center [327, 410] width 88 height 13
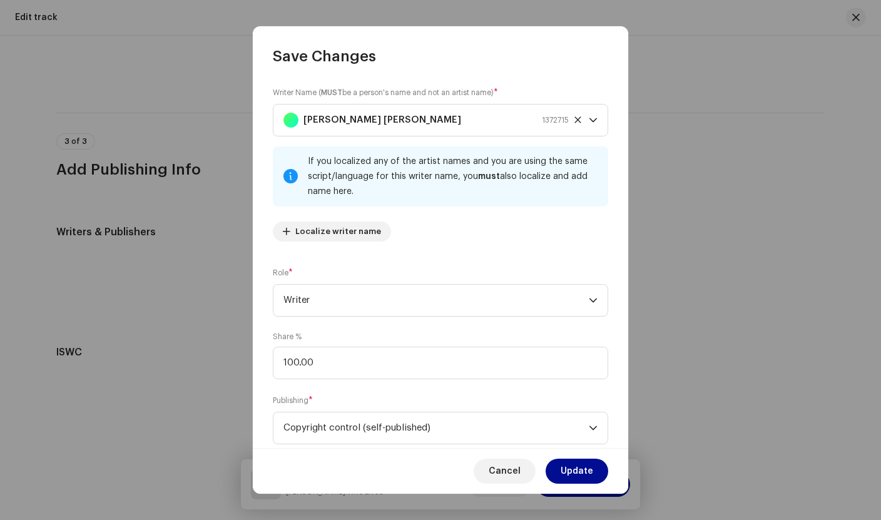
scroll to position [120, 0]
click at [578, 480] on span "Update" at bounding box center [577, 471] width 33 height 25
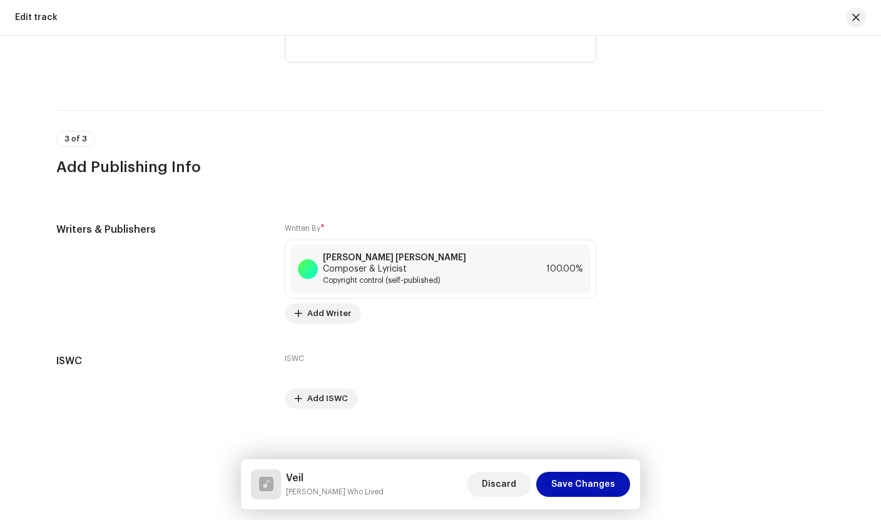
click at [575, 484] on span "Save Changes" at bounding box center [583, 484] width 64 height 25
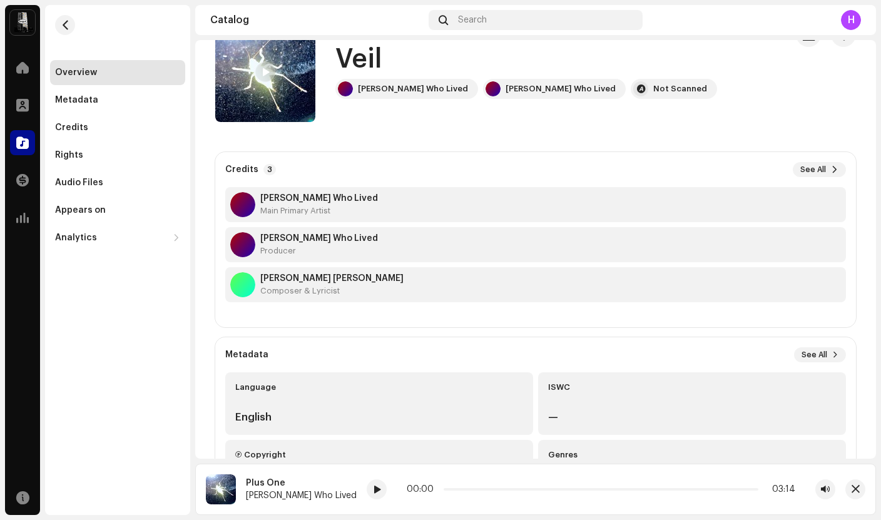
scroll to position [44, 0]
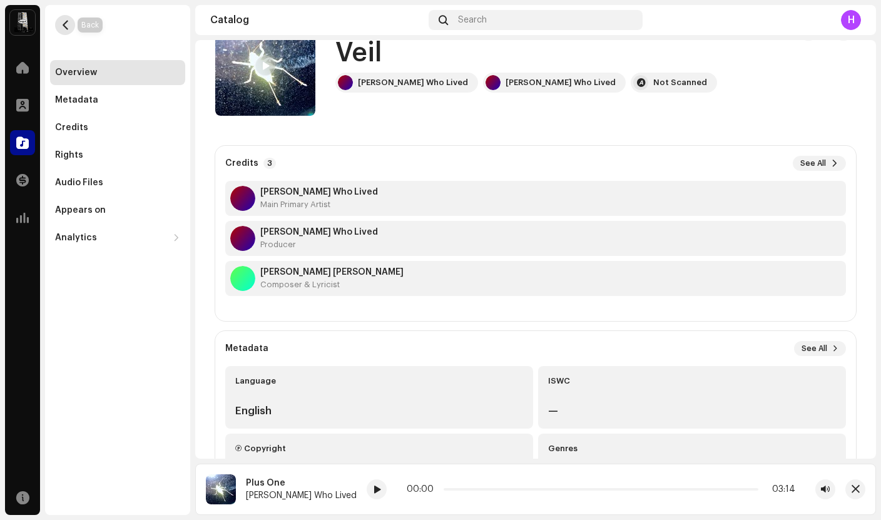
click at [61, 28] on span "button" at bounding box center [65, 25] width 9 height 10
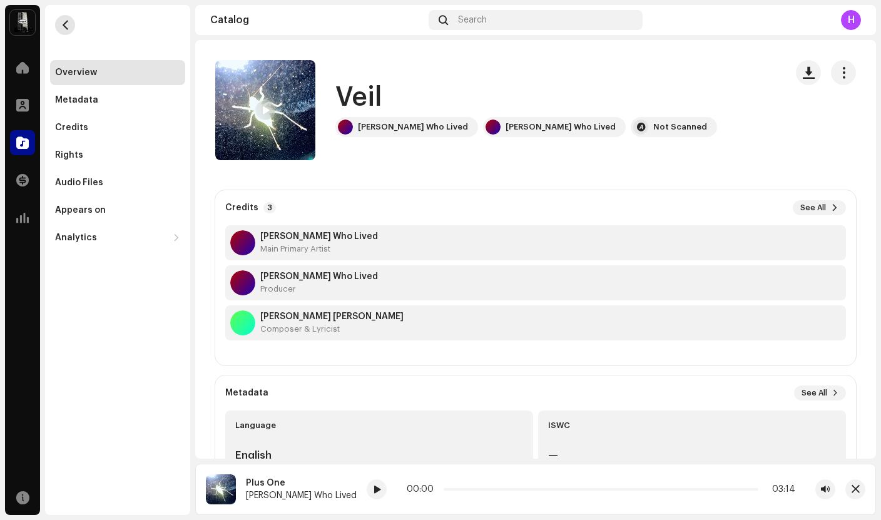
scroll to position [0, 0]
click at [68, 31] on button "button" at bounding box center [65, 25] width 20 height 20
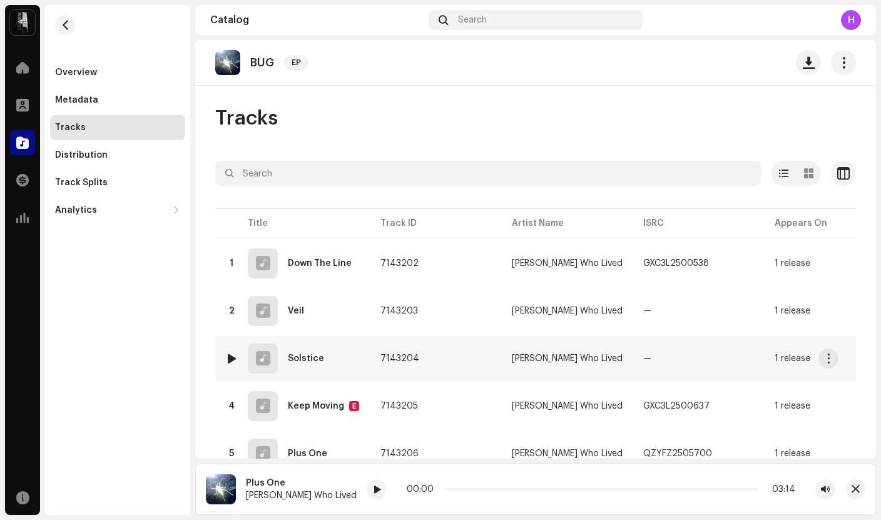
click at [335, 371] on div "3 Solstice" at bounding box center [292, 358] width 135 height 30
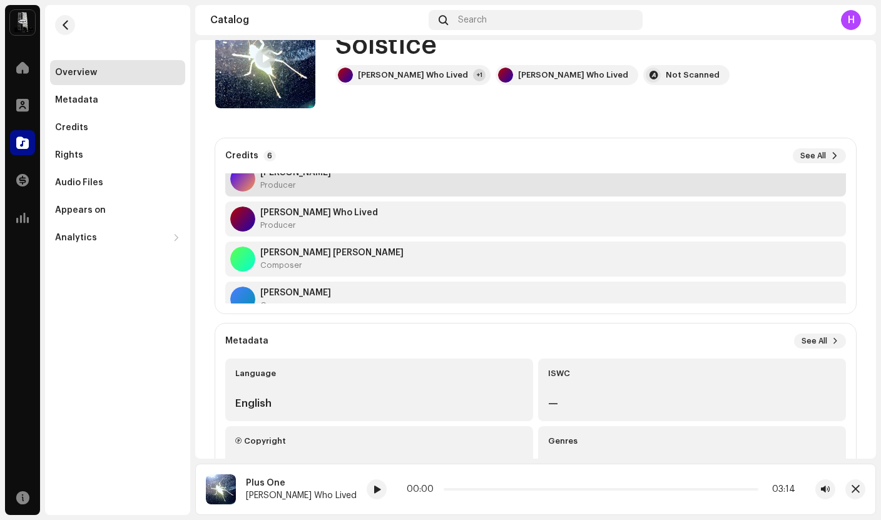
scroll to position [120, 0]
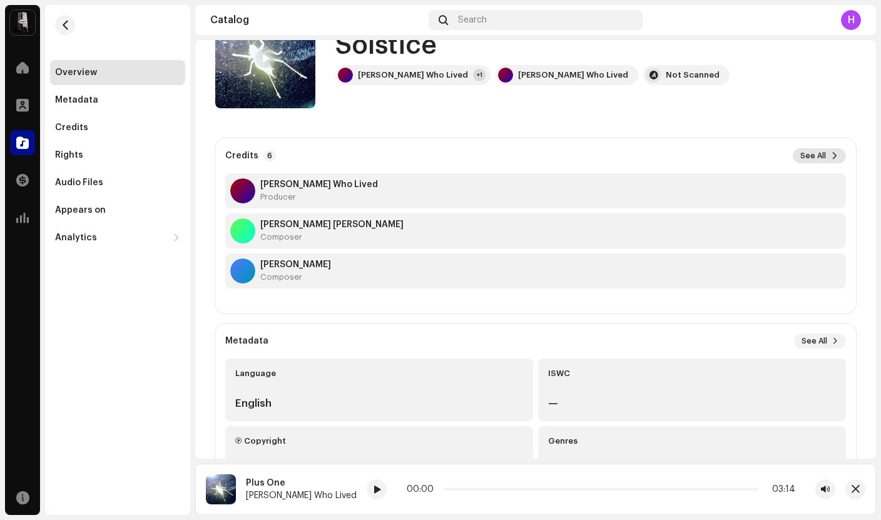
click at [810, 153] on span "See All" at bounding box center [813, 156] width 26 height 10
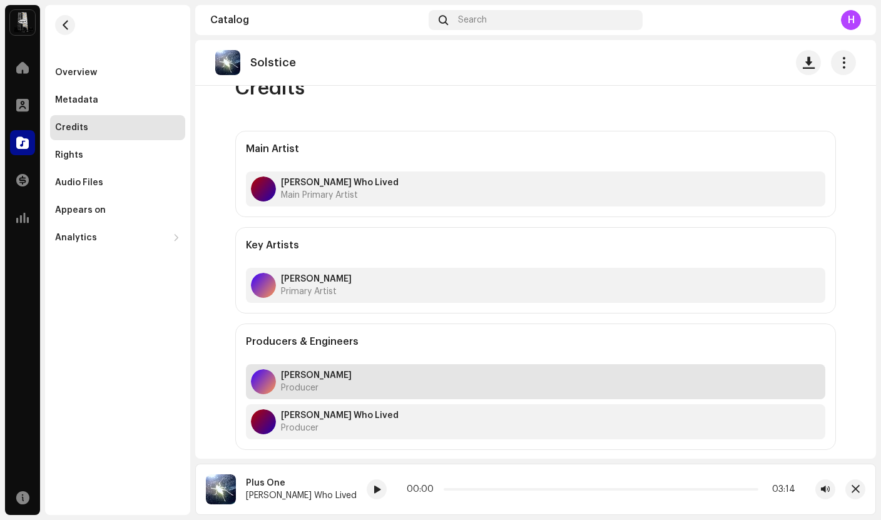
scroll to position [31, 0]
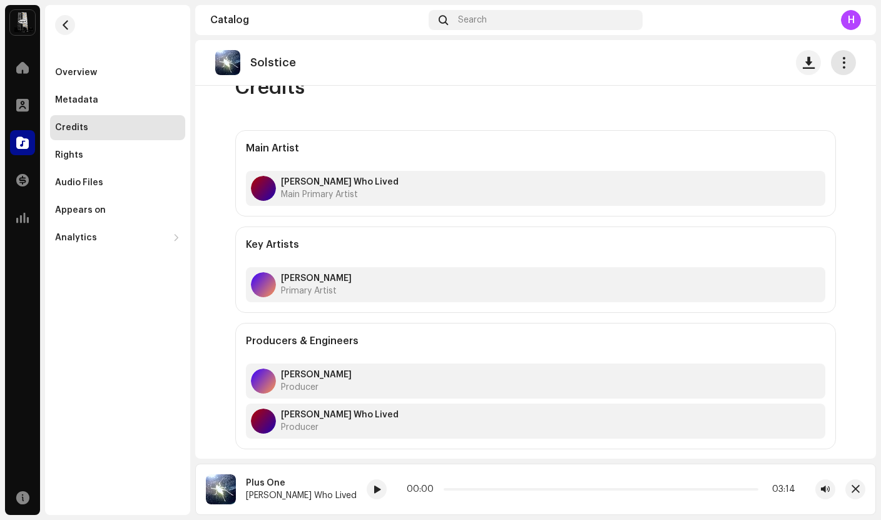
click at [842, 61] on button "button" at bounding box center [843, 62] width 25 height 25
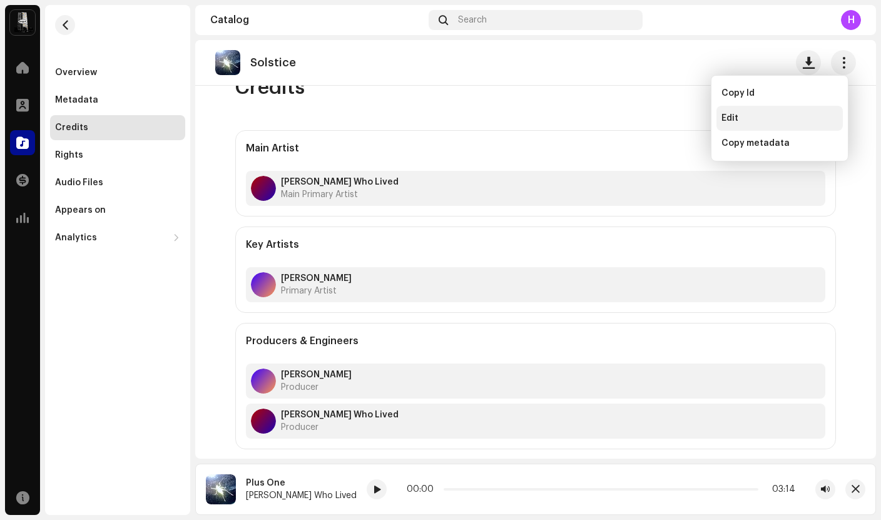
click at [762, 124] on div "Edit" at bounding box center [779, 118] width 126 height 25
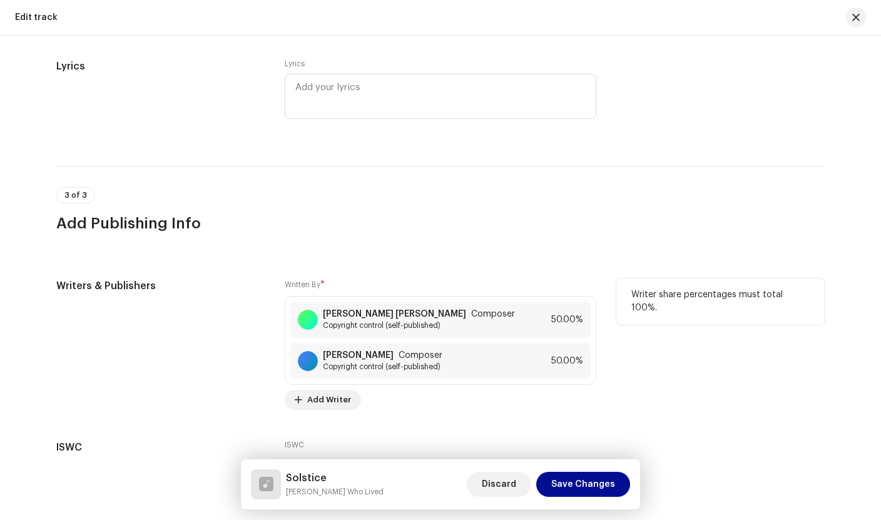
scroll to position [2371, 0]
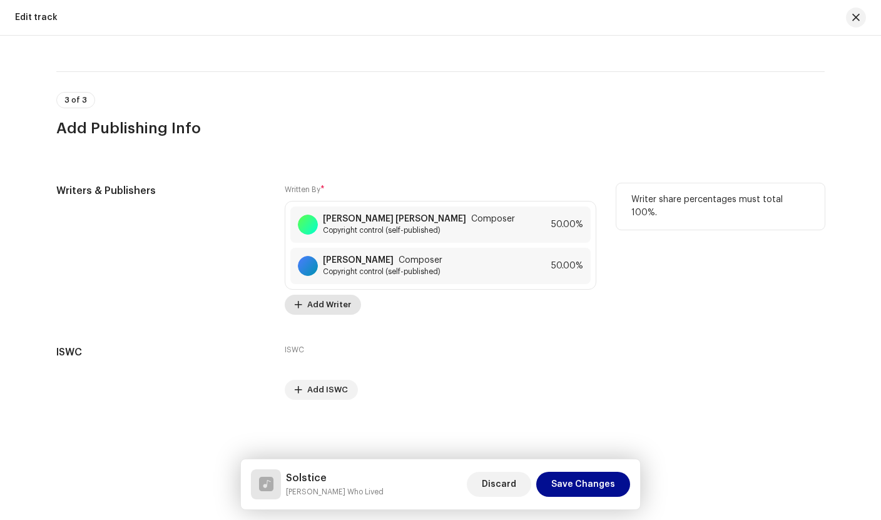
click at [323, 312] on span "Add Writer" at bounding box center [329, 304] width 44 height 25
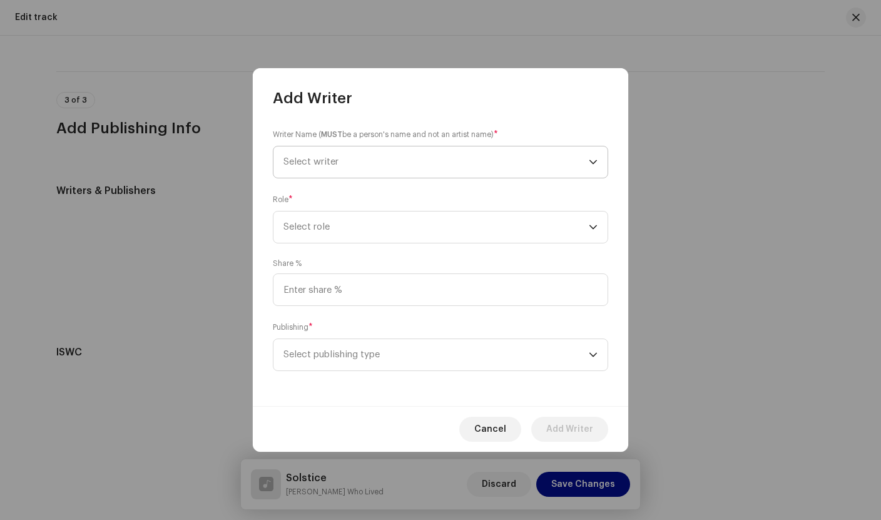
click at [408, 161] on span "Select writer" at bounding box center [435, 161] width 305 height 31
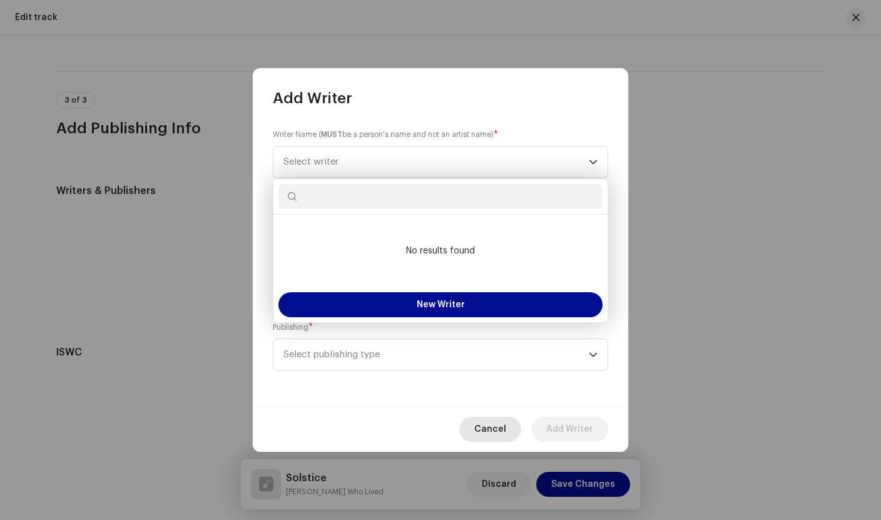
click at [492, 427] on span "Cancel" at bounding box center [490, 429] width 32 height 25
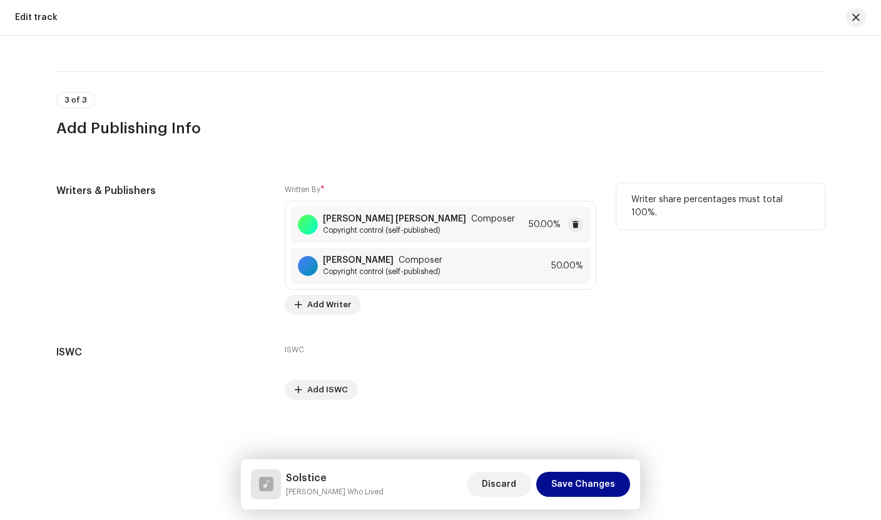
click at [506, 228] on div "[PERSON_NAME] [PERSON_NAME] Composer Copyright control (self-published) 50.00%" at bounding box center [440, 224] width 300 height 36
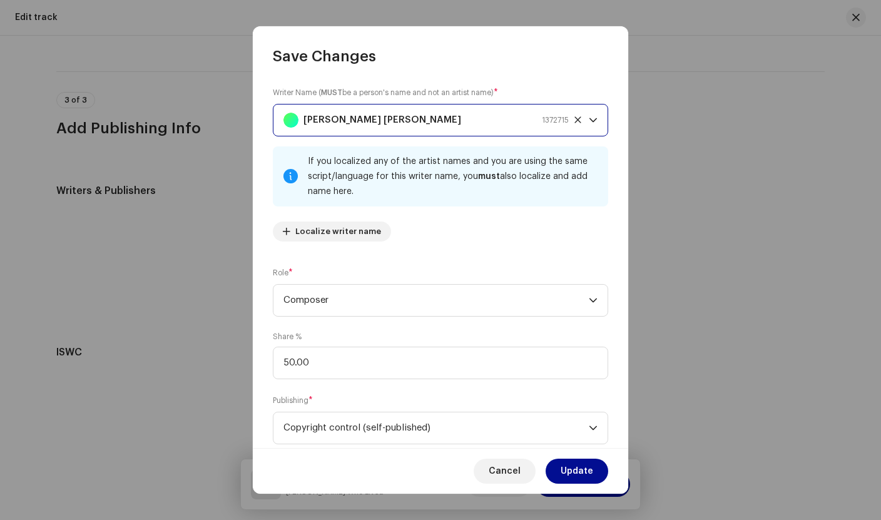
click at [502, 121] on div "[PERSON_NAME] [PERSON_NAME] 1372715" at bounding box center [425, 119] width 285 height 31
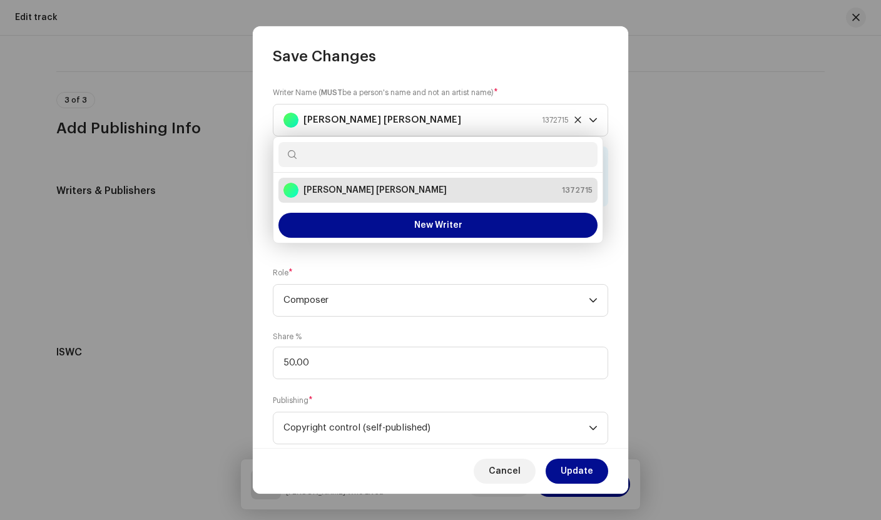
click at [582, 81] on div "Writer Name ( MUST be a person's name and not an artist name) * [PERSON_NAME] […" at bounding box center [440, 257] width 375 height 382
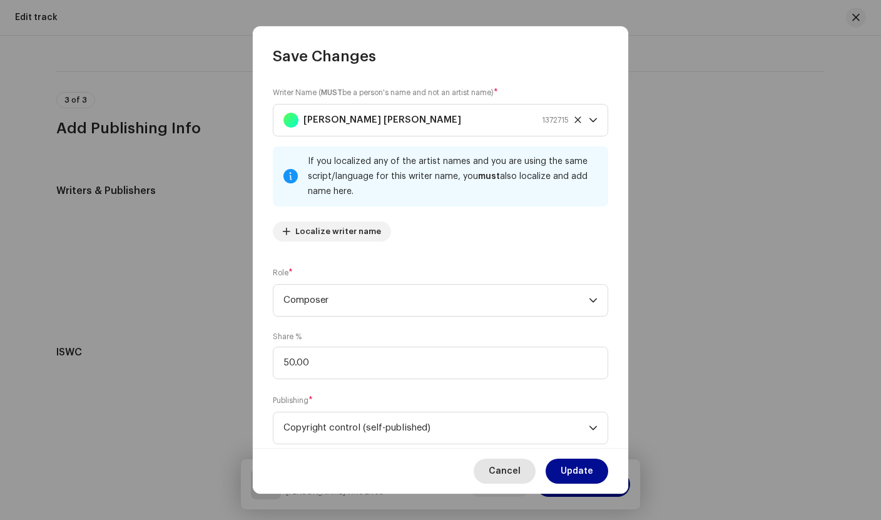
click at [526, 463] on button "Cancel" at bounding box center [505, 471] width 62 height 25
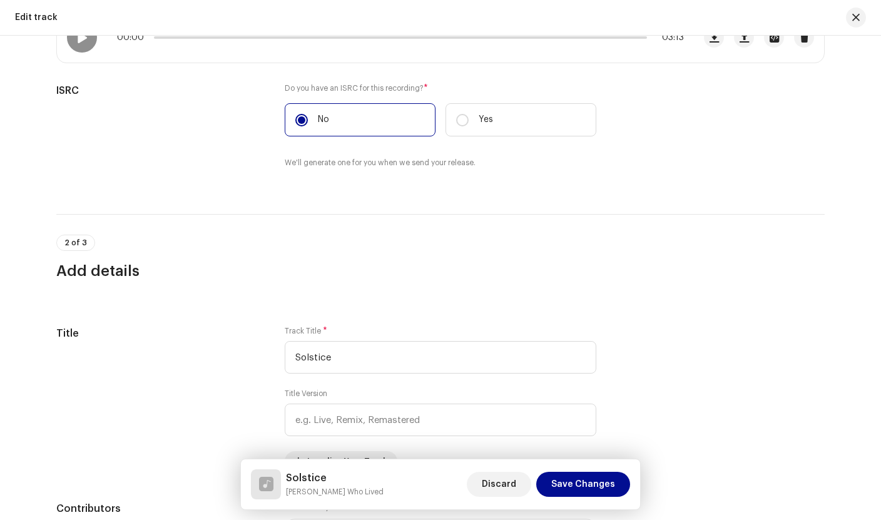
scroll to position [0, 0]
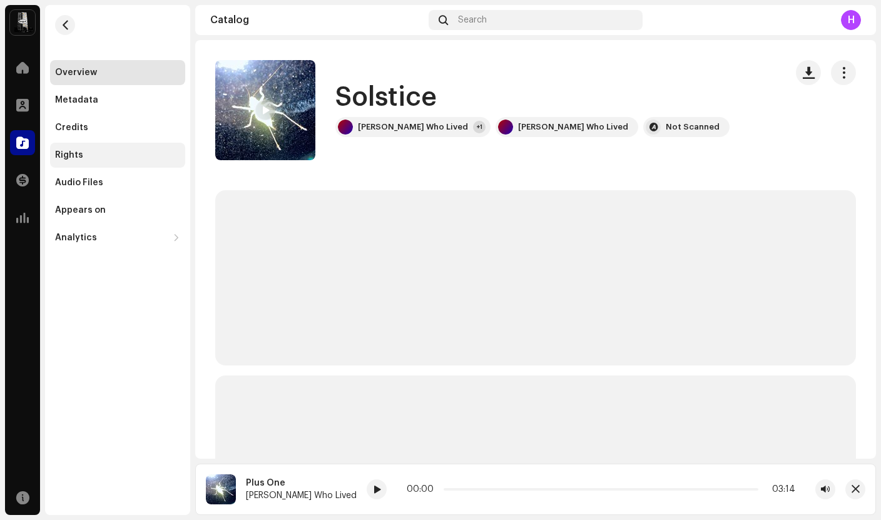
click at [103, 160] on div "Rights" at bounding box center [117, 155] width 135 height 25
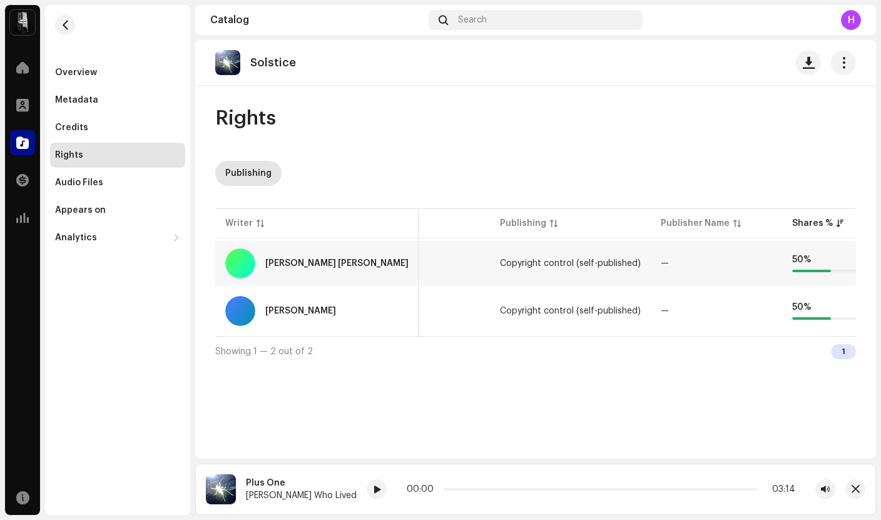
scroll to position [0, 94]
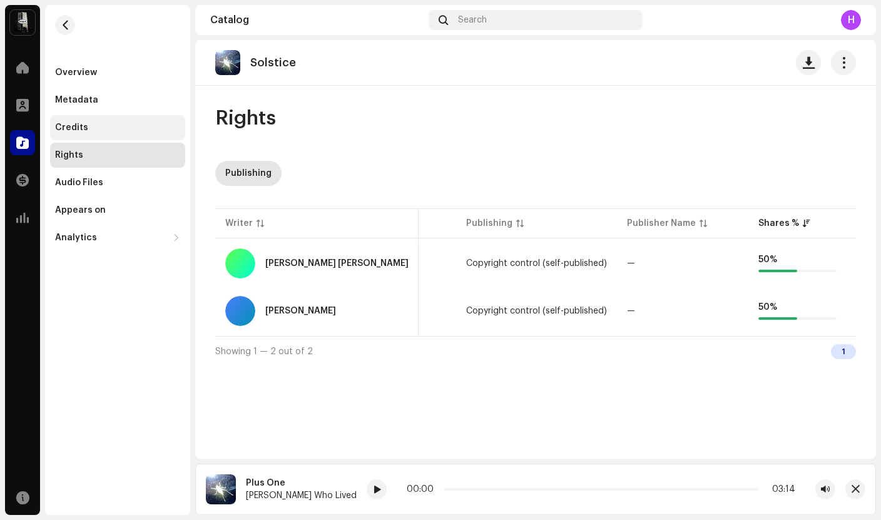
click at [112, 128] on div "Credits" at bounding box center [117, 128] width 125 height 10
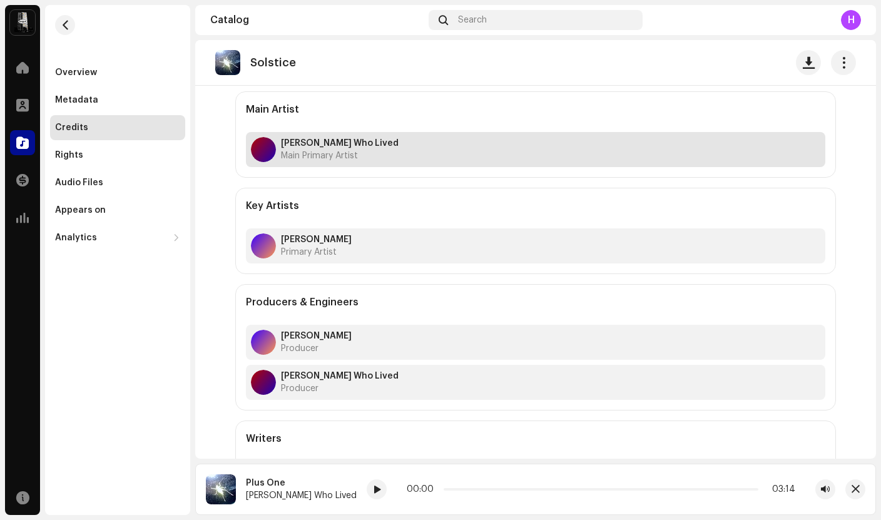
scroll to position [158, 0]
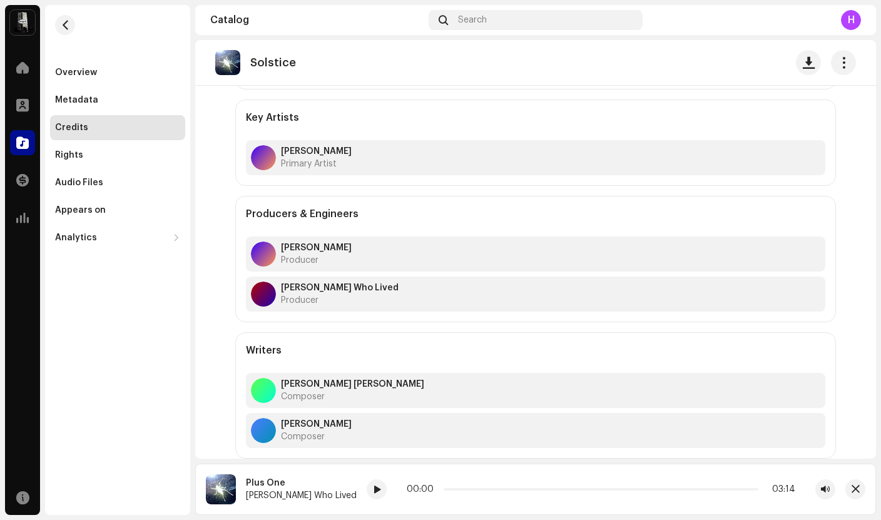
click at [262, 349] on h5 "Writers" at bounding box center [264, 350] width 36 height 15
click at [96, 73] on div "Overview" at bounding box center [117, 73] width 125 height 10
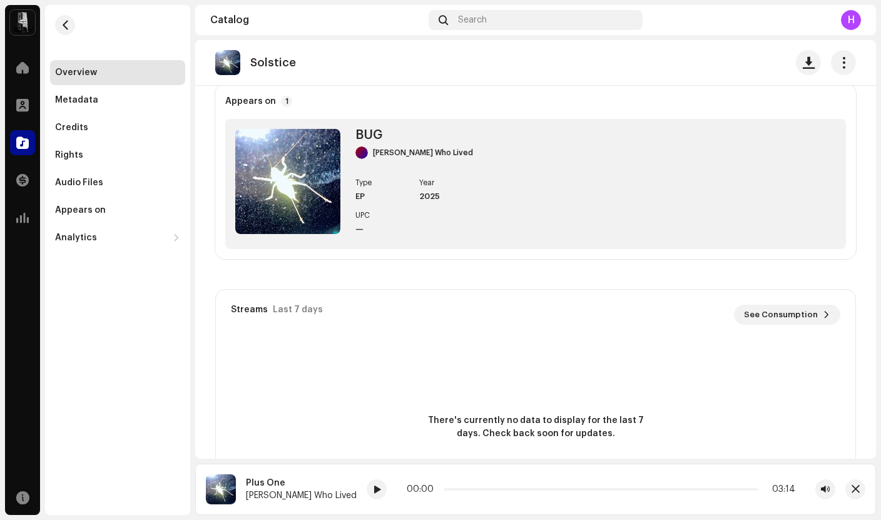
scroll to position [173, 0]
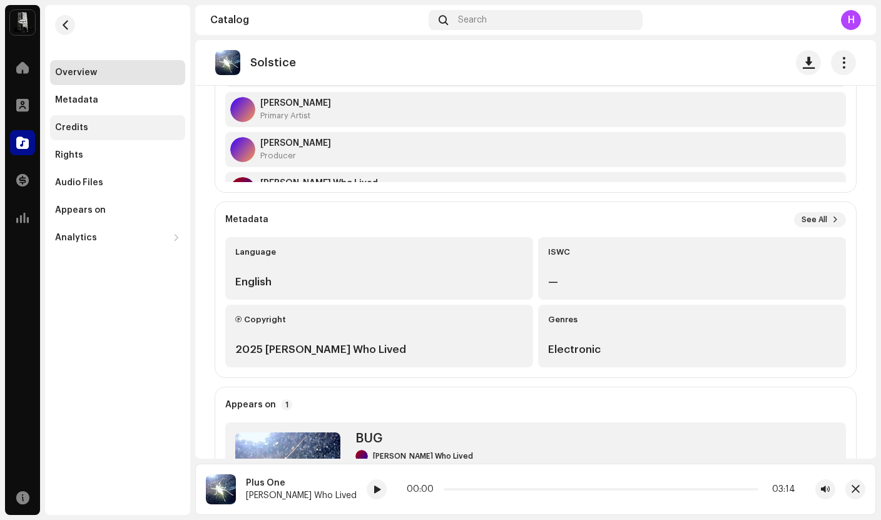
click at [113, 133] on div "Credits" at bounding box center [117, 127] width 135 height 25
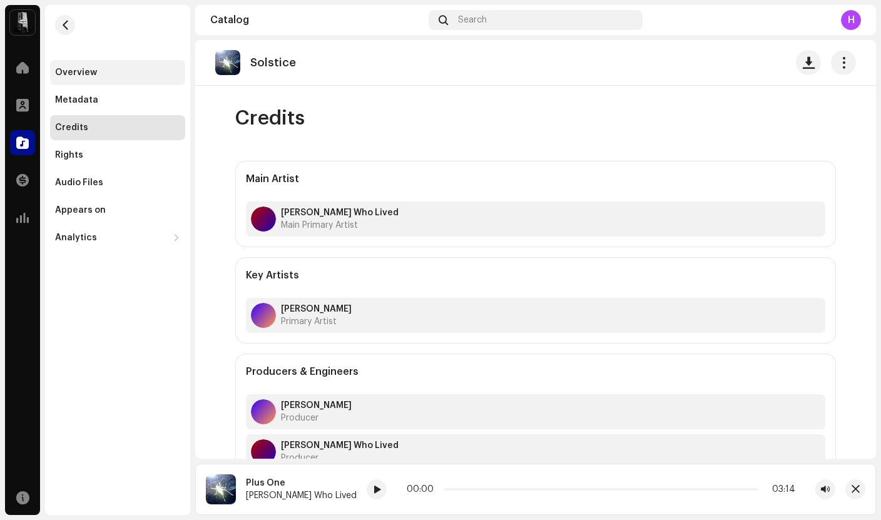
click at [123, 62] on div "Overview" at bounding box center [117, 72] width 135 height 25
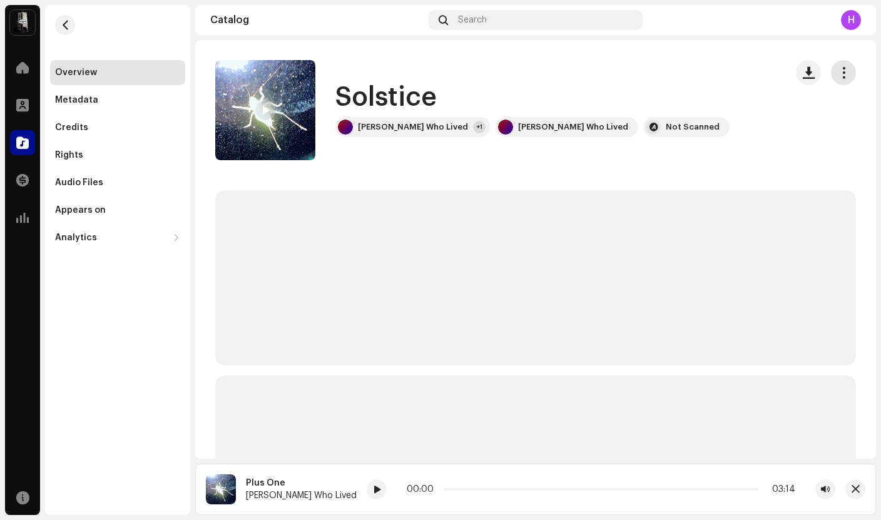
click at [838, 68] on span "button" at bounding box center [844, 73] width 12 height 10
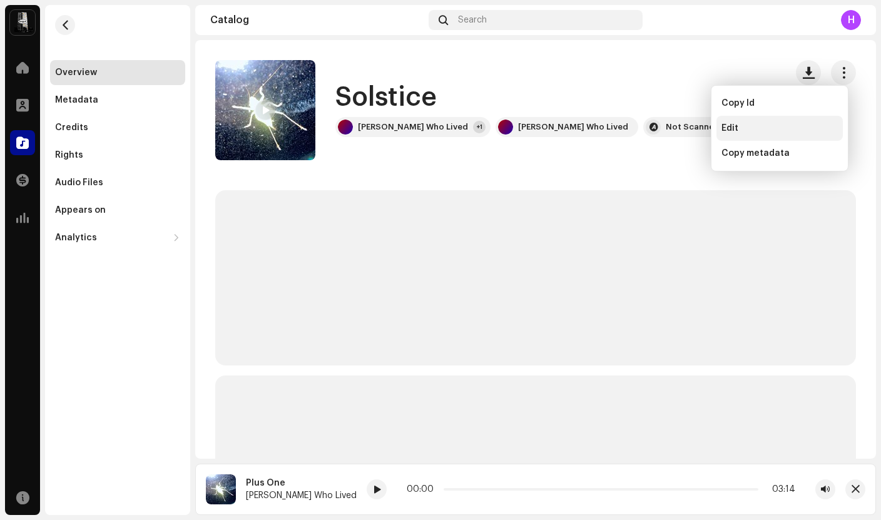
click at [760, 130] on div "Edit" at bounding box center [779, 128] width 116 height 10
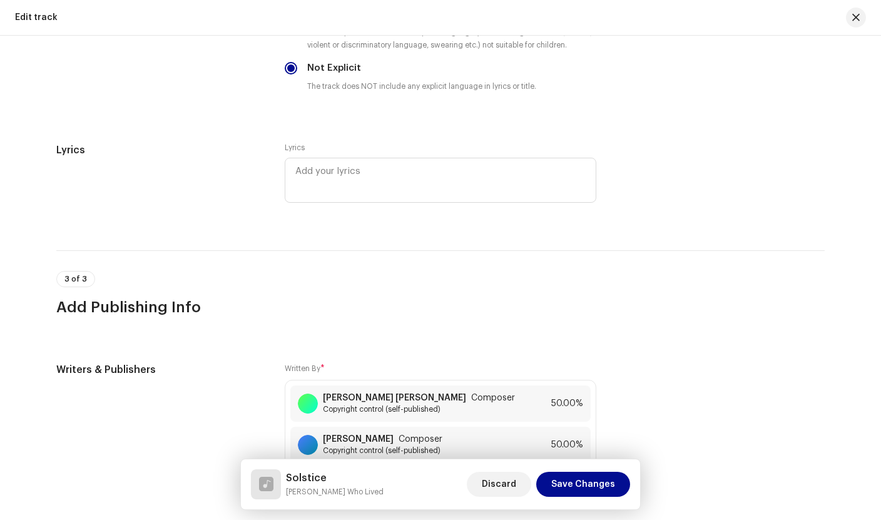
scroll to position [2371, 0]
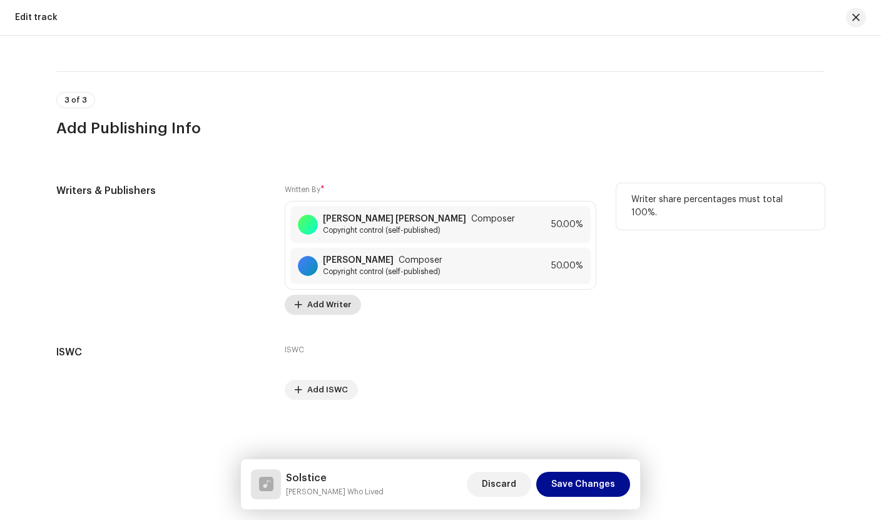
click at [323, 306] on span "Add Writer" at bounding box center [329, 304] width 44 height 25
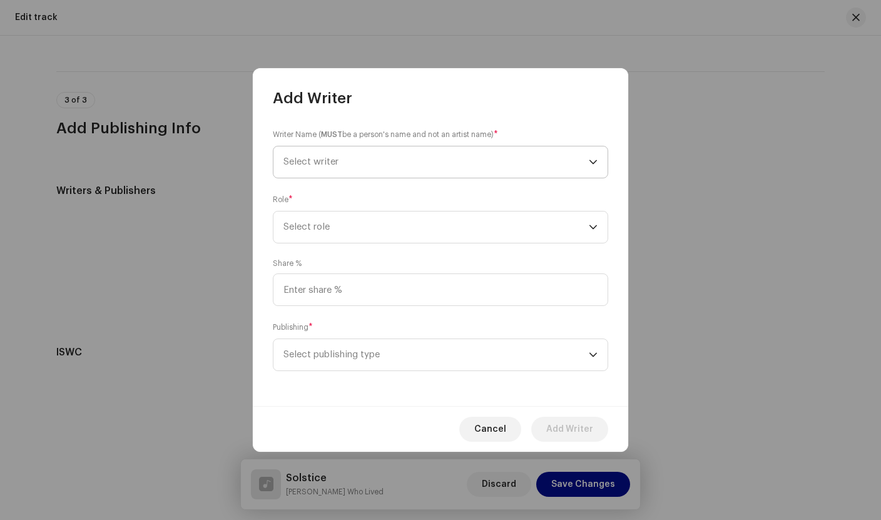
click at [328, 161] on span "Select writer" at bounding box center [310, 161] width 55 height 9
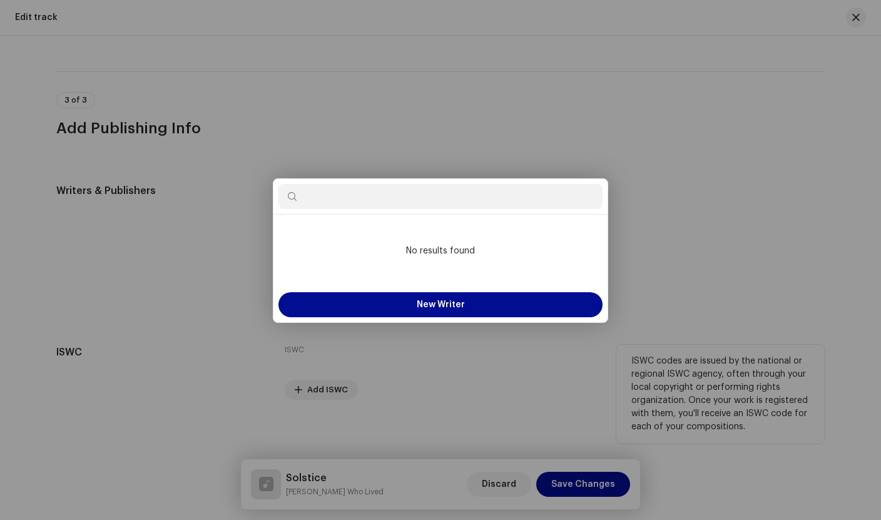
drag, startPoint x: 200, startPoint y: 252, endPoint x: 417, endPoint y: 397, distance: 261.0
click at [200, 252] on div "Add Writer Writer Name ( MUST be a person's name and not an artist name) * Sele…" at bounding box center [440, 260] width 881 height 520
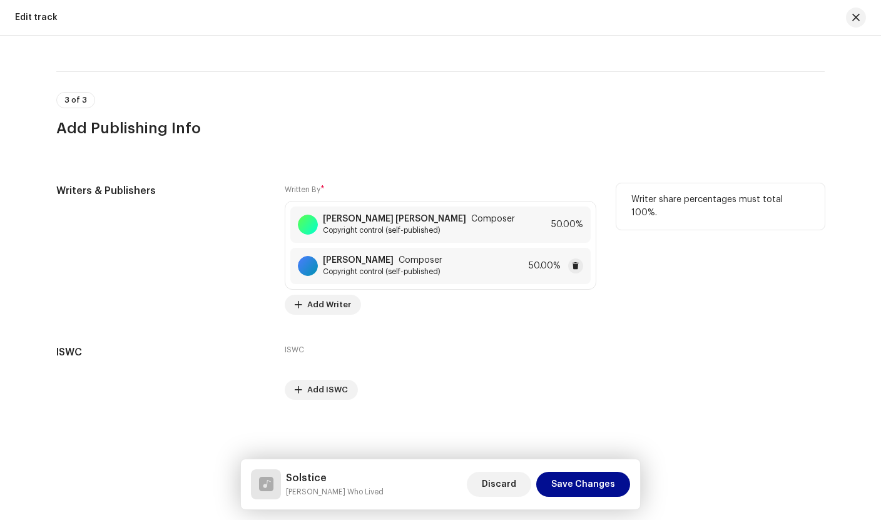
click at [399, 263] on span "Composer" at bounding box center [421, 260] width 44 height 10
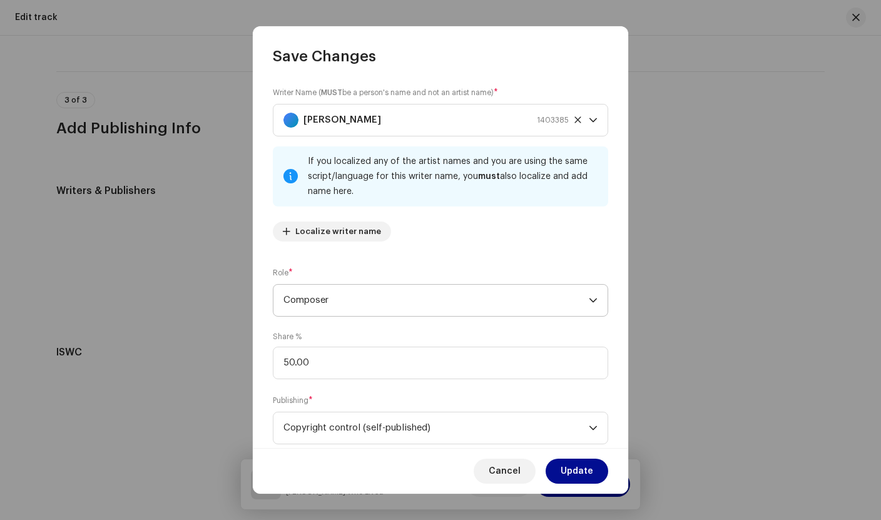
click at [358, 300] on span "Composer" at bounding box center [435, 300] width 305 height 31
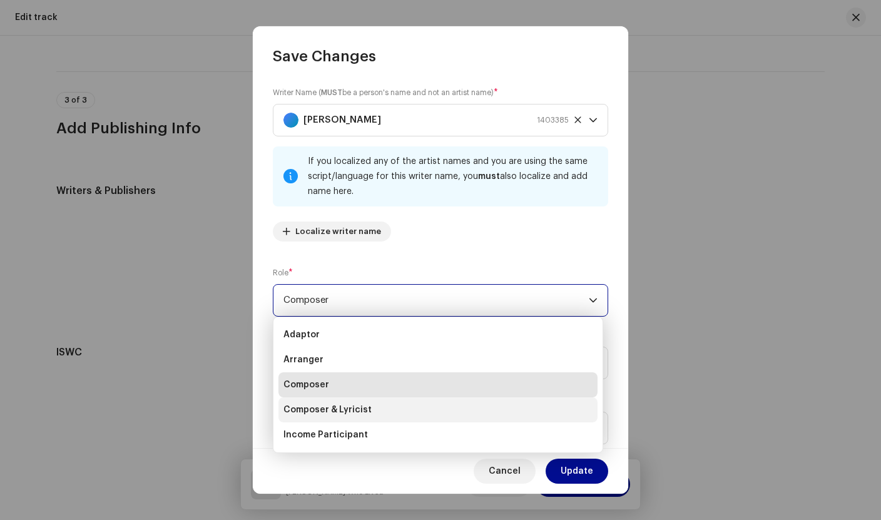
click at [342, 404] on span "Composer & Lyricist" at bounding box center [327, 410] width 88 height 13
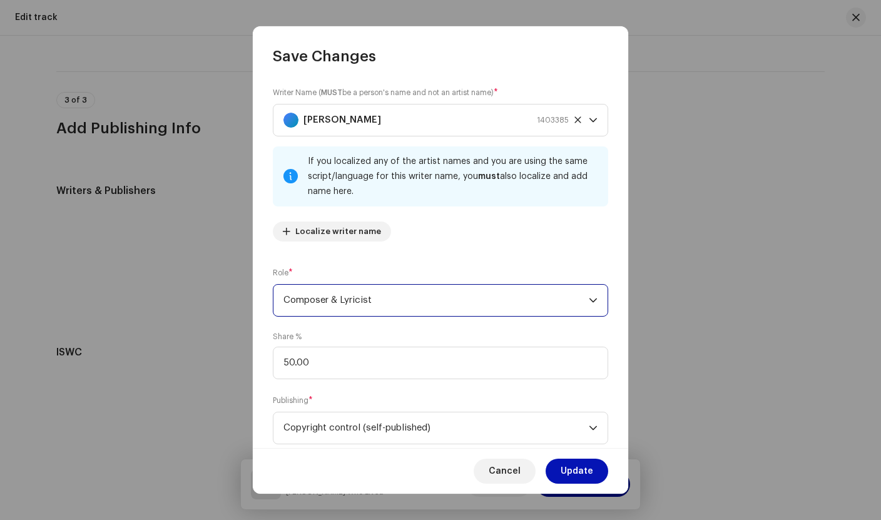
click at [563, 471] on span "Update" at bounding box center [577, 471] width 33 height 25
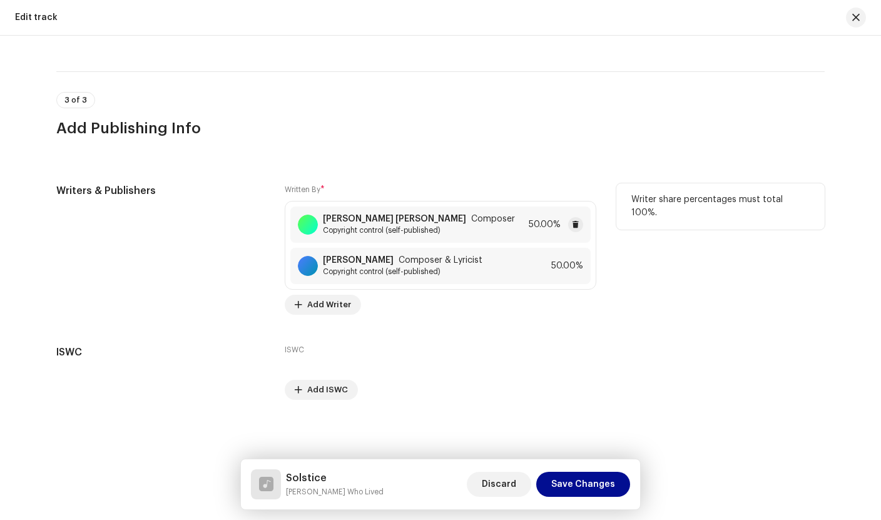
click at [491, 226] on div "[PERSON_NAME] [PERSON_NAME] Composer Copyright control (self-published) 50.00%" at bounding box center [440, 224] width 300 height 36
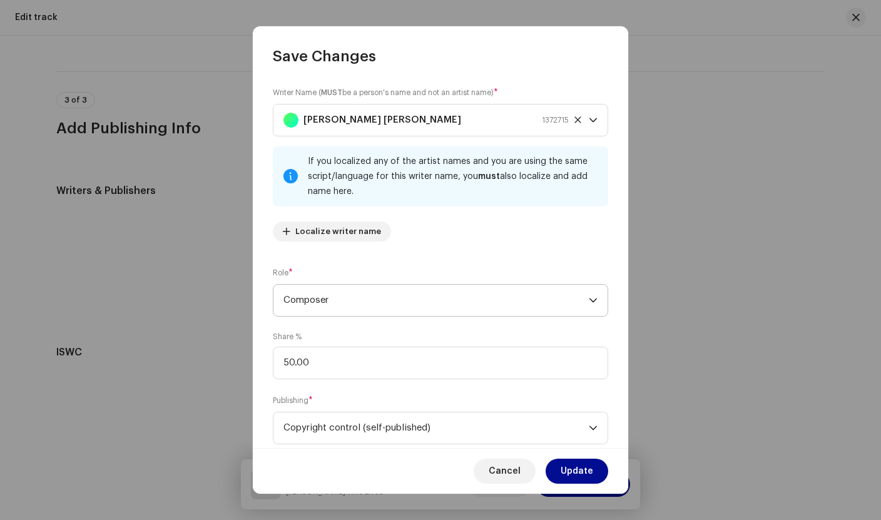
click at [394, 298] on span "Composer" at bounding box center [435, 300] width 305 height 31
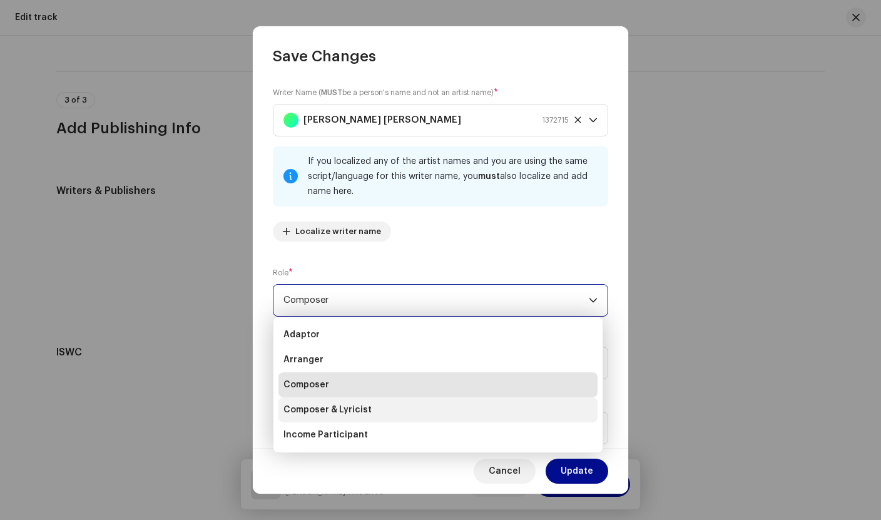
click at [362, 409] on span "Composer & Lyricist" at bounding box center [327, 410] width 88 height 13
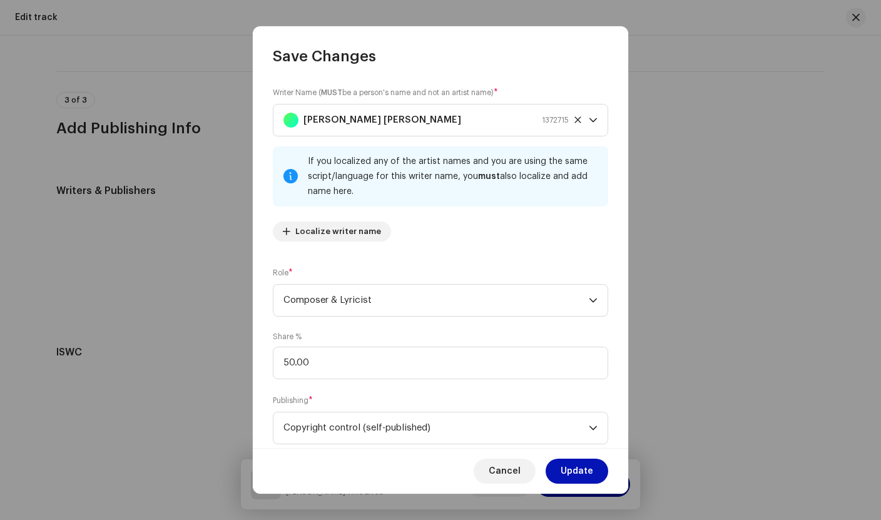
click at [590, 471] on span "Update" at bounding box center [577, 471] width 33 height 25
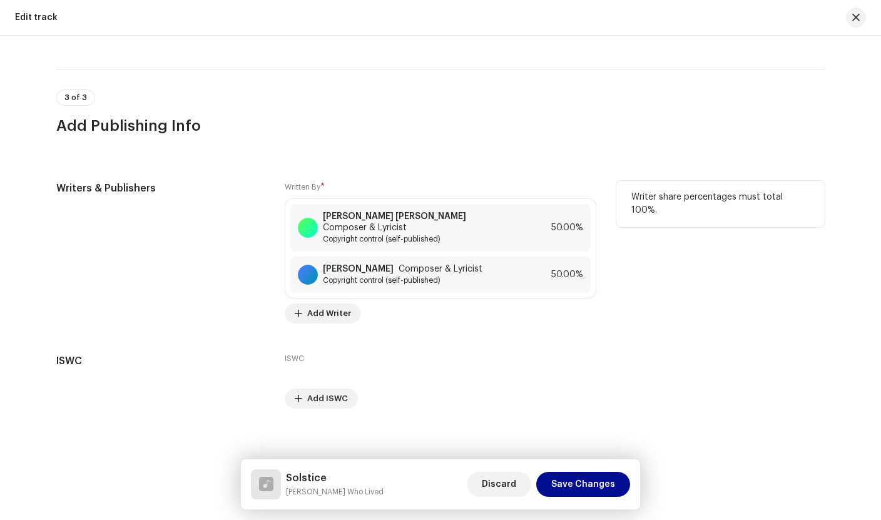
scroll to position [2382, 0]
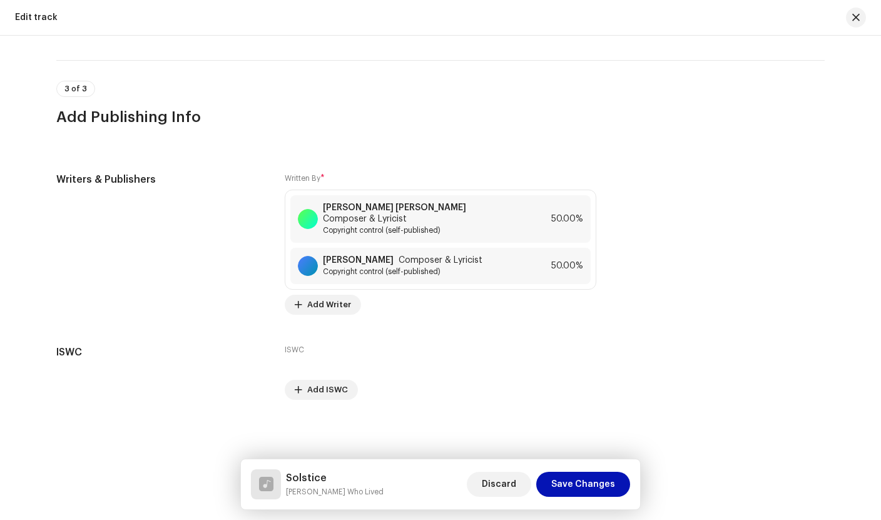
click at [571, 486] on span "Save Changes" at bounding box center [583, 484] width 64 height 25
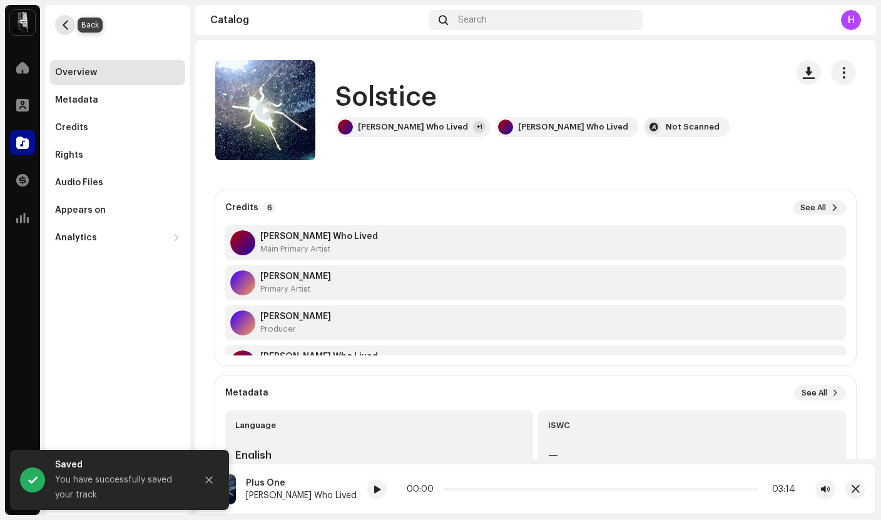
click at [69, 21] on span "button" at bounding box center [65, 25] width 9 height 10
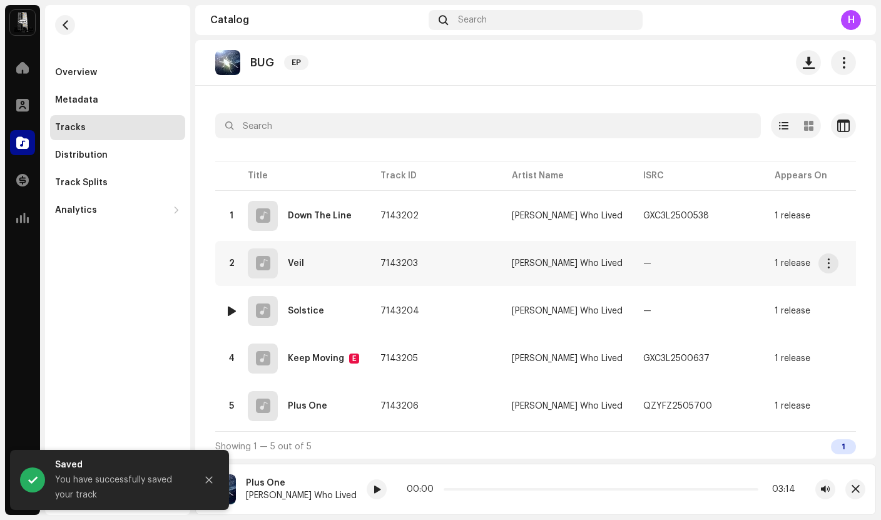
scroll to position [55, 0]
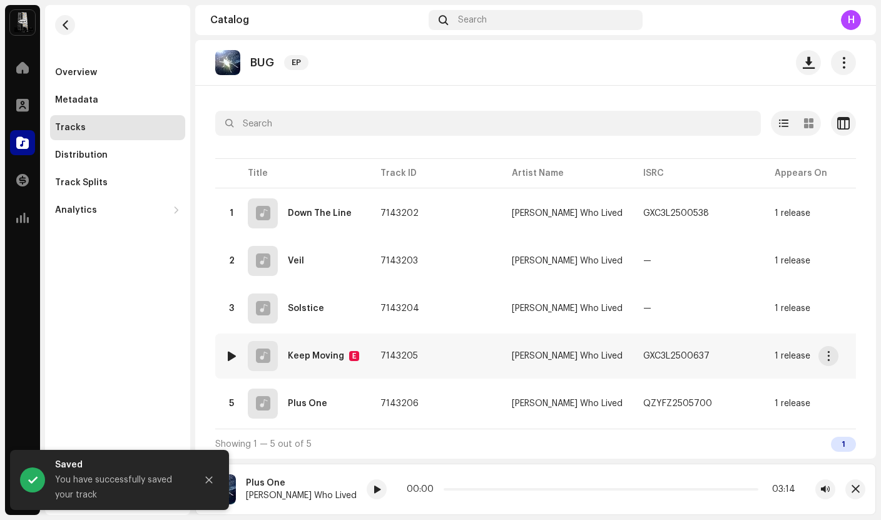
click at [464, 345] on td "7143205" at bounding box center [435, 355] width 131 height 45
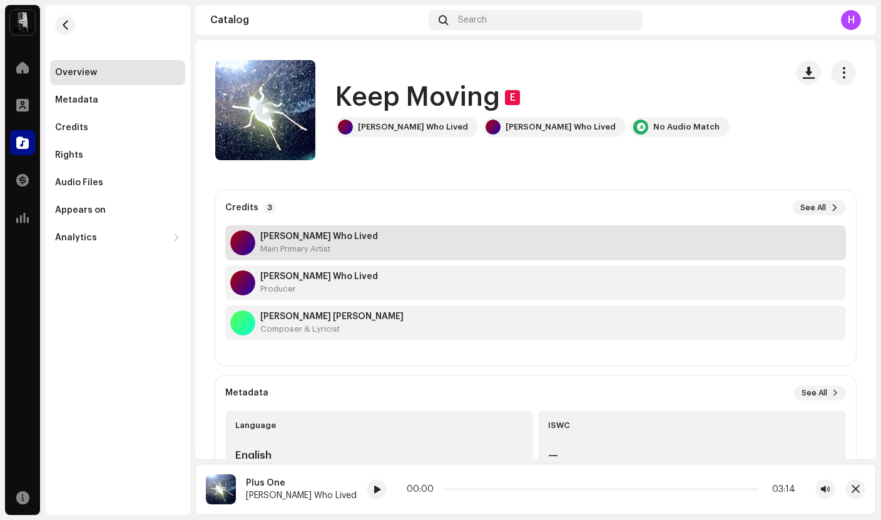
scroll to position [6, 0]
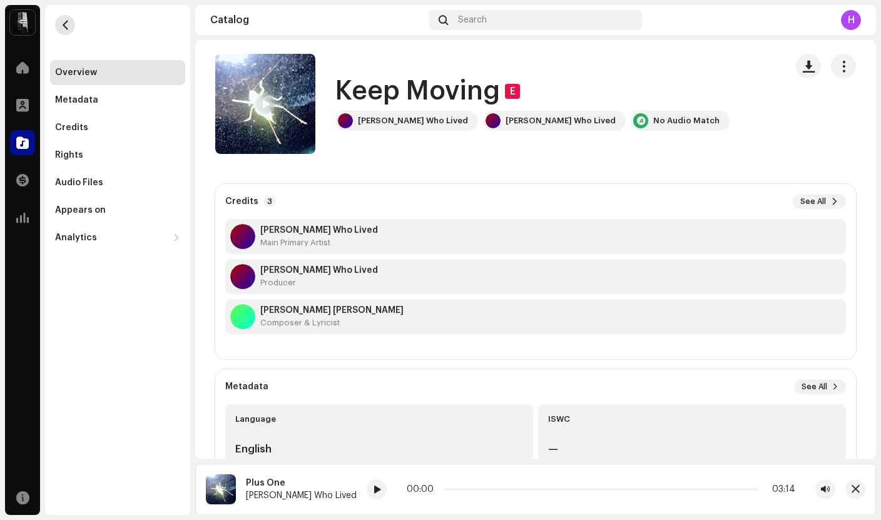
click at [67, 21] on span "button" at bounding box center [65, 25] width 9 height 10
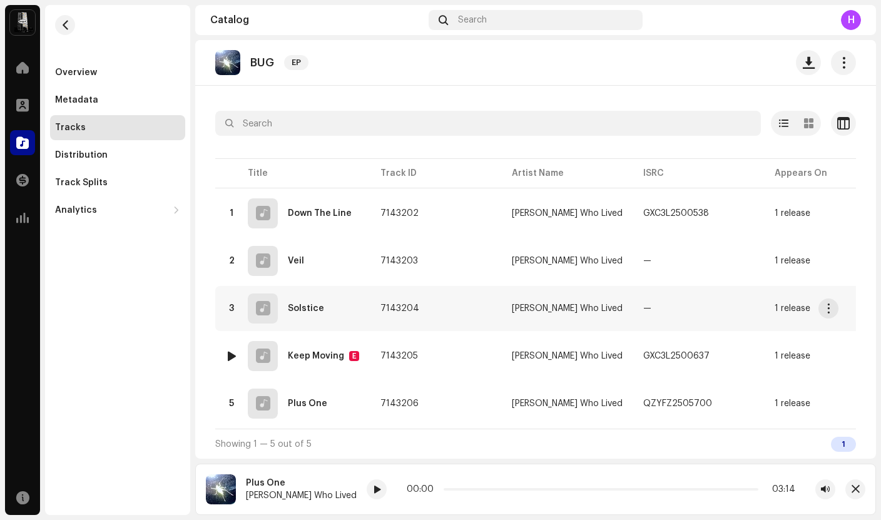
scroll to position [54, 0]
click at [487, 413] on td "7143206" at bounding box center [435, 403] width 131 height 45
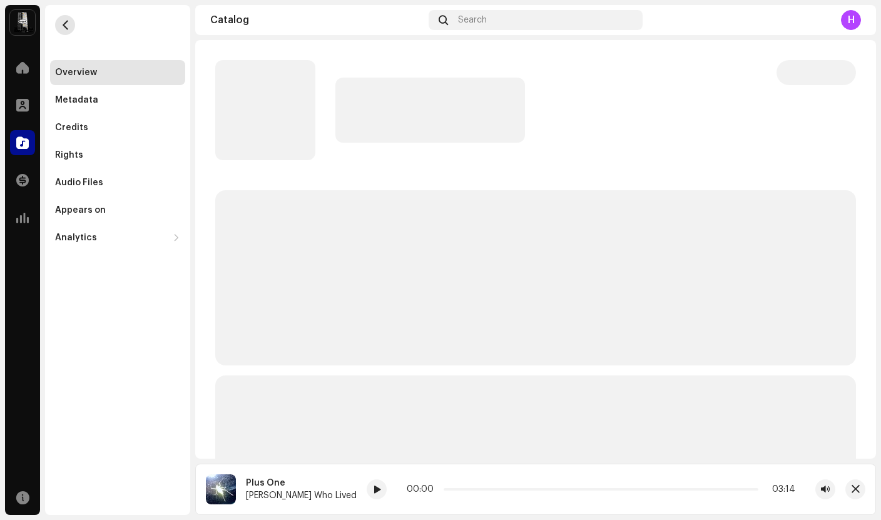
click at [61, 22] on span "button" at bounding box center [65, 25] width 9 height 10
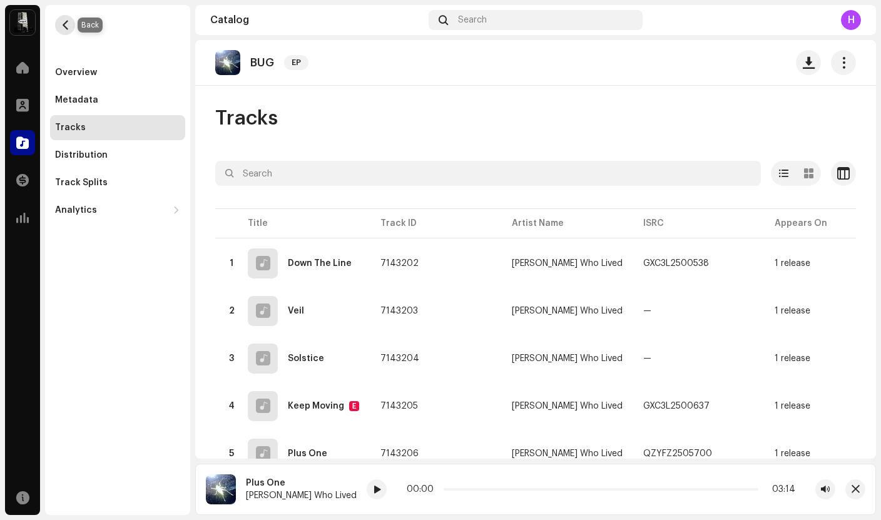
click at [63, 29] on span "button" at bounding box center [65, 25] width 9 height 10
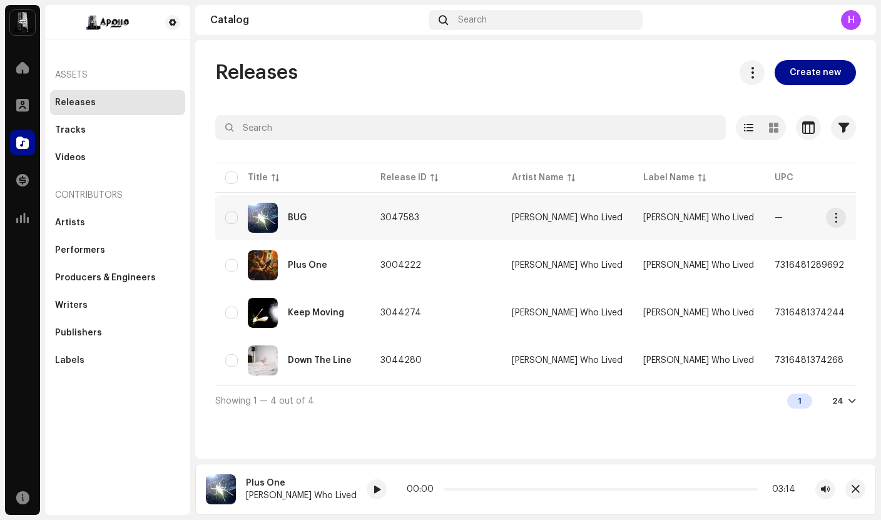
click at [352, 231] on div "BUG" at bounding box center [292, 218] width 135 height 30
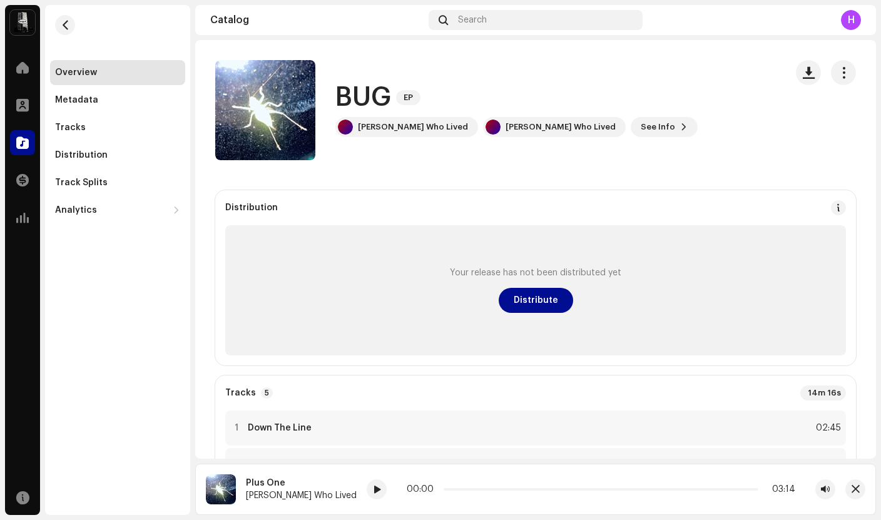
click at [543, 322] on div "Your release has not been distributed yet Distribute" at bounding box center [535, 290] width 621 height 130
click at [531, 300] on span "Distribute" at bounding box center [536, 300] width 44 height 25
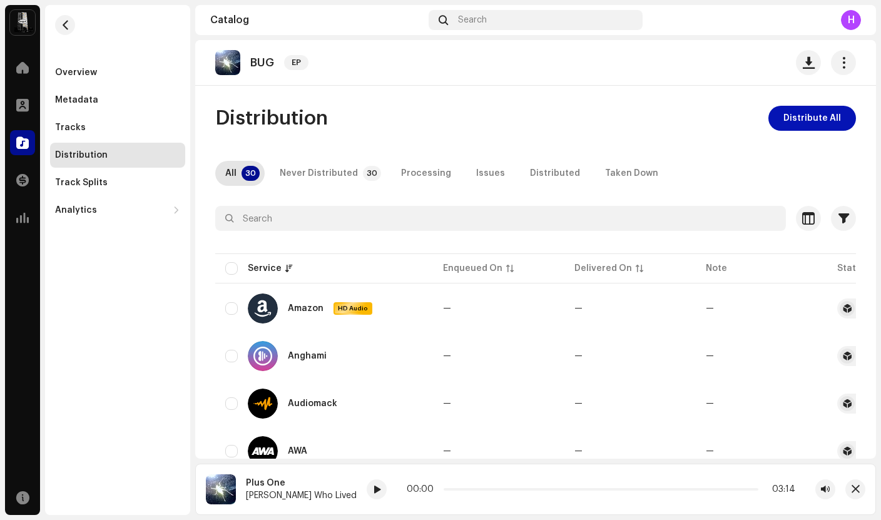
click at [796, 116] on span "Distribute All" at bounding box center [812, 118] width 58 height 25
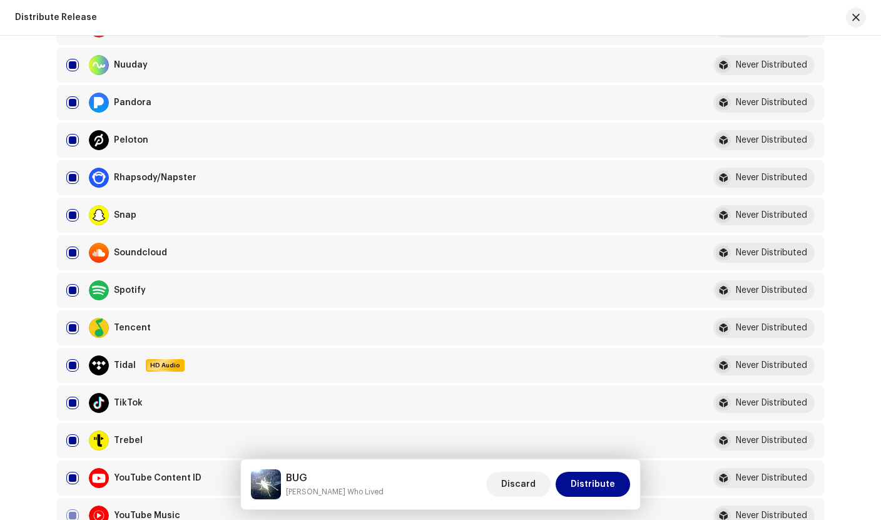
scroll to position [937, 0]
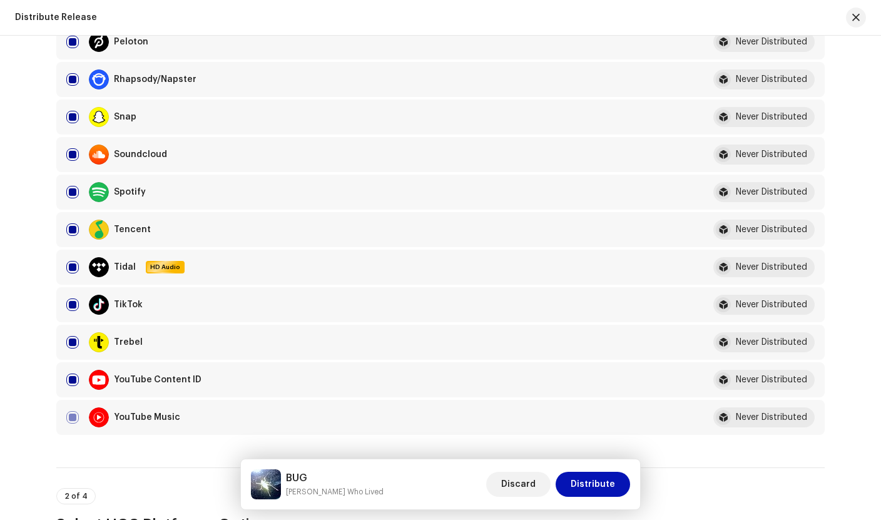
click at [581, 481] on span "Distribute" at bounding box center [593, 484] width 44 height 25
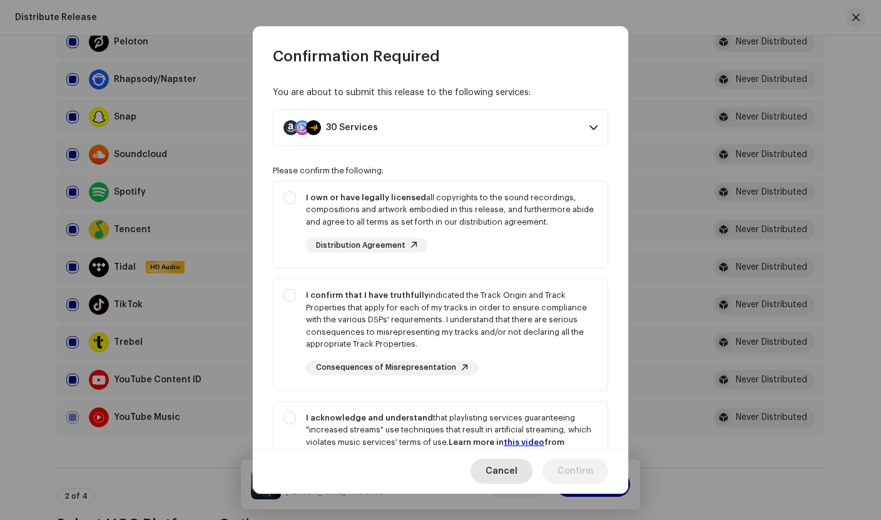
click at [501, 477] on span "Cancel" at bounding box center [502, 471] width 32 height 25
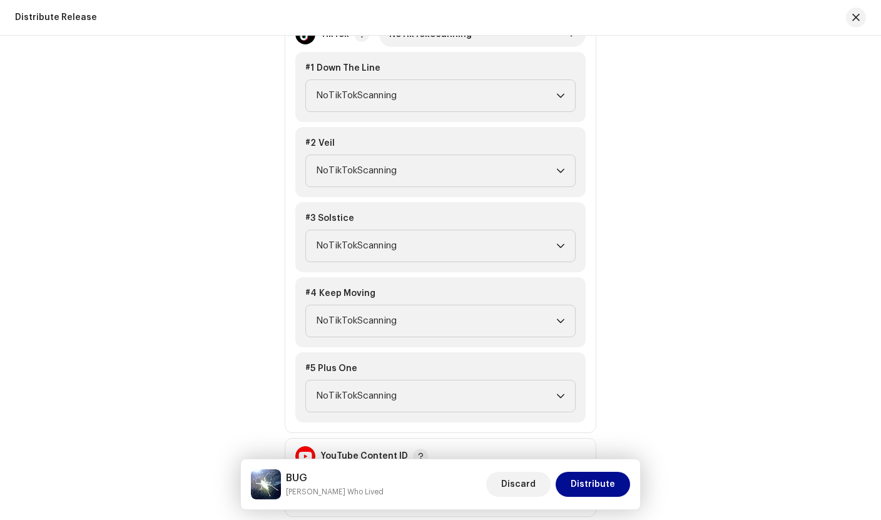
scroll to position [1460, 0]
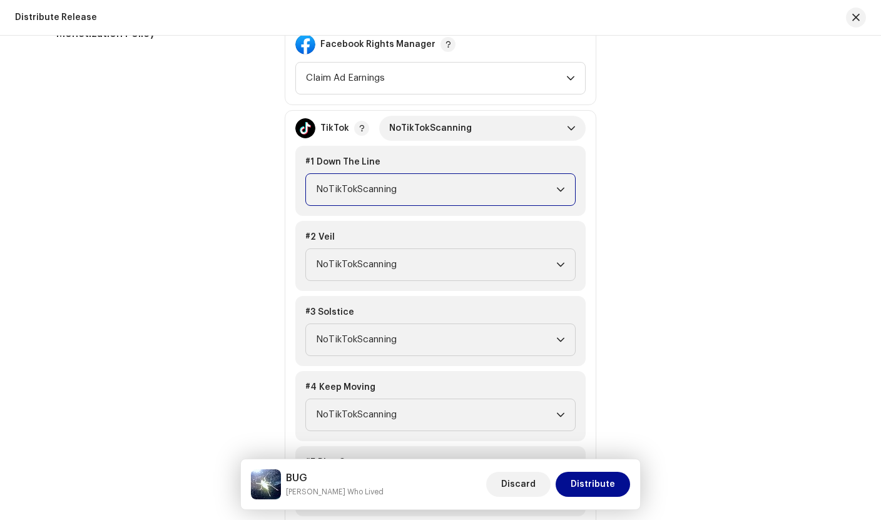
click at [406, 191] on span "NoTikTokScanning" at bounding box center [436, 189] width 240 height 31
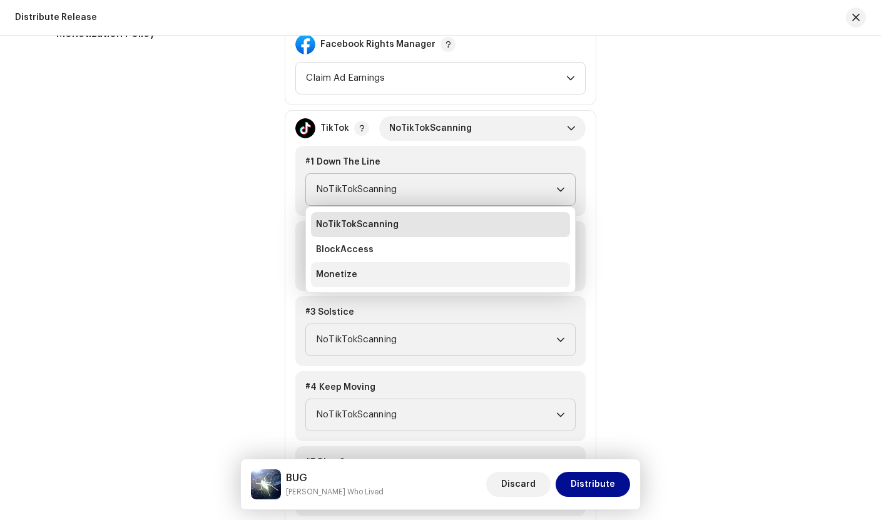
click at [382, 272] on li "Monetize" at bounding box center [440, 274] width 259 height 25
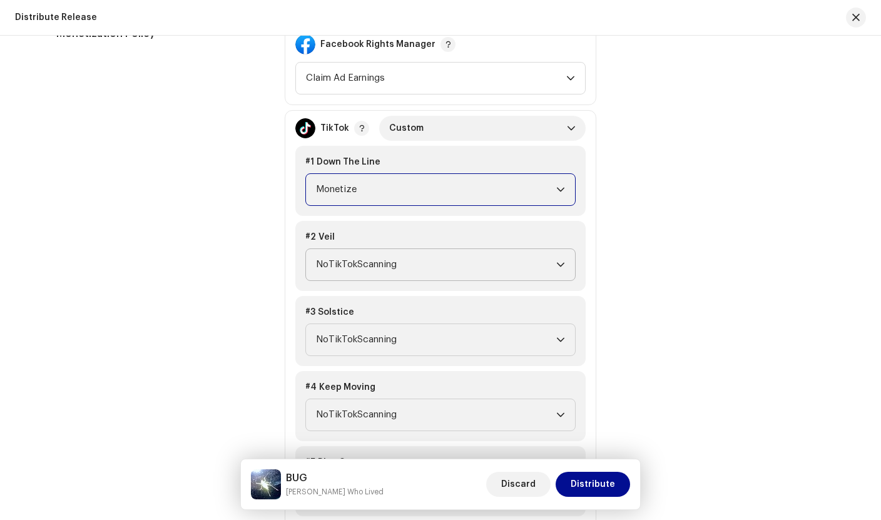
click at [389, 257] on span "NoTikTokScanning" at bounding box center [436, 264] width 240 height 31
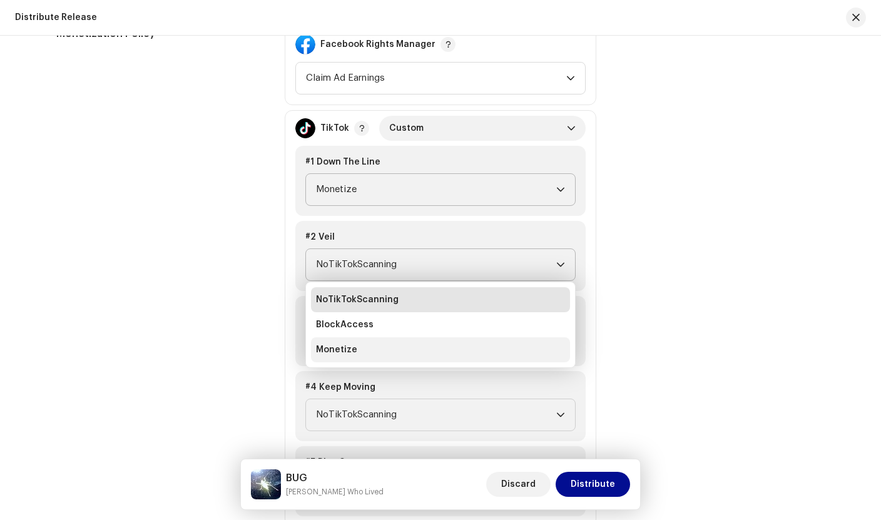
click at [377, 346] on li "Monetize" at bounding box center [440, 349] width 259 height 25
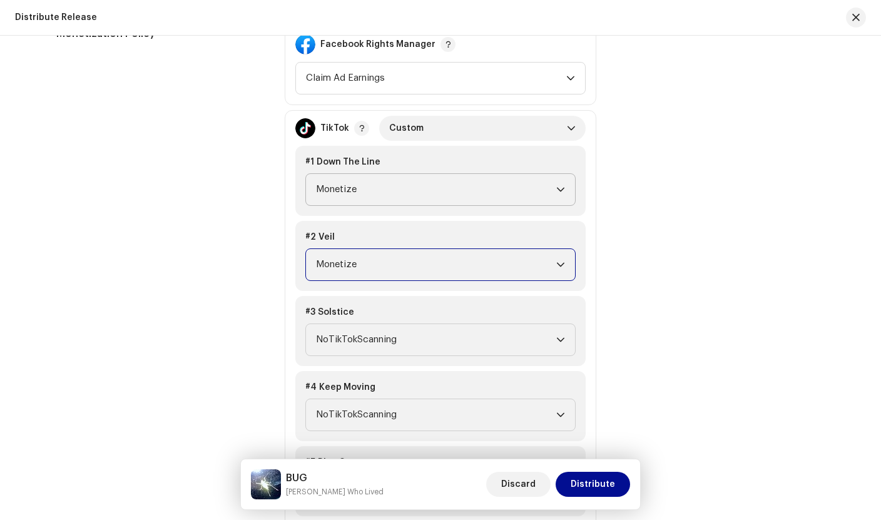
click at [377, 346] on span "NoTikTokScanning" at bounding box center [436, 339] width 240 height 31
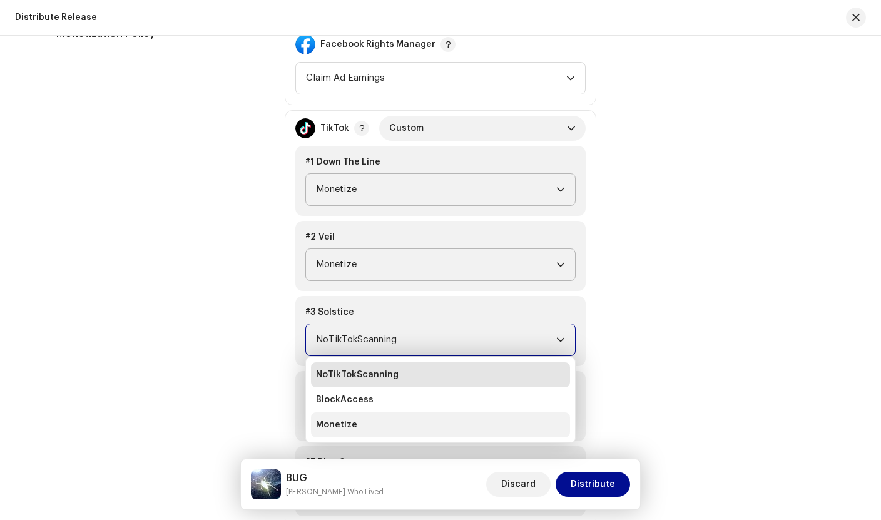
click at [364, 421] on li "Monetize" at bounding box center [440, 424] width 259 height 25
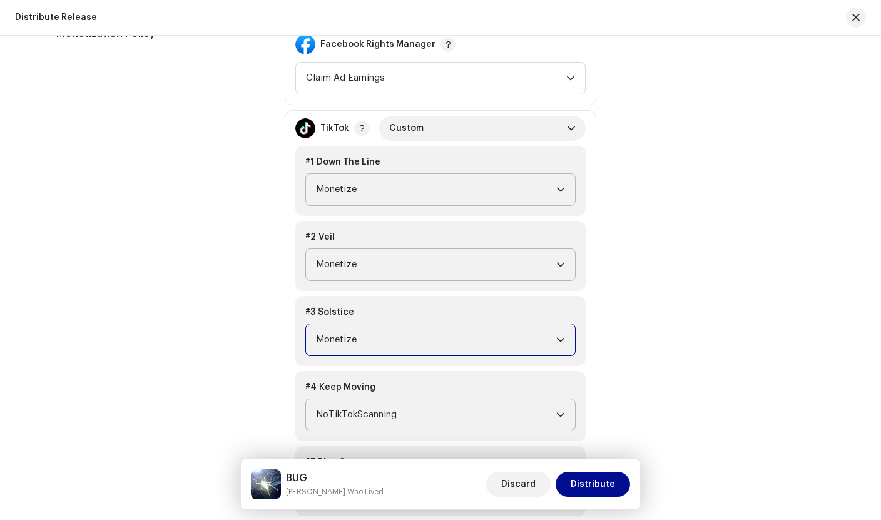
click at [379, 404] on span "NoTikTokScanning" at bounding box center [436, 414] width 240 height 31
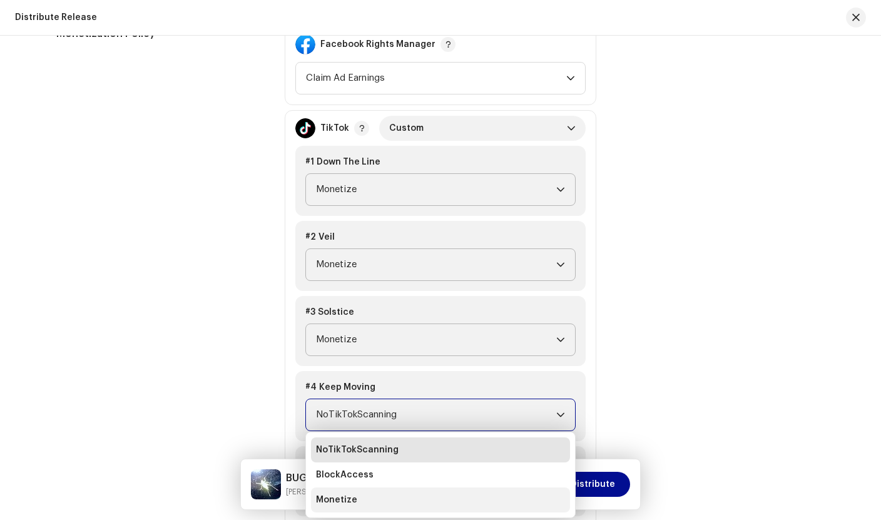
click at [367, 490] on li "Monetize" at bounding box center [440, 499] width 259 height 25
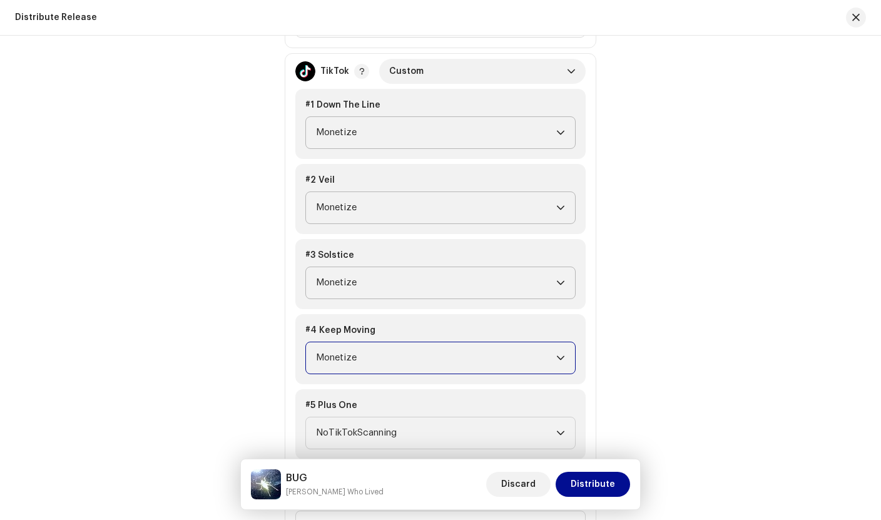
scroll to position [1601, 0]
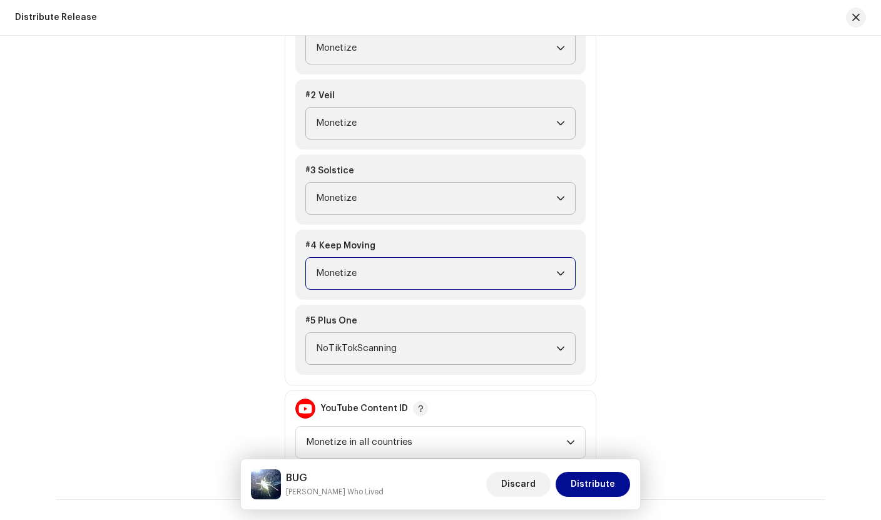
click at [374, 358] on span "NoTikTokScanning" at bounding box center [436, 348] width 240 height 31
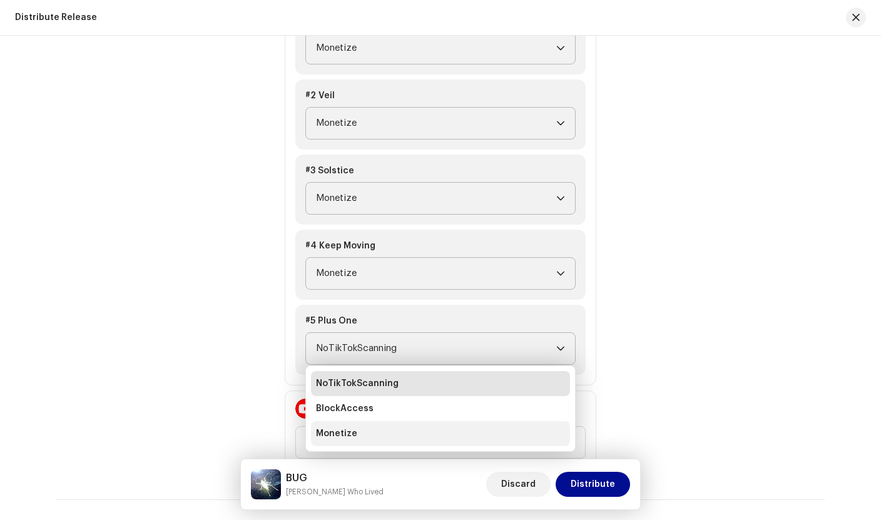
click at [348, 441] on li "Monetize" at bounding box center [440, 433] width 259 height 25
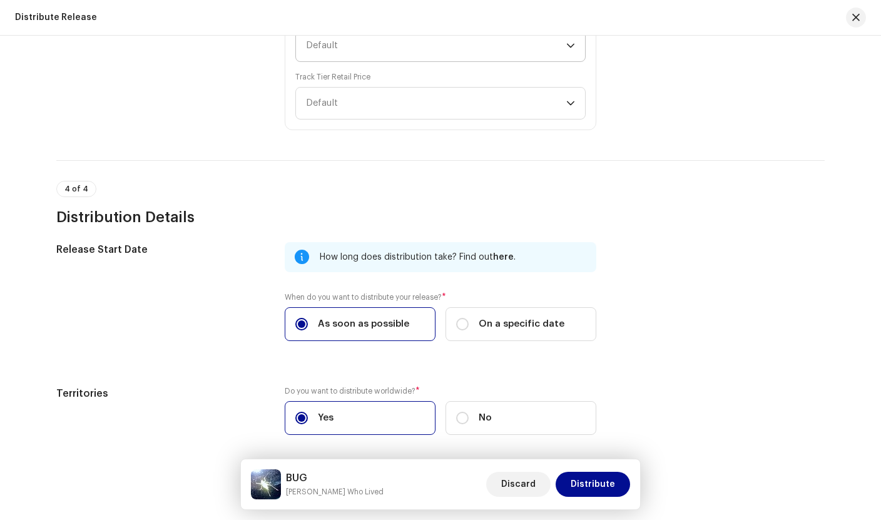
scroll to position [2412, 0]
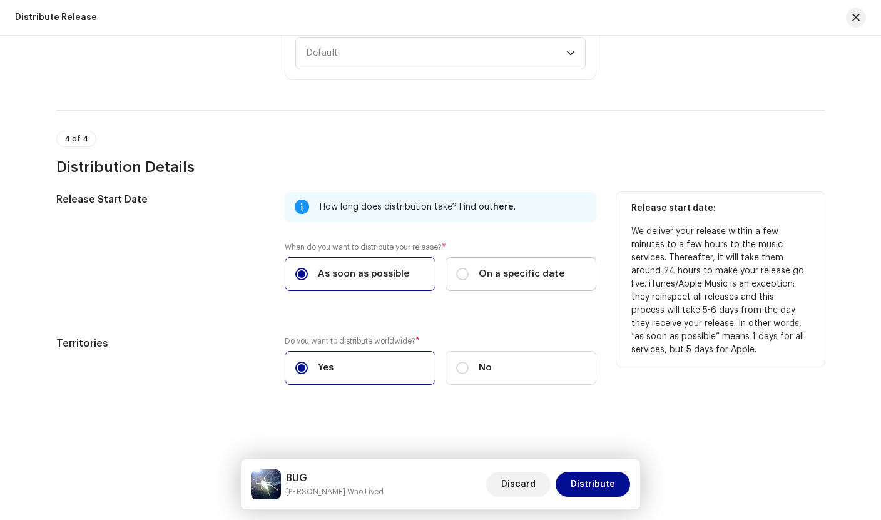
click at [493, 273] on span "On a specific date" at bounding box center [522, 274] width 86 height 14
click at [469, 273] on input "On a specific date" at bounding box center [462, 274] width 13 height 13
radio input "true"
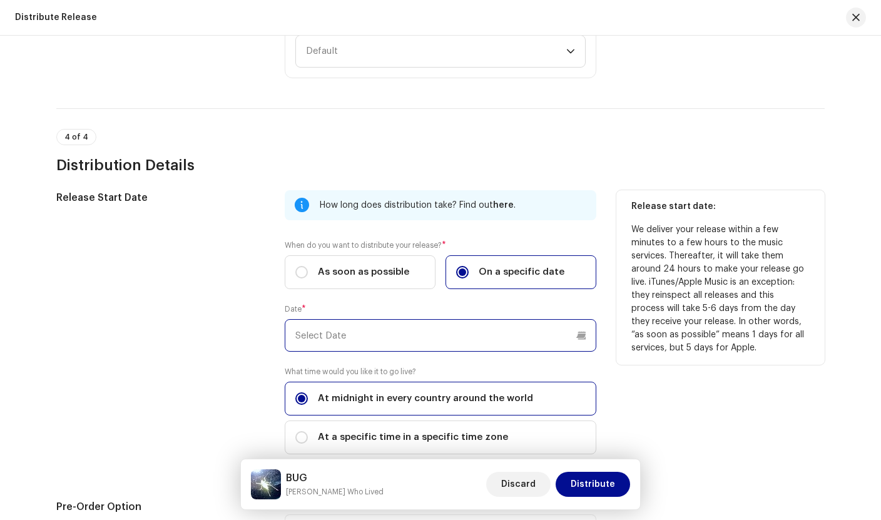
click at [395, 351] on input "text" at bounding box center [441, 335] width 312 height 33
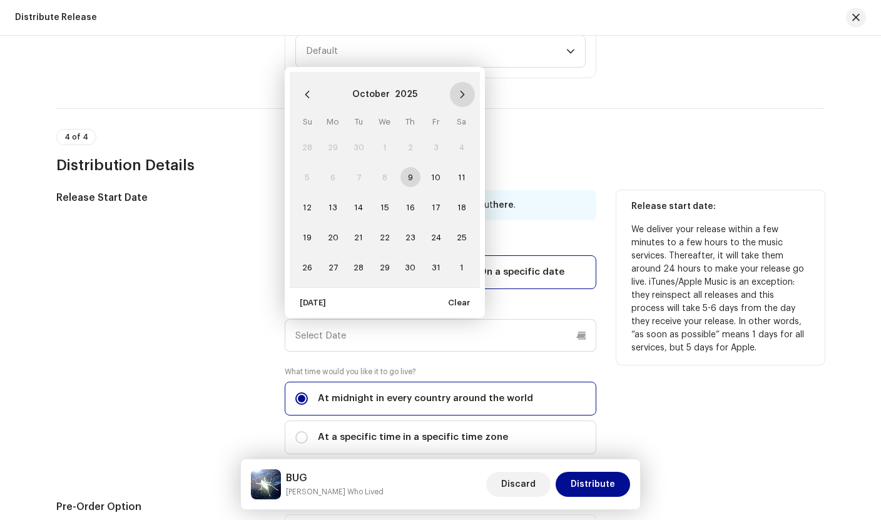
click at [454, 100] on button "Next Month" at bounding box center [462, 94] width 25 height 25
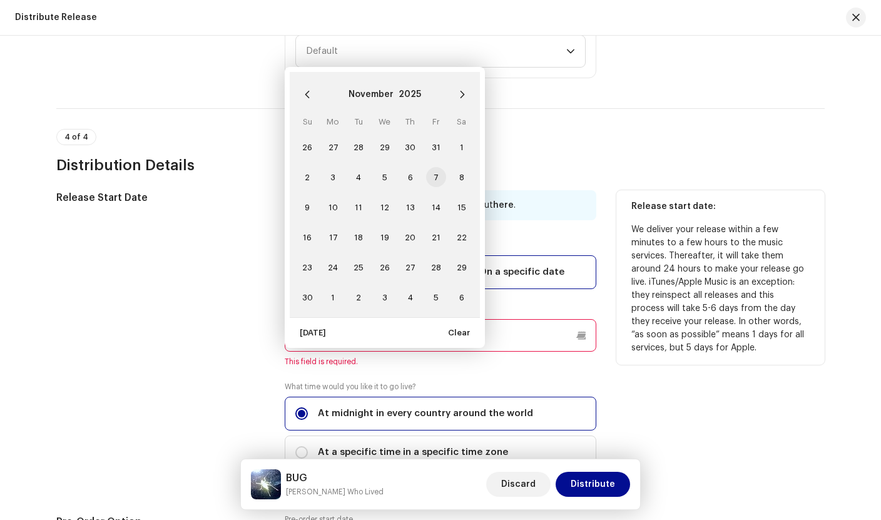
click at [432, 180] on span "7" at bounding box center [436, 177] width 20 height 20
type input "[DATE]"
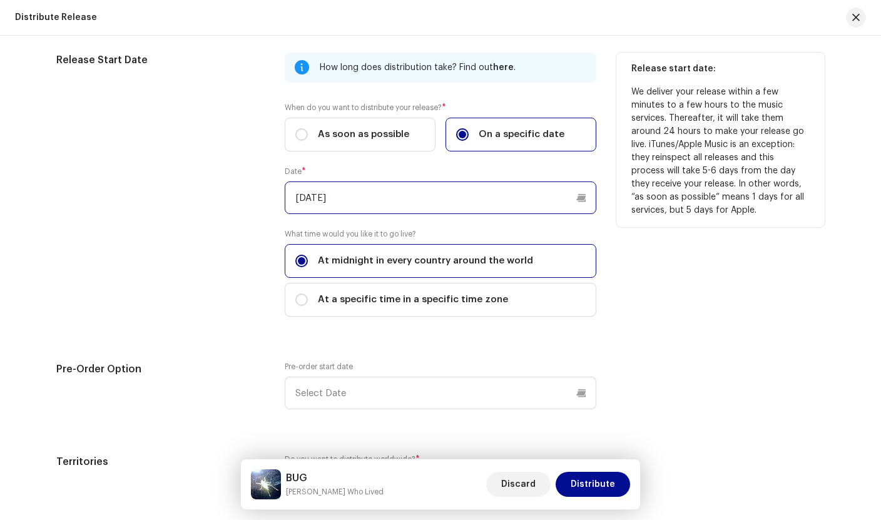
scroll to position [2557, 0]
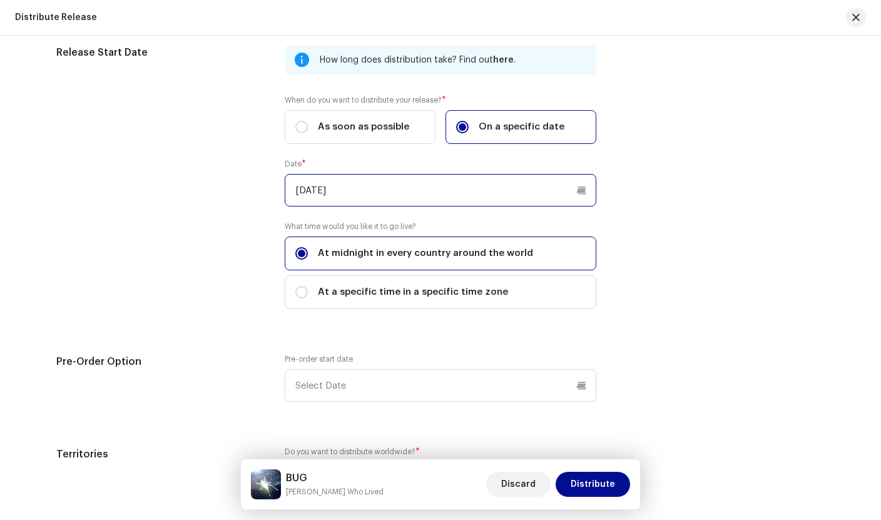
click at [361, 198] on input "[DATE]" at bounding box center [441, 190] width 312 height 33
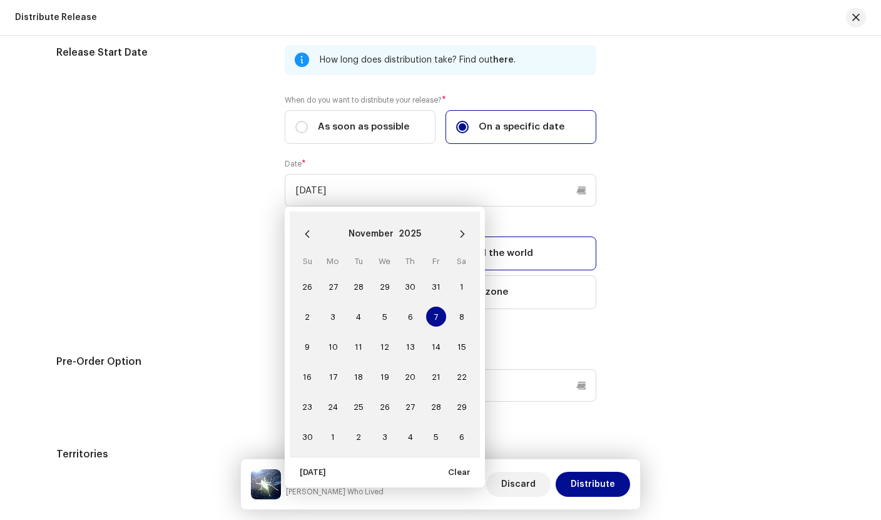
click at [428, 313] on span "7" at bounding box center [436, 317] width 20 height 20
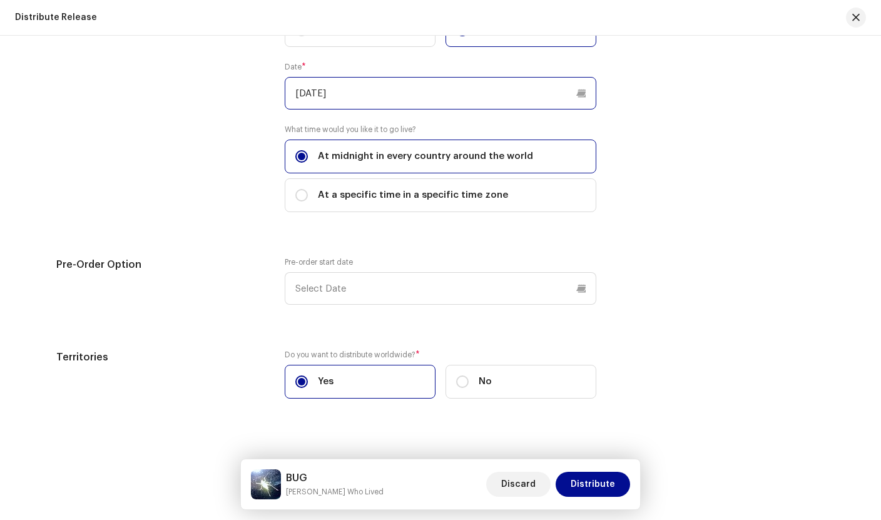
scroll to position [2670, 0]
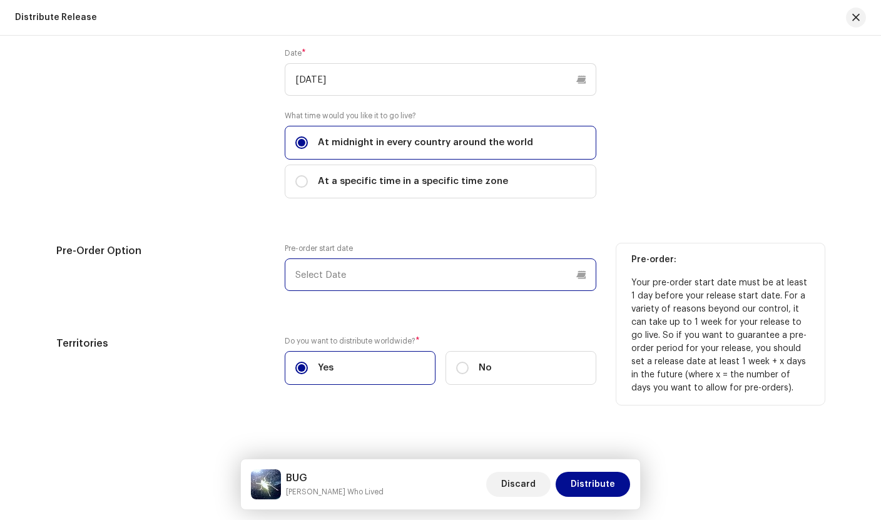
click at [369, 280] on input "text" at bounding box center [441, 274] width 312 height 33
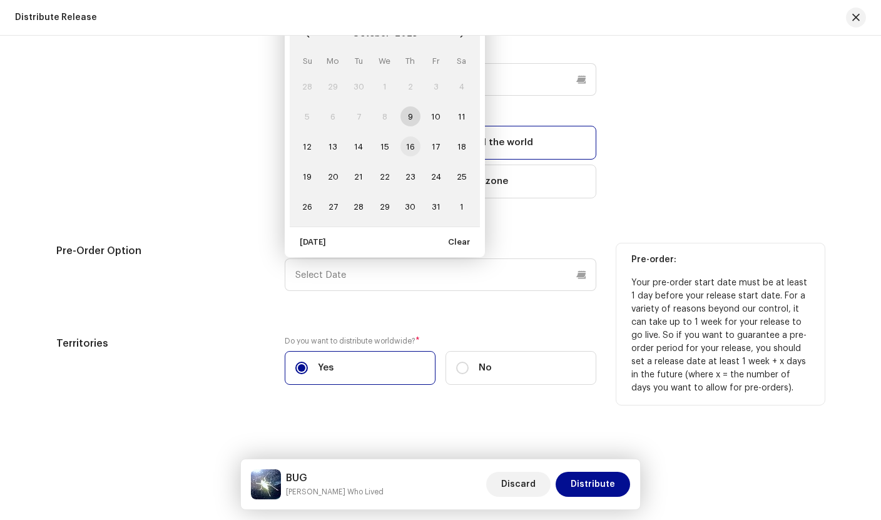
click at [409, 141] on span "16" at bounding box center [410, 146] width 20 height 20
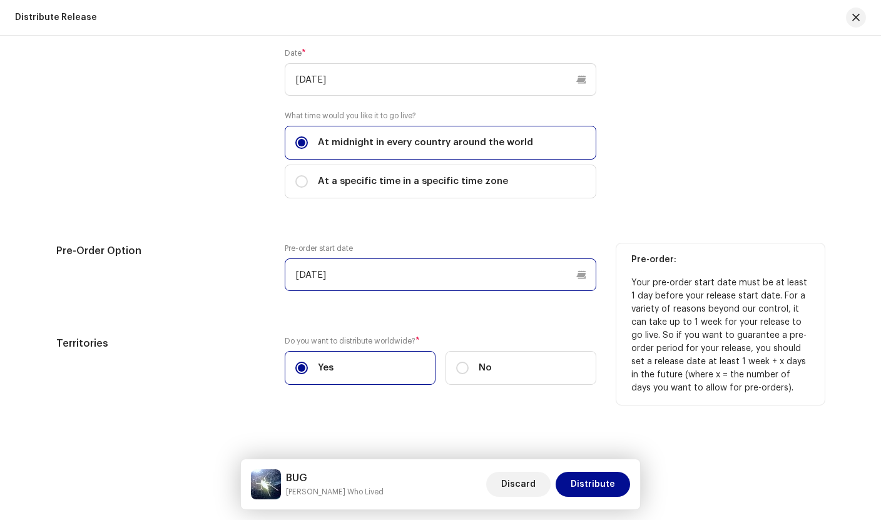
click at [382, 274] on input "[DATE]" at bounding box center [441, 274] width 312 height 33
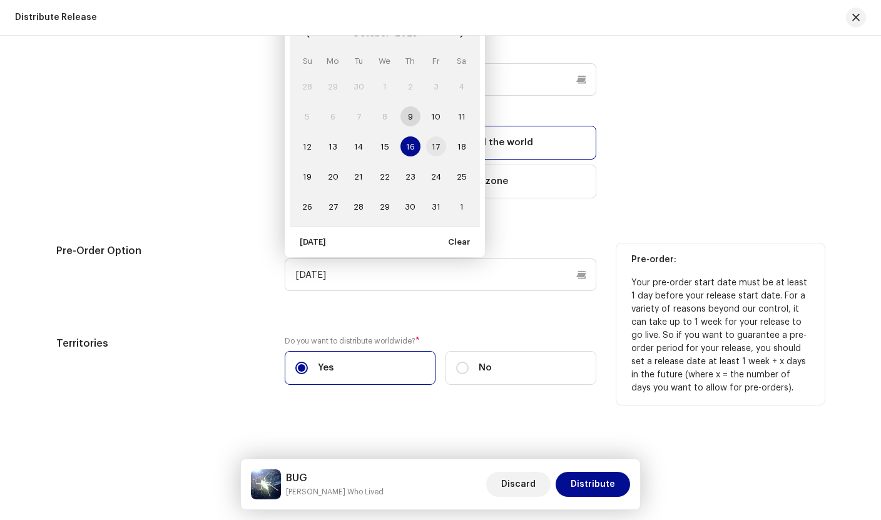
click at [436, 151] on span "17" at bounding box center [436, 146] width 20 height 20
type input "[DATE]"
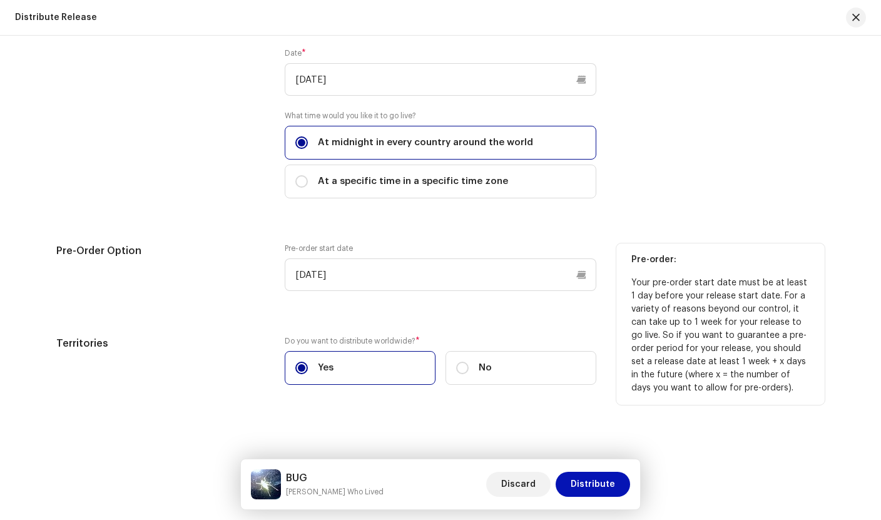
click at [587, 490] on span "Distribute" at bounding box center [593, 484] width 44 height 25
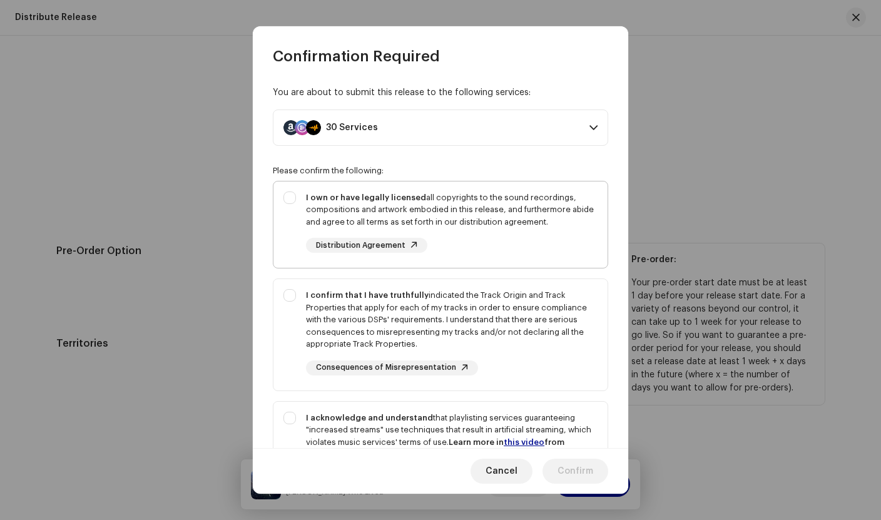
click at [337, 197] on strong "I own or have legally licensed" at bounding box center [366, 197] width 120 height 8
checkbox input "true"
click at [331, 303] on div "I confirm that I have truthfully indicated the Track Origin and Track Propertie…" at bounding box center [452, 319] width 292 height 61
checkbox input "true"
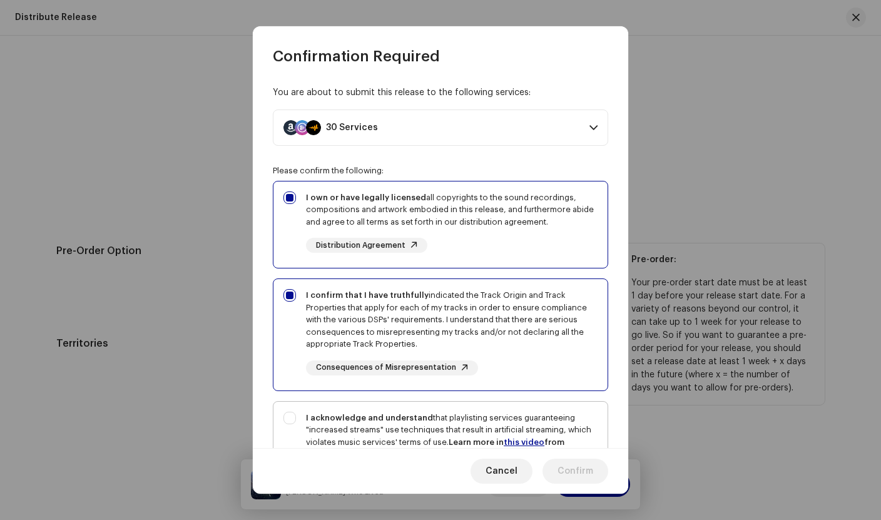
click at [329, 412] on div "I acknowledge and understand that playlisting services guaranteeing "increased …" at bounding box center [452, 436] width 292 height 49
checkbox input "true"
click at [573, 462] on span "Confirm" at bounding box center [575, 471] width 36 height 25
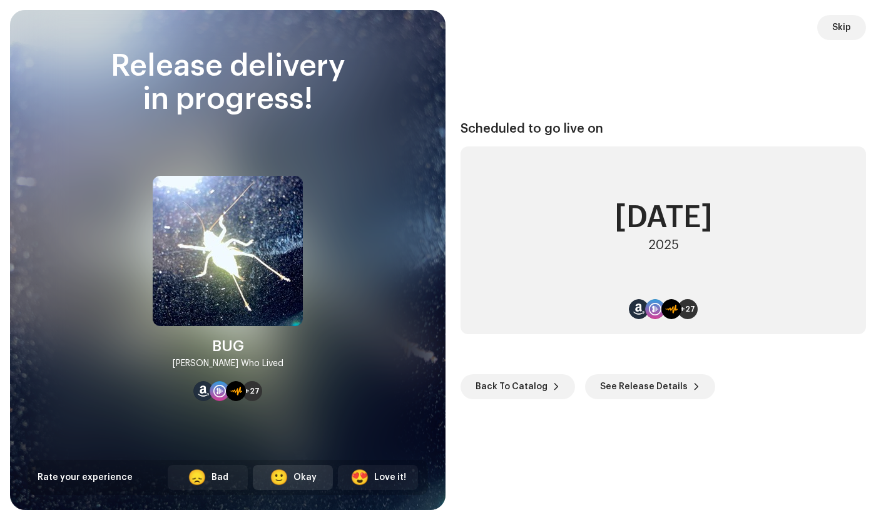
click at [293, 480] on div "Okay" at bounding box center [304, 477] width 23 height 13
